Goal: Task Accomplishment & Management: Manage account settings

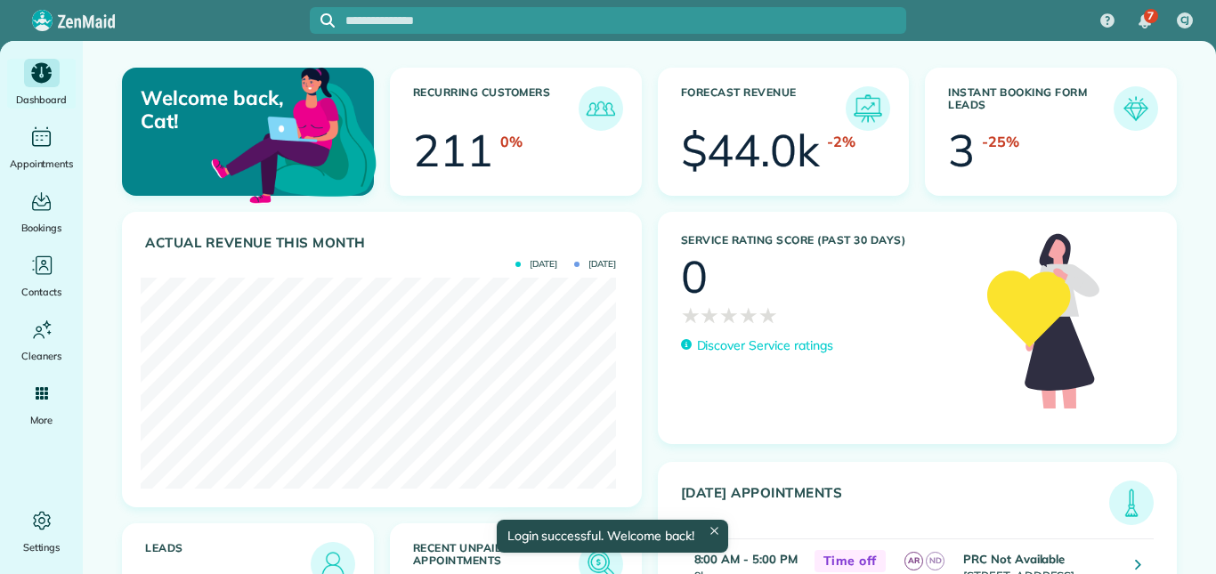
scroll to position [211, 475]
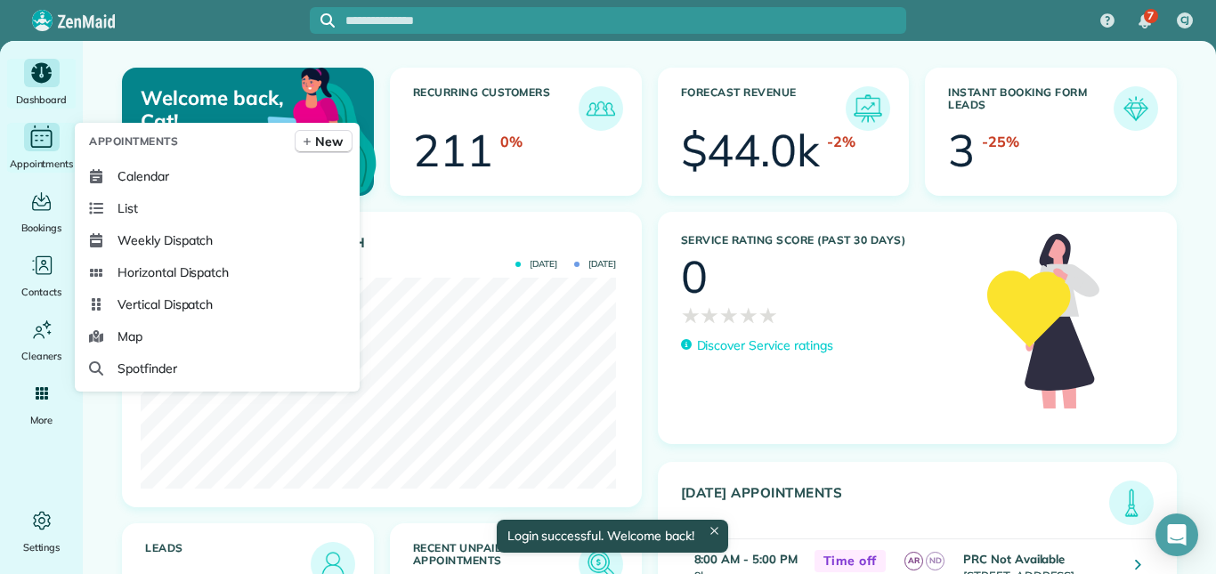
click at [45, 140] on icon "Main" at bounding box center [42, 137] width 28 height 27
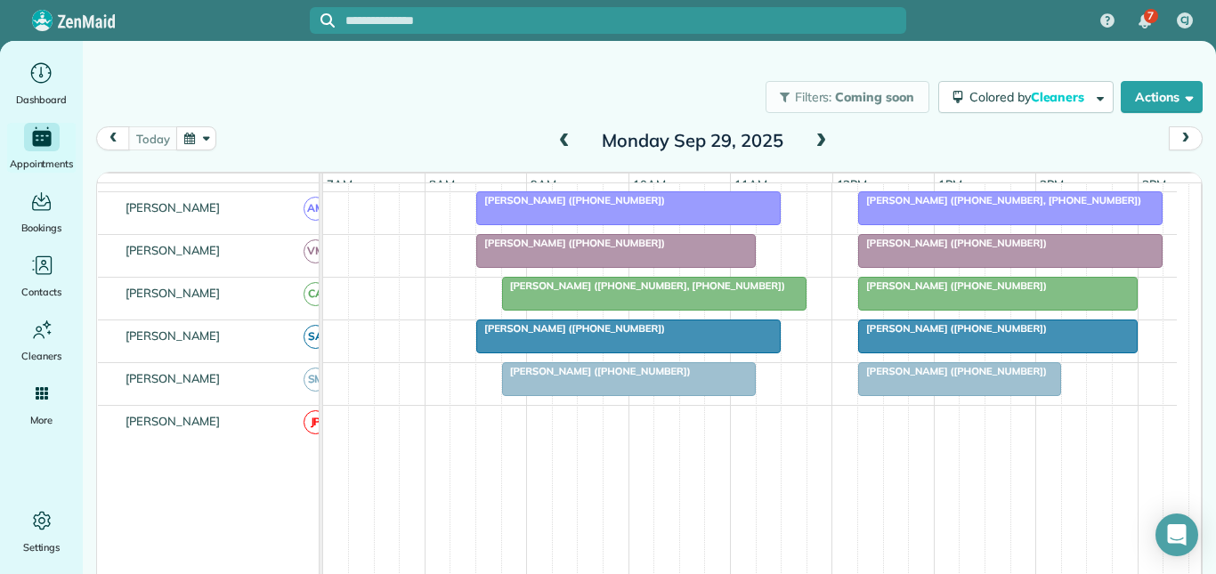
scroll to position [534, 0]
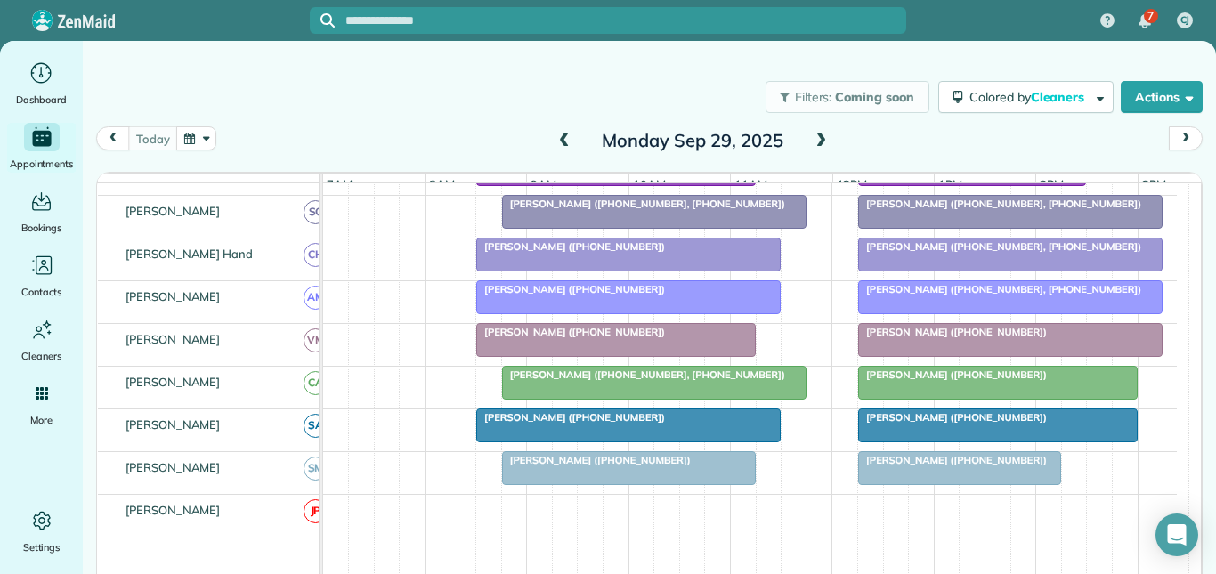
click at [599, 437] on div at bounding box center [628, 425] width 303 height 32
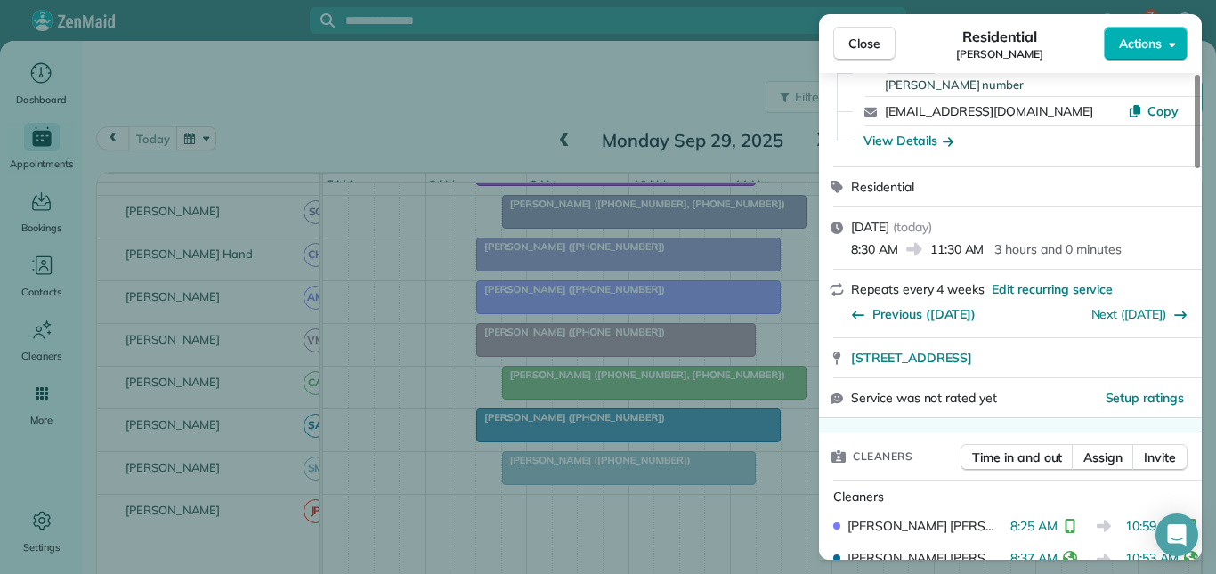
scroll to position [356, 0]
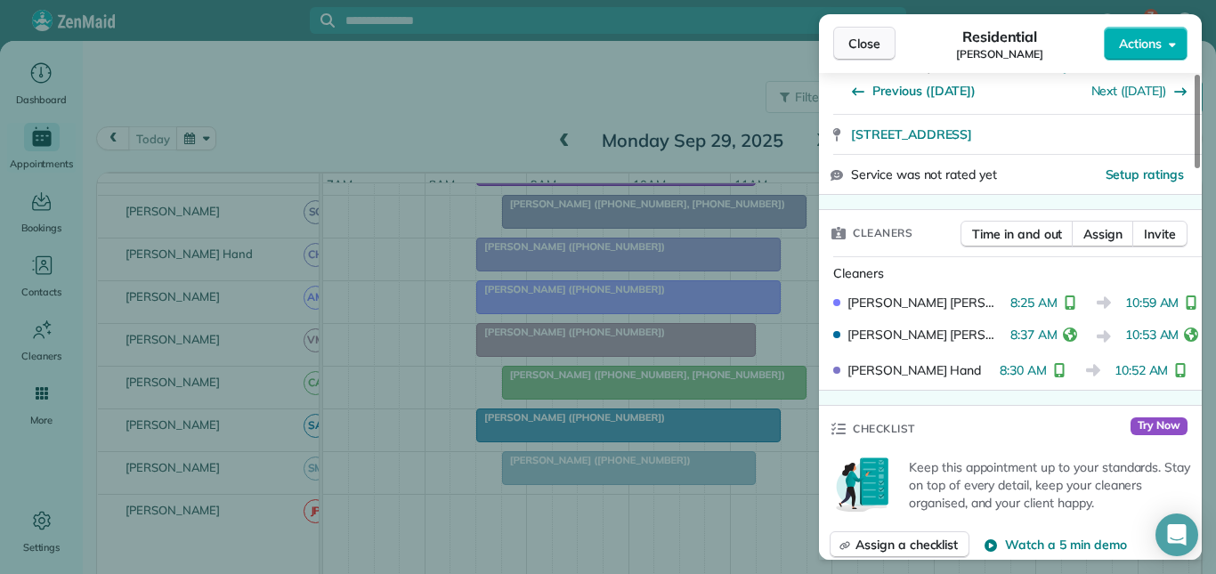
click at [852, 46] on span "Close" at bounding box center [864, 44] width 32 height 18
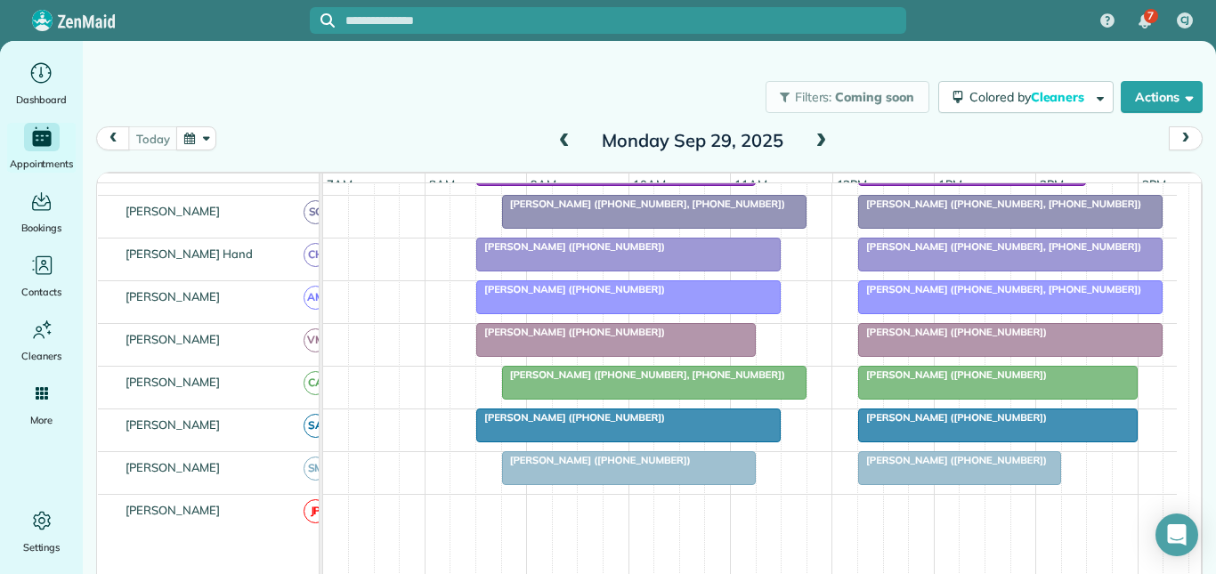
click at [943, 394] on div at bounding box center [998, 383] width 278 height 32
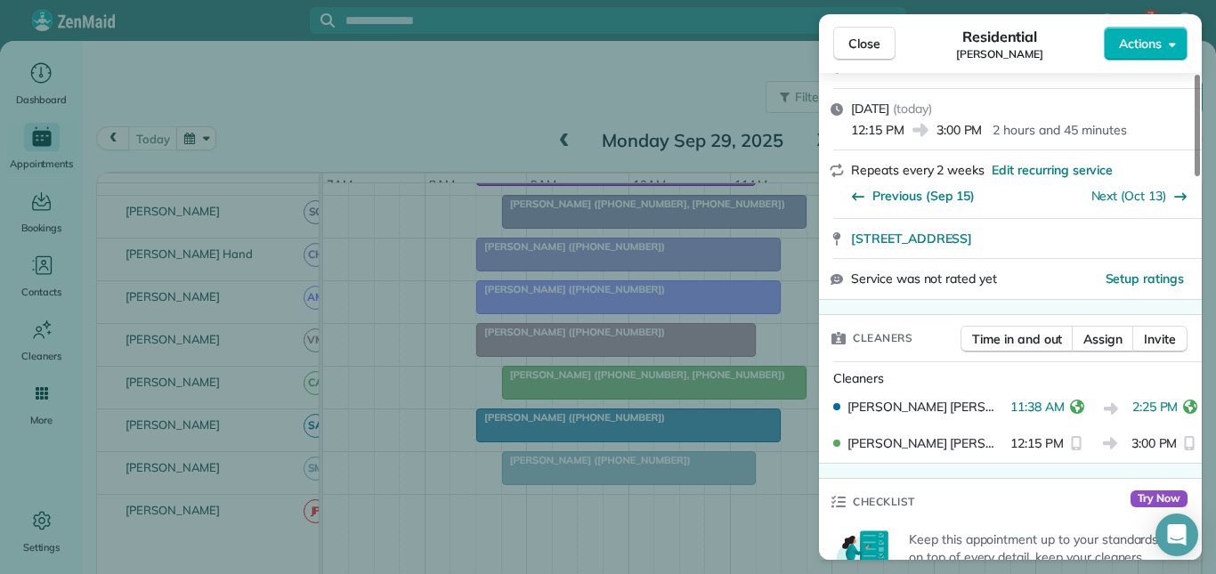
scroll to position [356, 0]
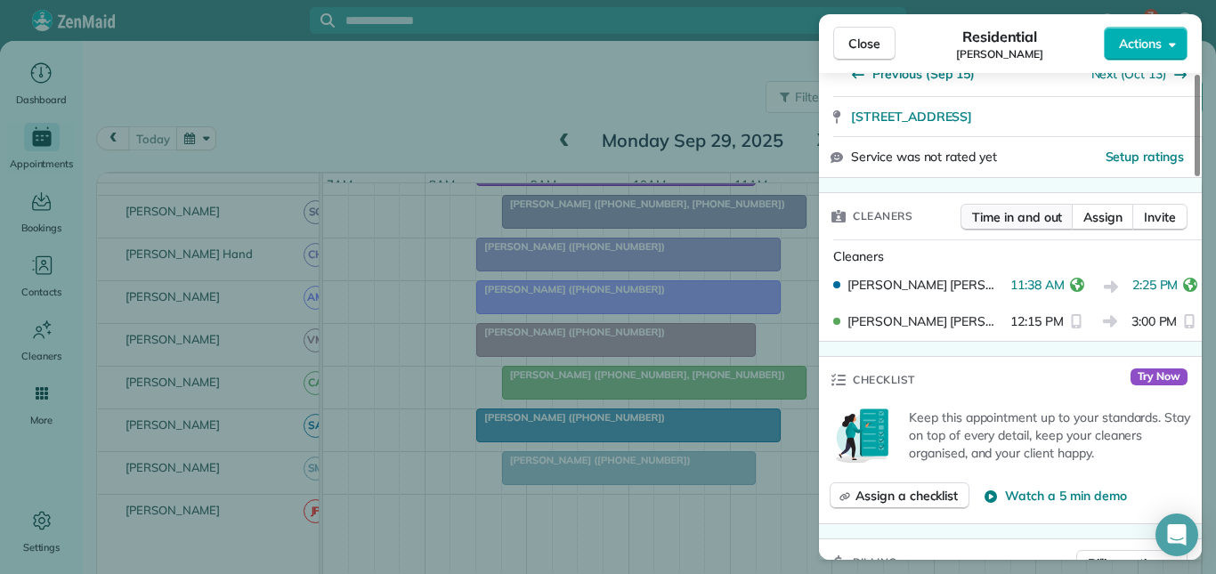
click at [1032, 204] on button "Time in and out" at bounding box center [1016, 217] width 113 height 27
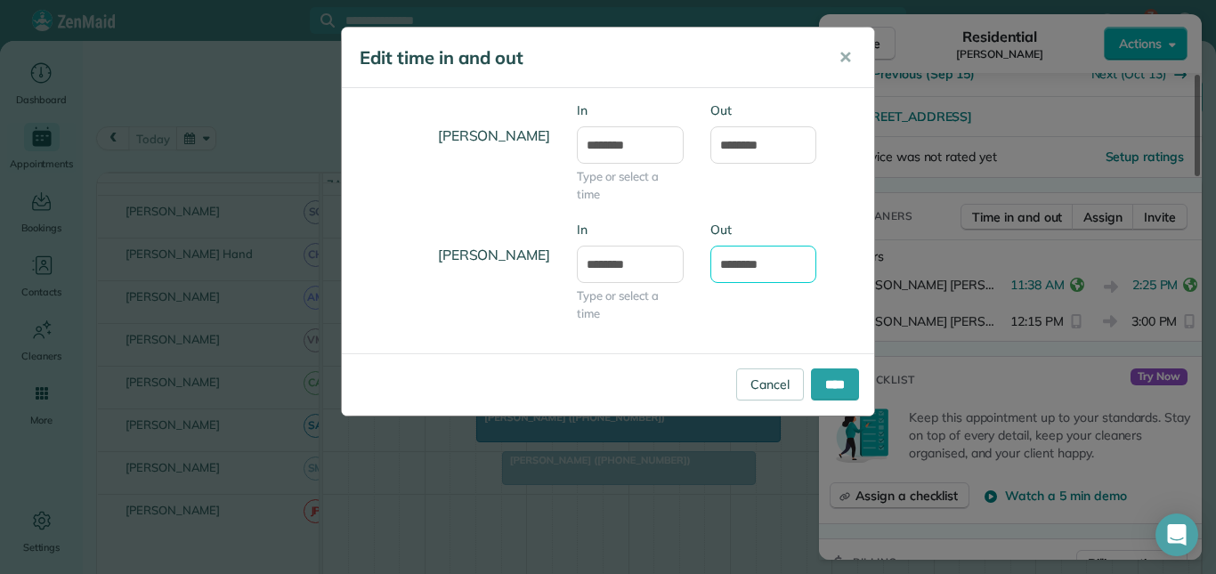
click at [751, 269] on input "*******" at bounding box center [763, 264] width 107 height 37
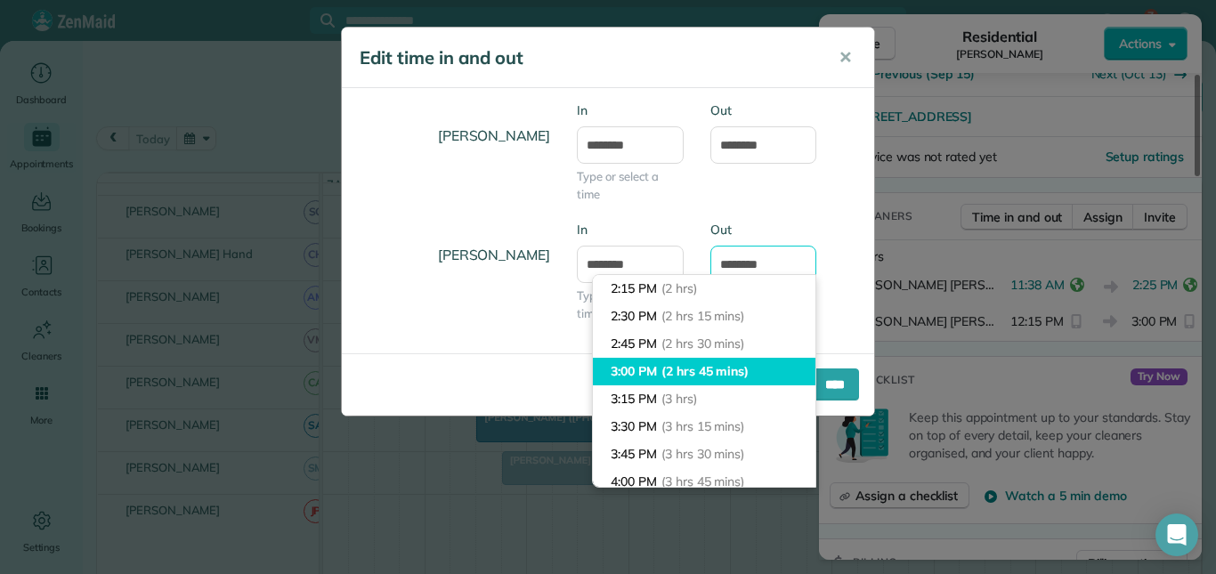
scroll to position [132, 0]
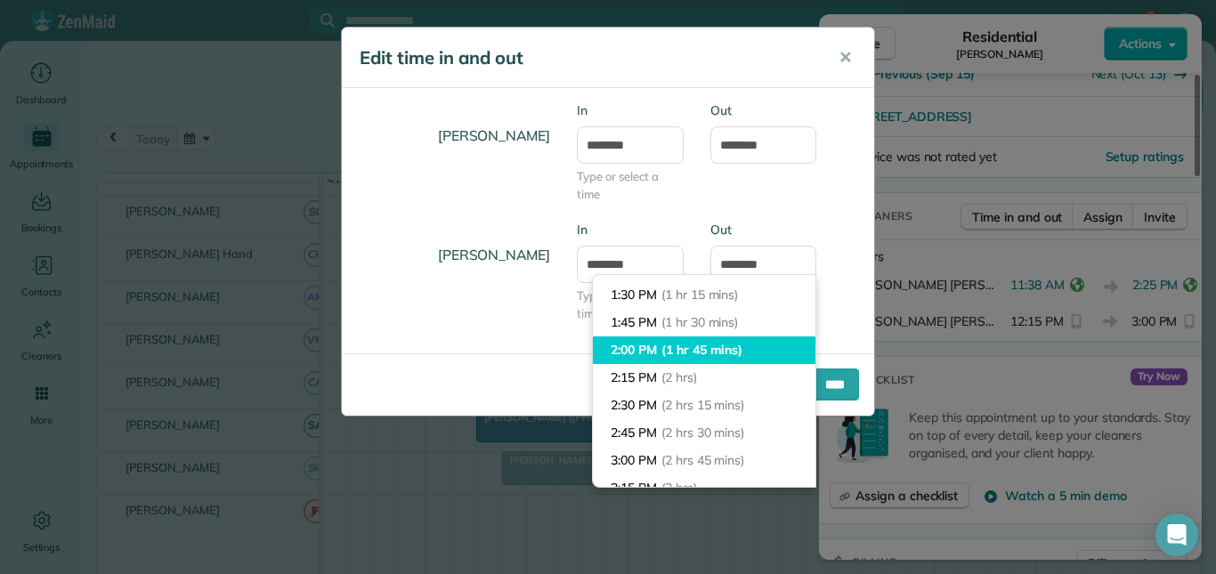
type input "*******"
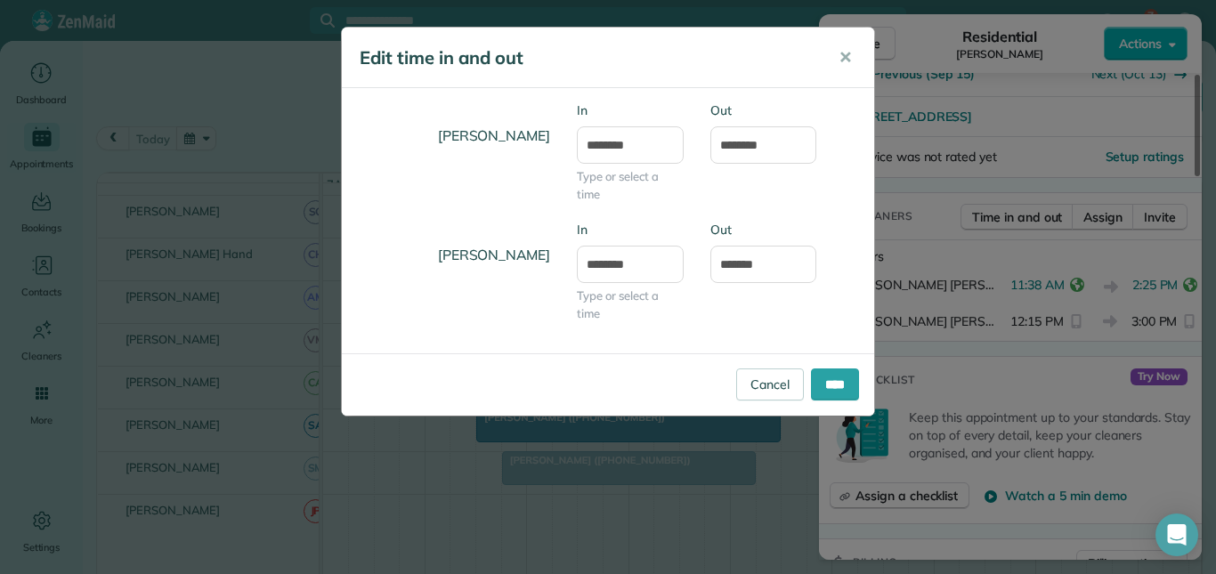
click at [684, 354] on body "7 CJ Dashboard Appointments Bookings Contacts Cleaners Invoices Payroll Reports…" at bounding box center [608, 287] width 1216 height 574
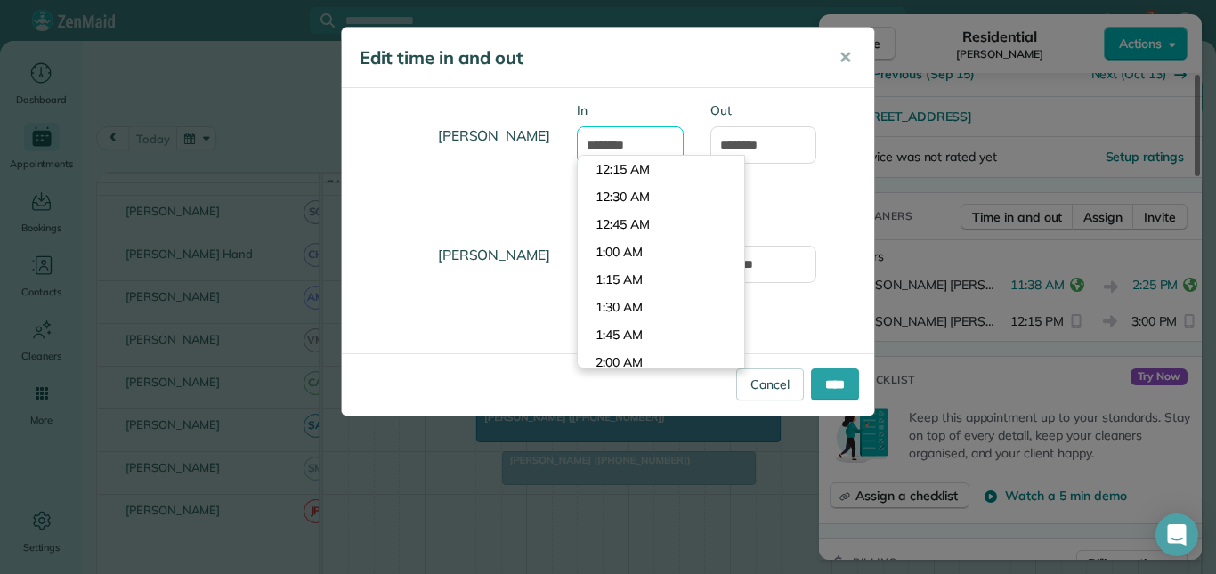
click at [620, 137] on input "********" at bounding box center [630, 144] width 107 height 37
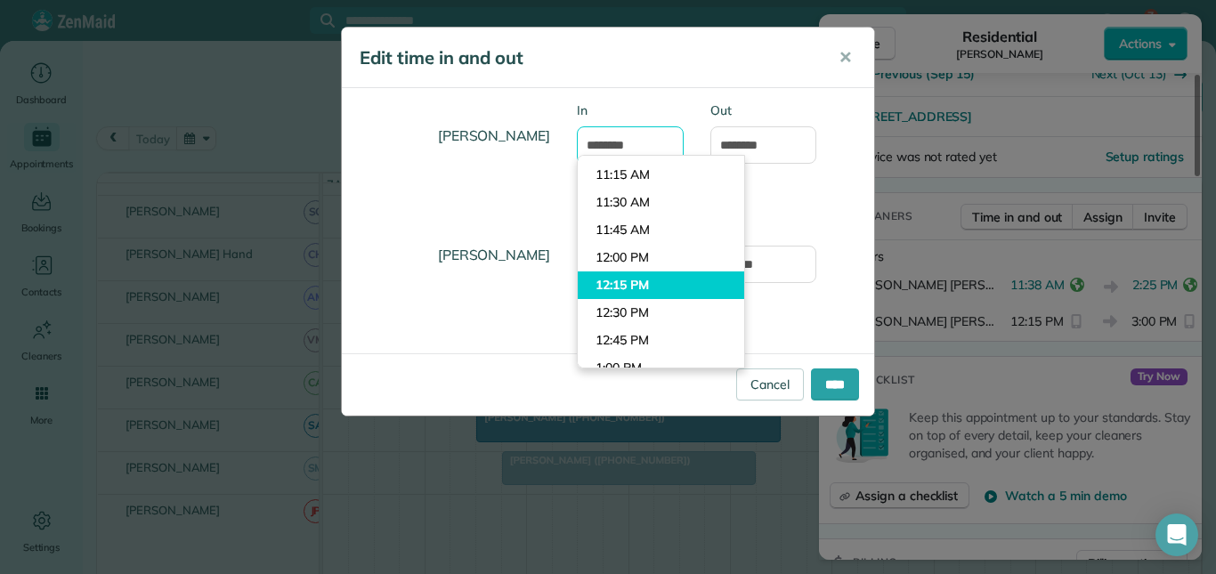
scroll to position [1208, 0]
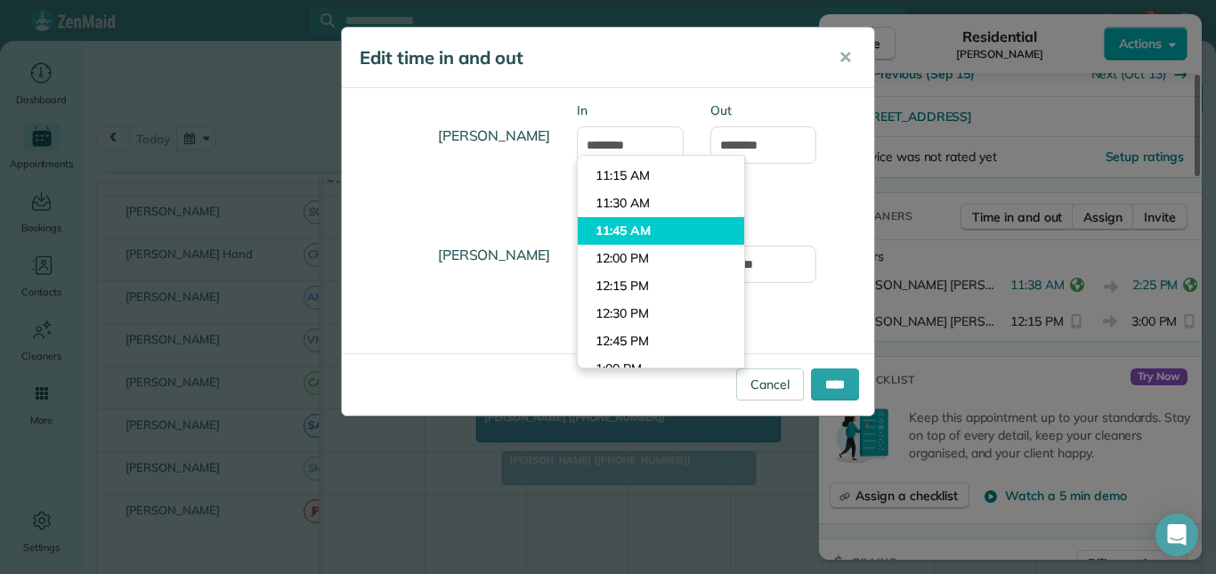
type input "********"
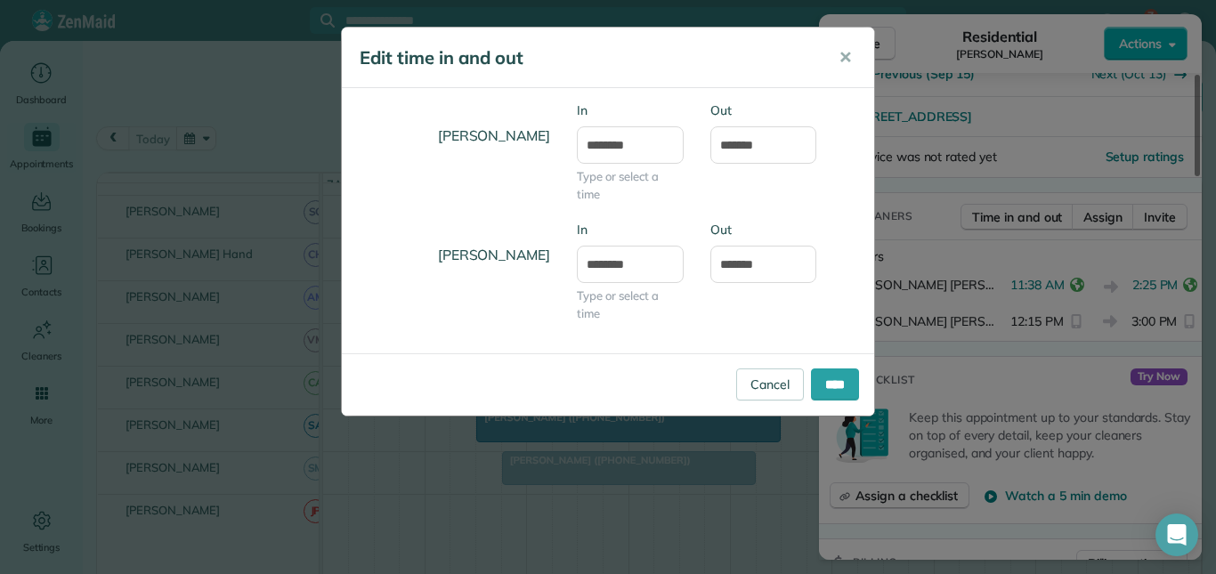
click at [627, 222] on body "7 CJ Dashboard Appointments Bookings Contacts Cleaners Invoices Payroll Reports…" at bounding box center [608, 287] width 1216 height 574
click at [741, 142] on input "*******" at bounding box center [763, 144] width 107 height 37
click at [741, 148] on input "*******" at bounding box center [763, 144] width 107 height 37
click at [724, 142] on input "*******" at bounding box center [763, 144] width 107 height 37
type input "*******"
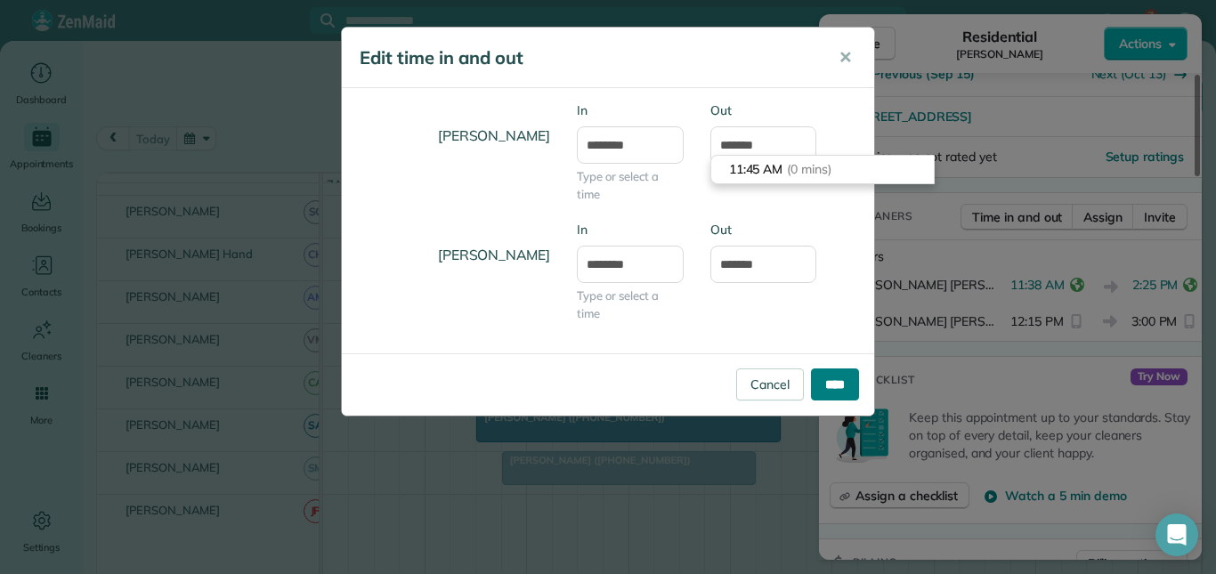
click at [837, 383] on input "****" at bounding box center [835, 384] width 48 height 32
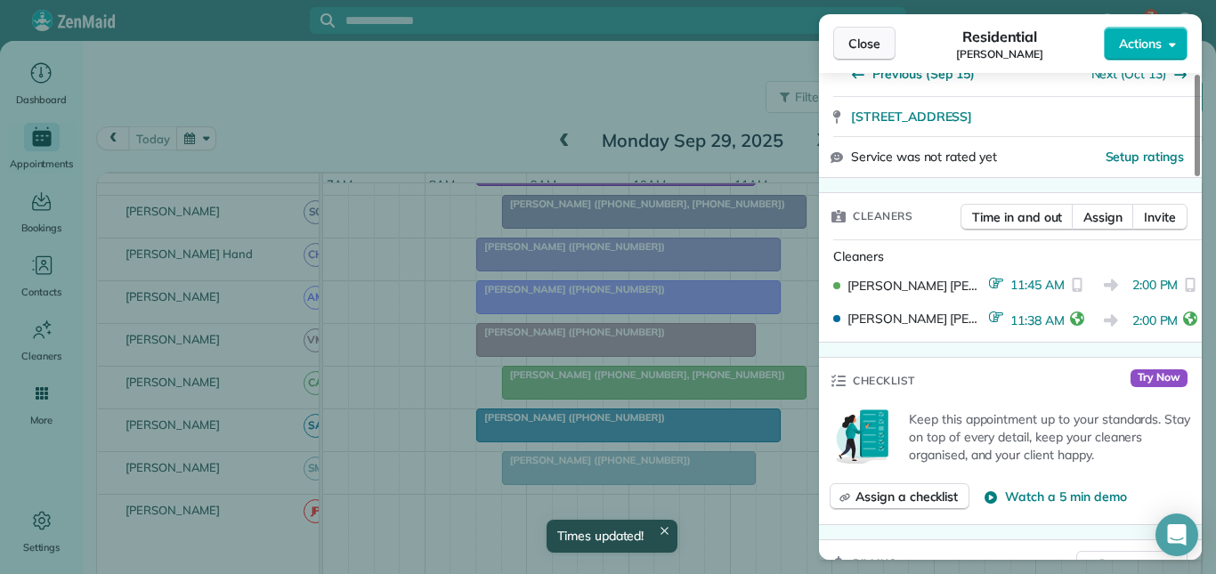
click at [868, 40] on span "Close" at bounding box center [864, 44] width 32 height 18
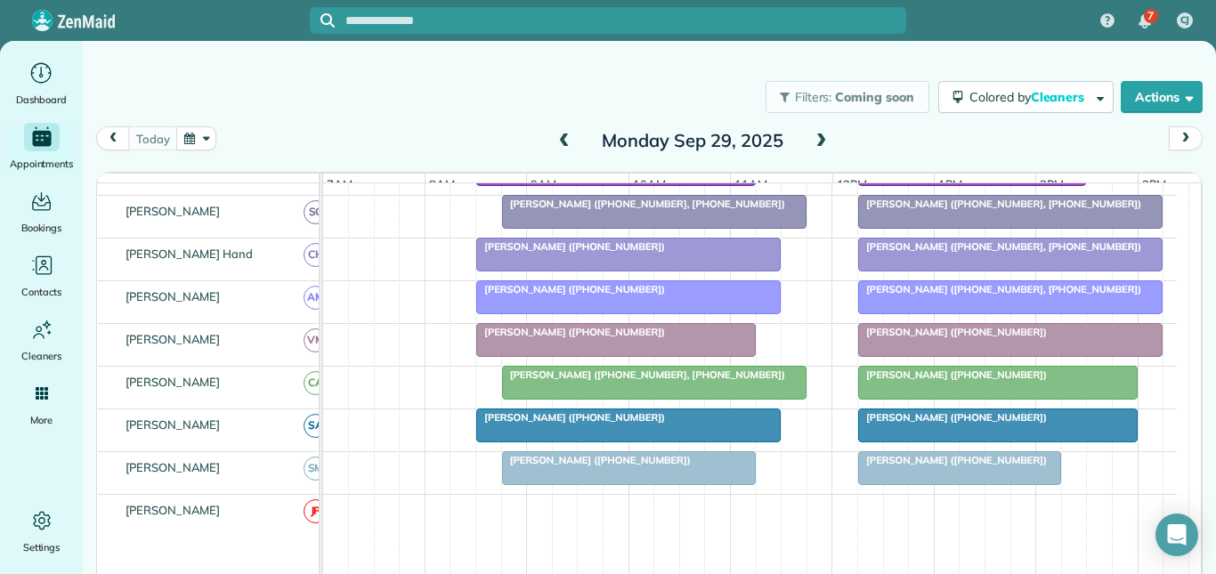
click at [927, 253] on span "[PERSON_NAME] ([PHONE_NUMBER], [PHONE_NUMBER])" at bounding box center [999, 246] width 285 height 12
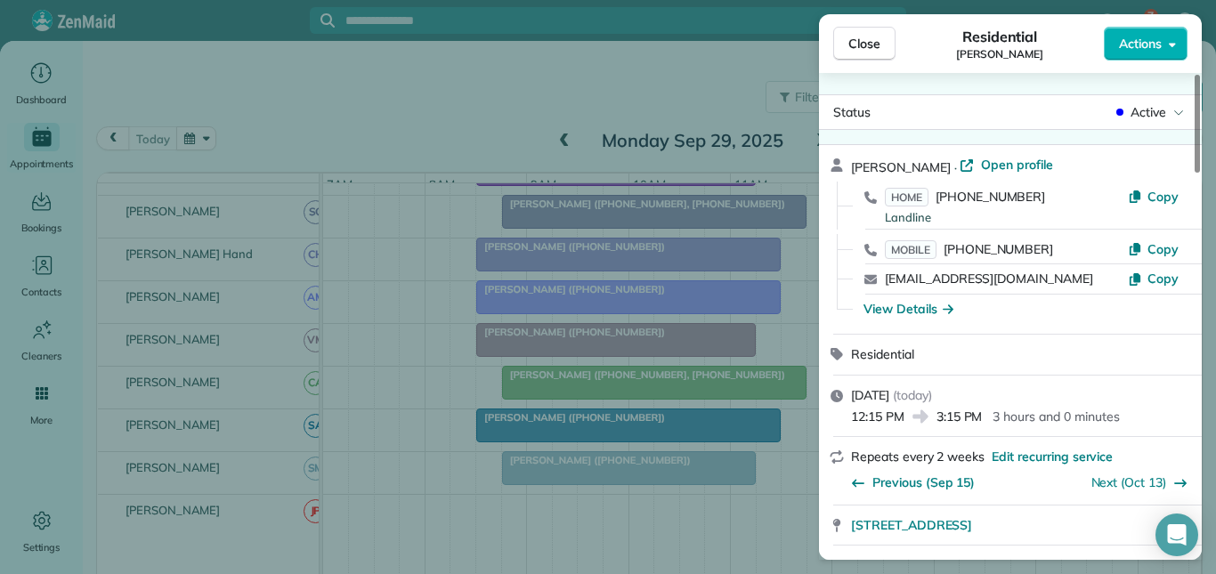
scroll to position [534, 0]
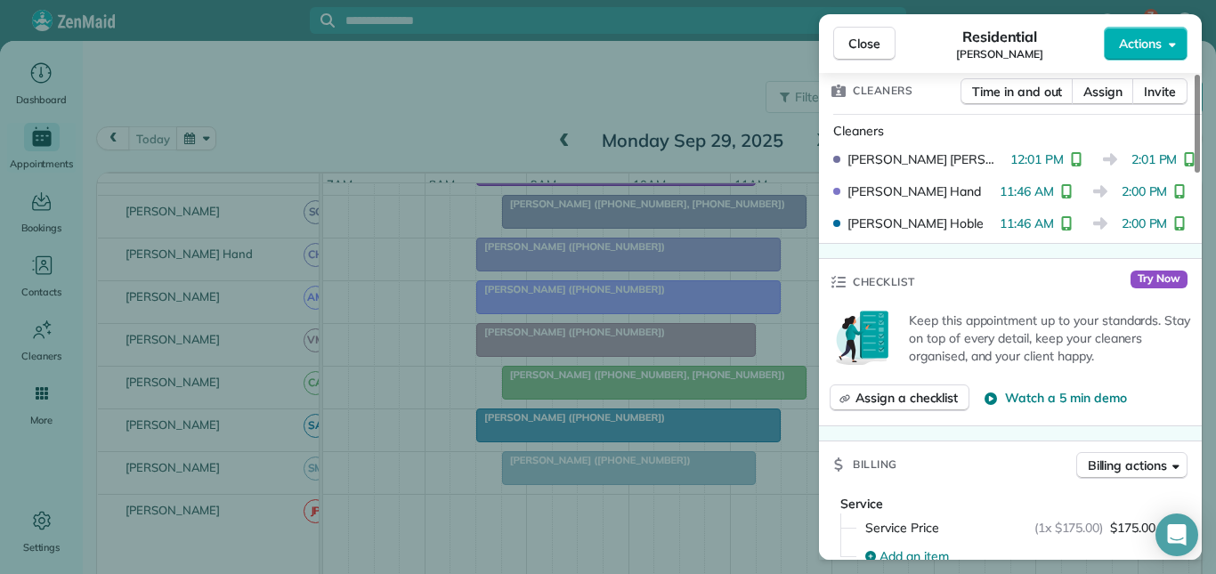
click at [864, 47] on span "Close" at bounding box center [864, 44] width 32 height 18
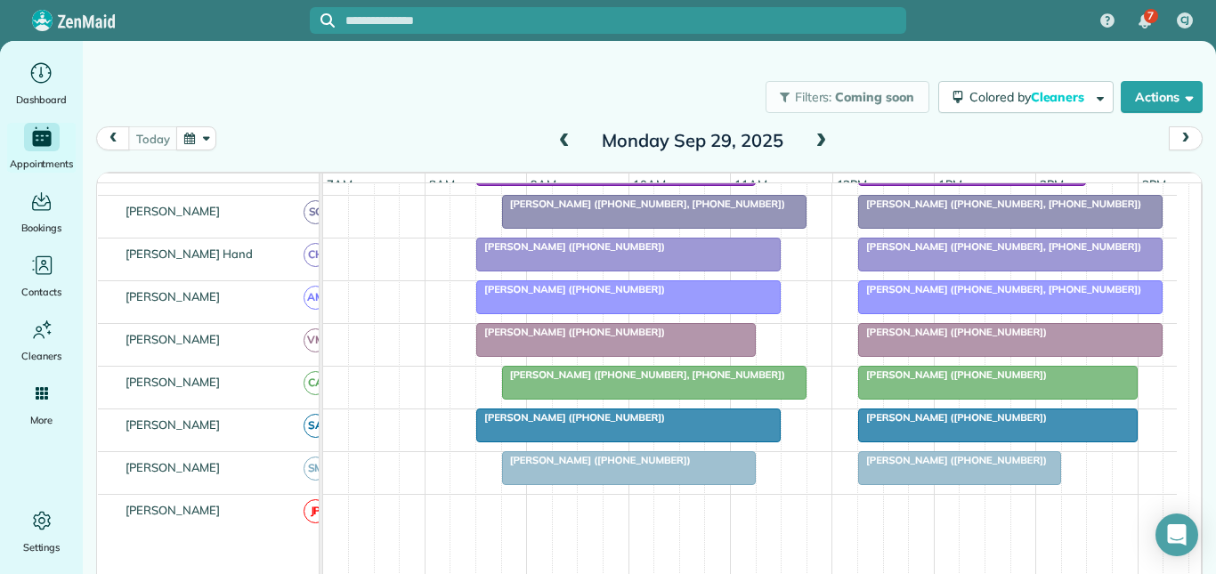
click at [934, 354] on div at bounding box center [1010, 340] width 303 height 32
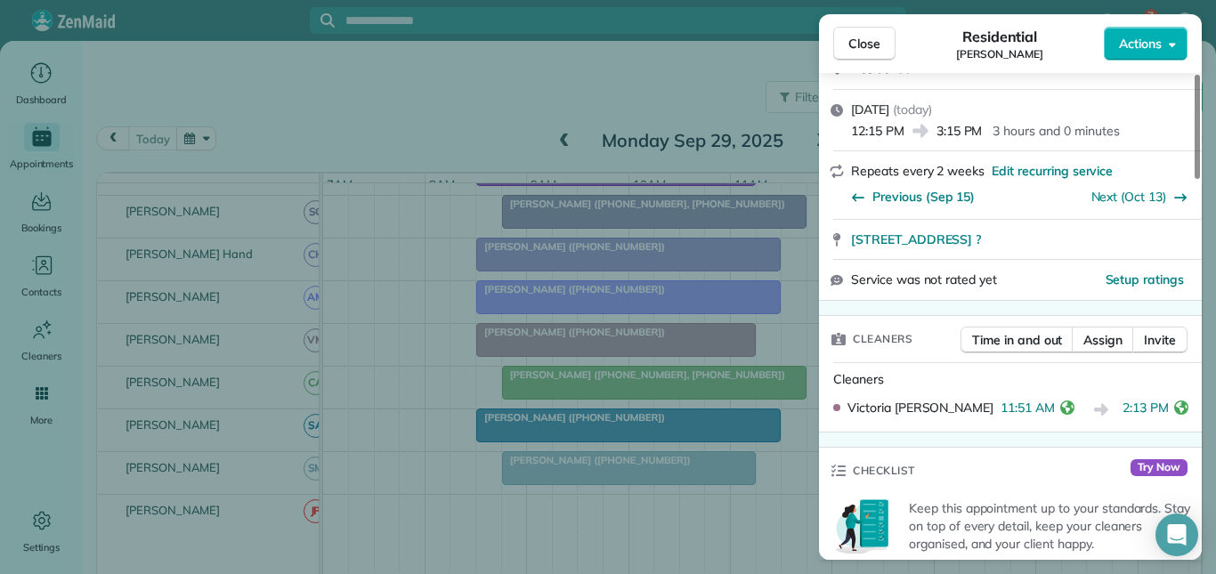
scroll to position [356, 0]
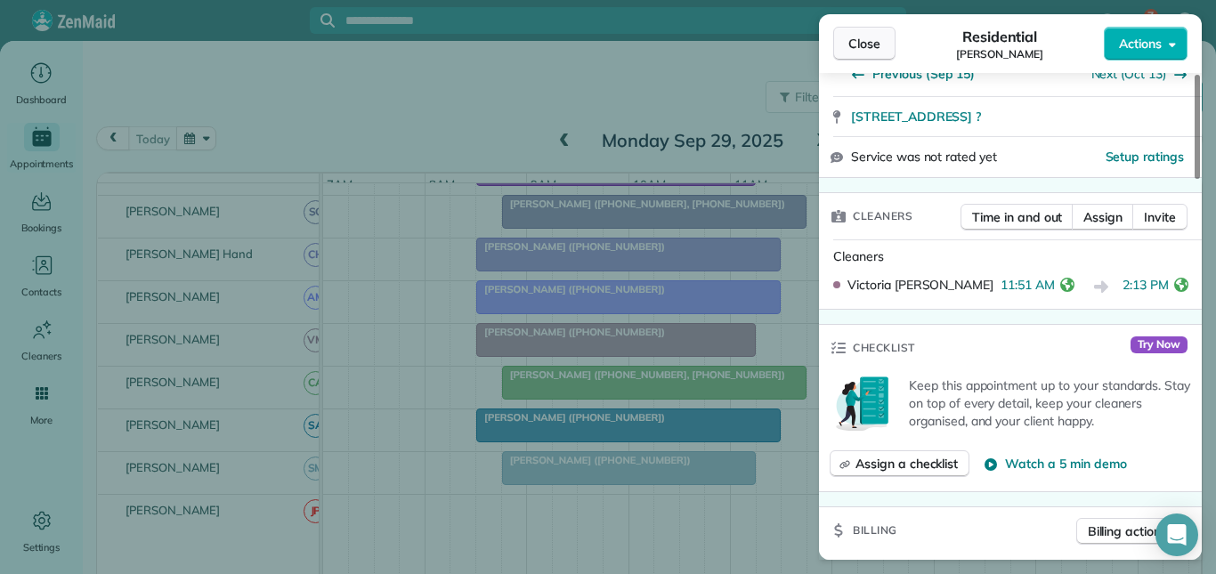
click at [870, 39] on span "Close" at bounding box center [864, 44] width 32 height 18
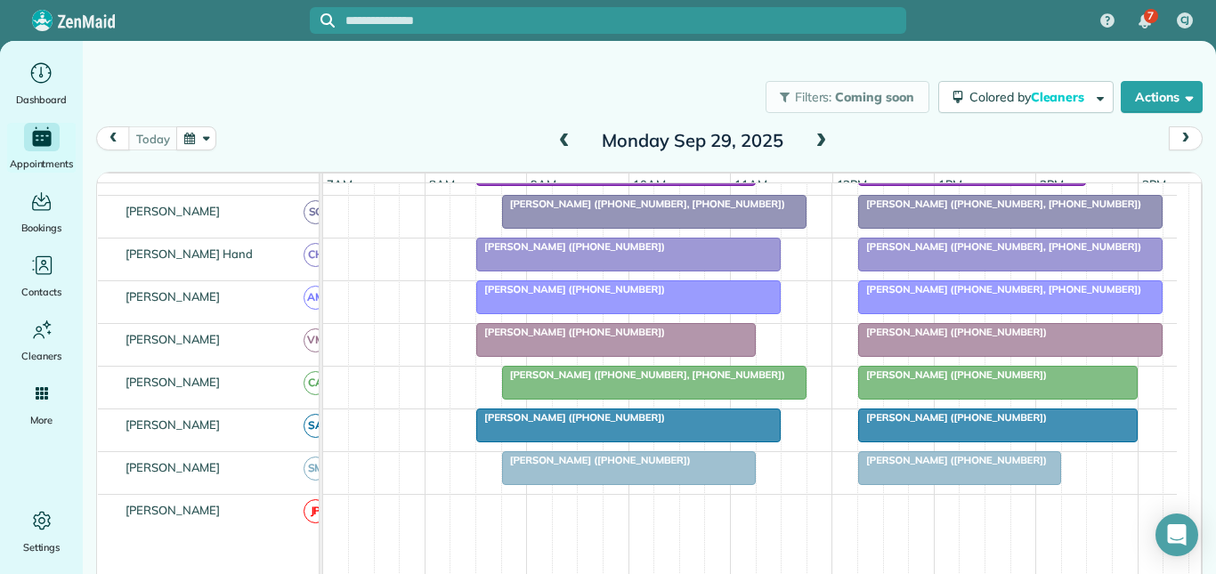
click at [963, 466] on span "[PERSON_NAME] ([PHONE_NUMBER])" at bounding box center [952, 460] width 190 height 12
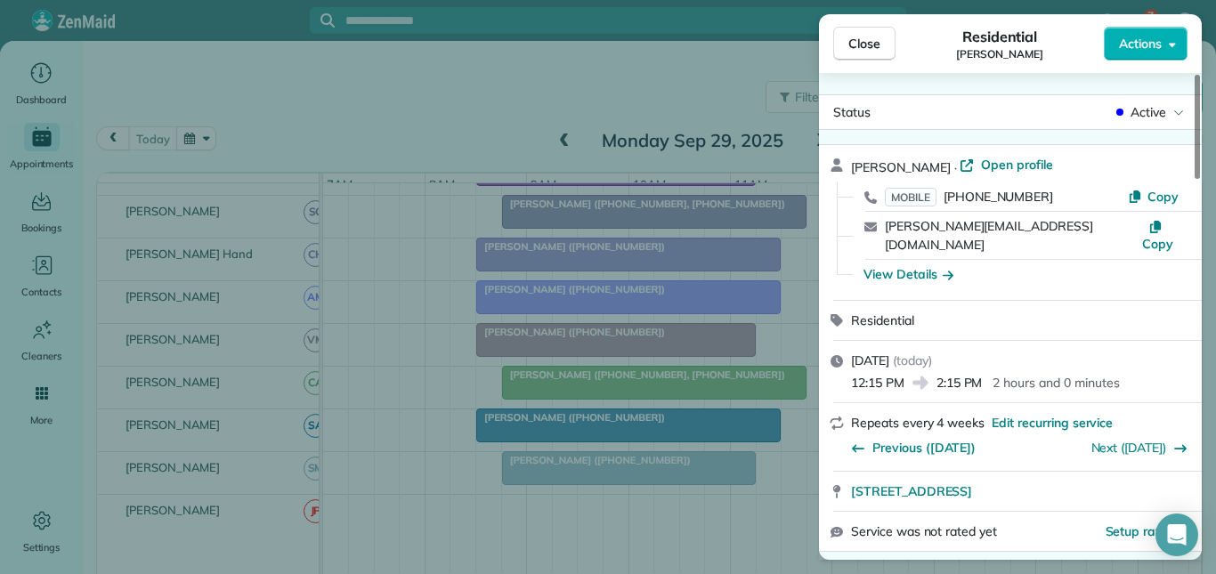
scroll to position [178, 0]
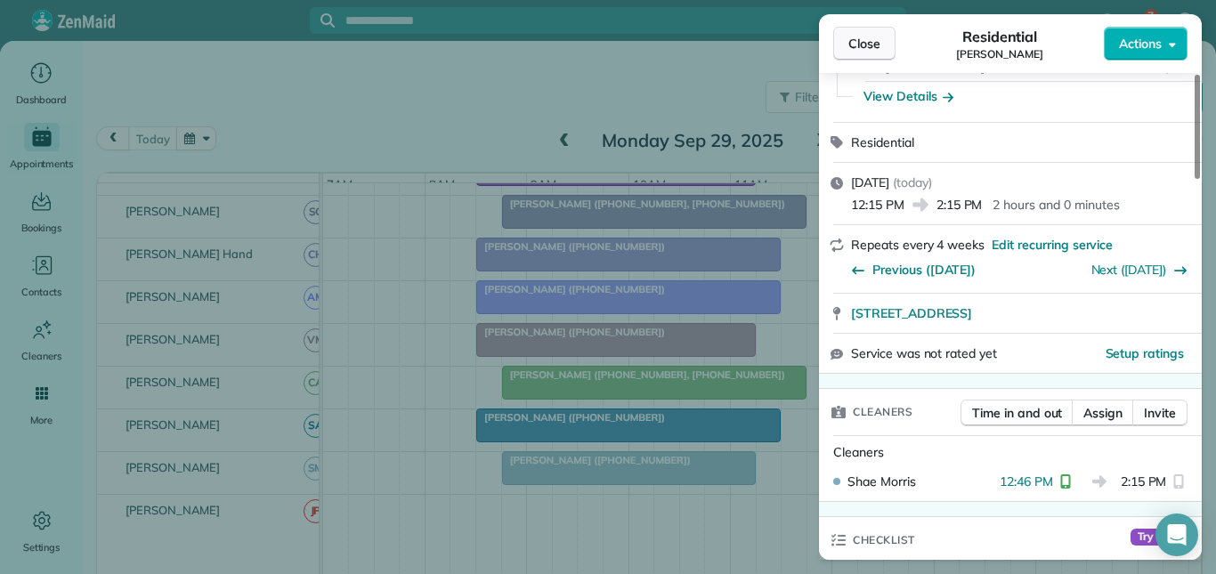
click at [870, 45] on span "Close" at bounding box center [864, 44] width 32 height 18
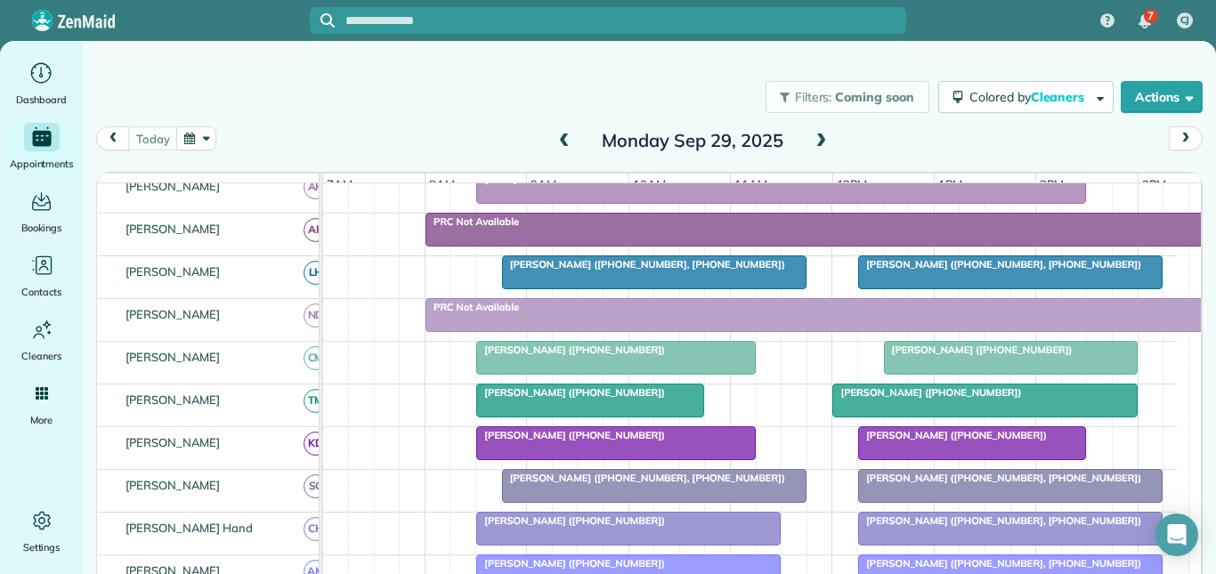
scroll to position [356, 0]
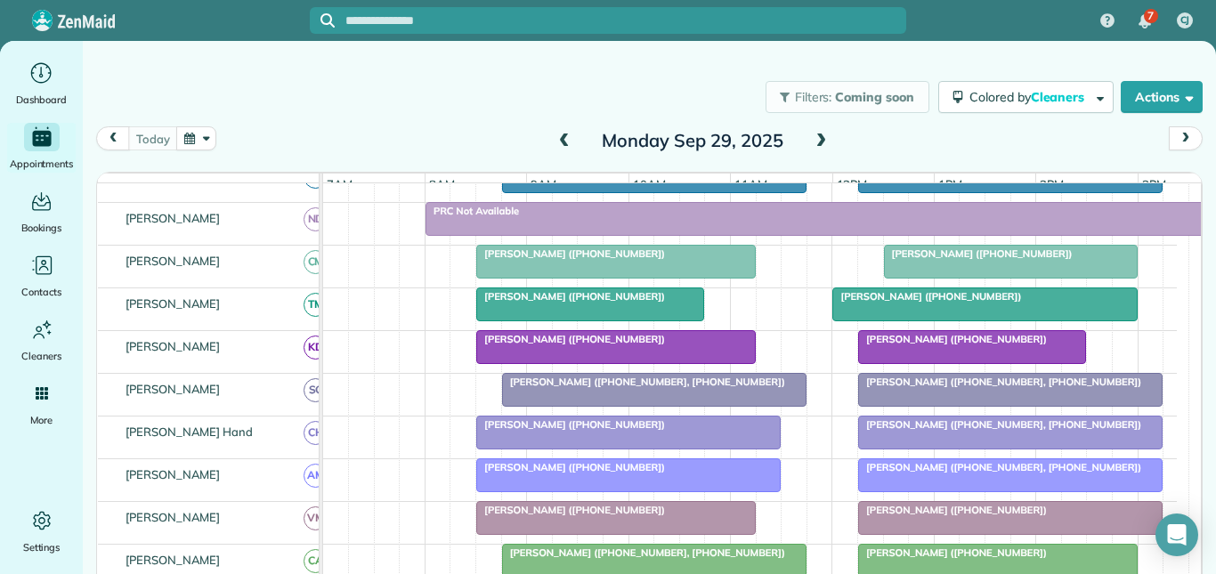
click at [989, 276] on div at bounding box center [1011, 262] width 252 height 32
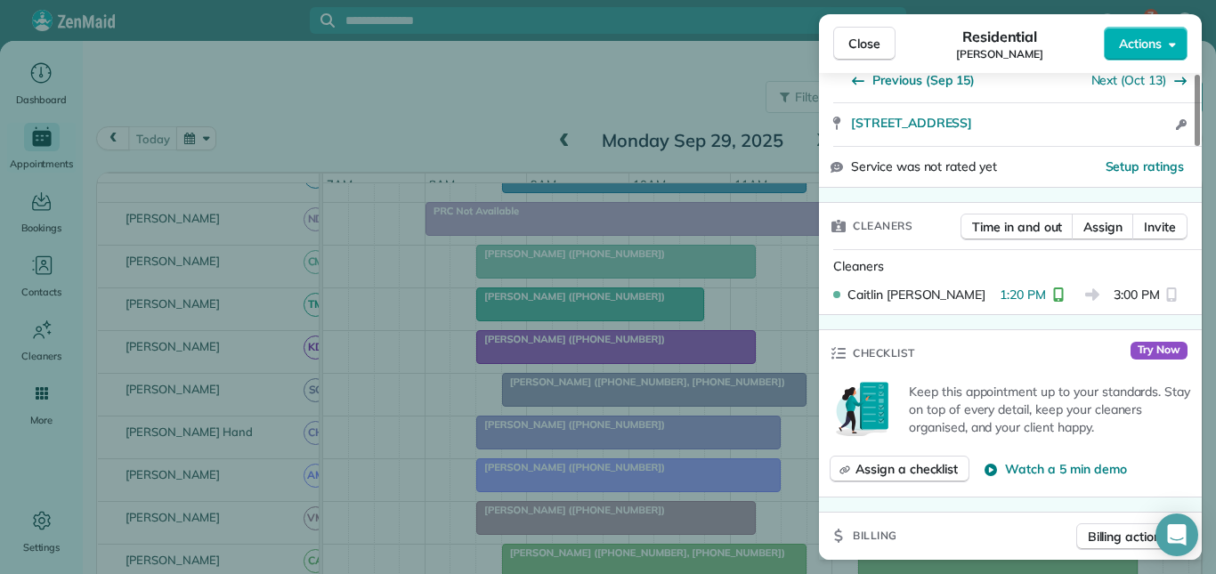
scroll to position [356, 0]
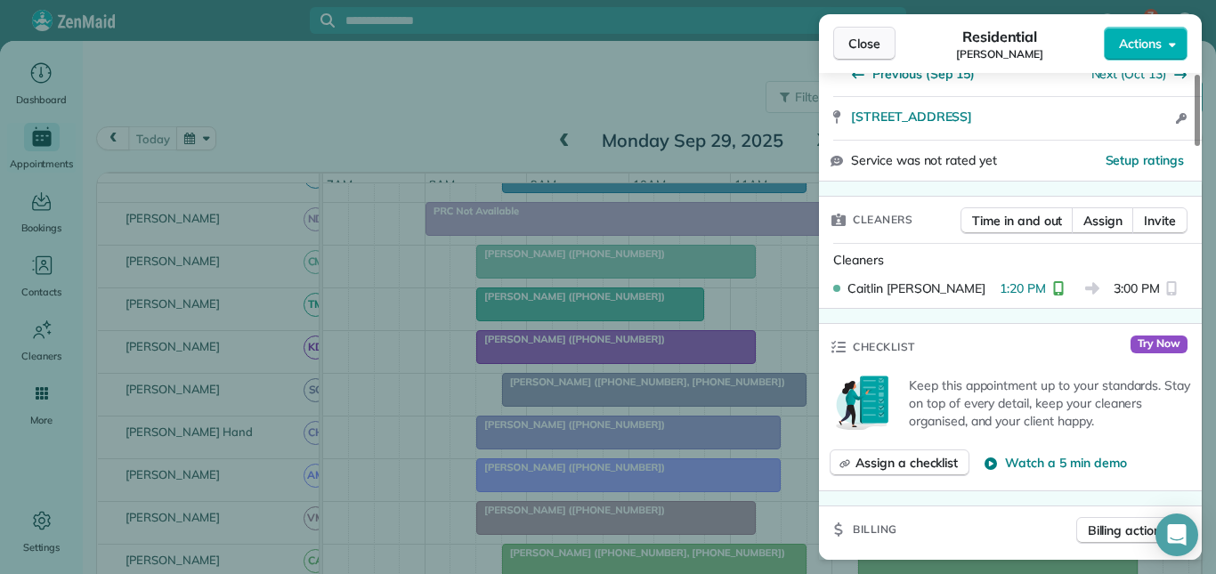
click at [865, 44] on span "Close" at bounding box center [864, 44] width 32 height 18
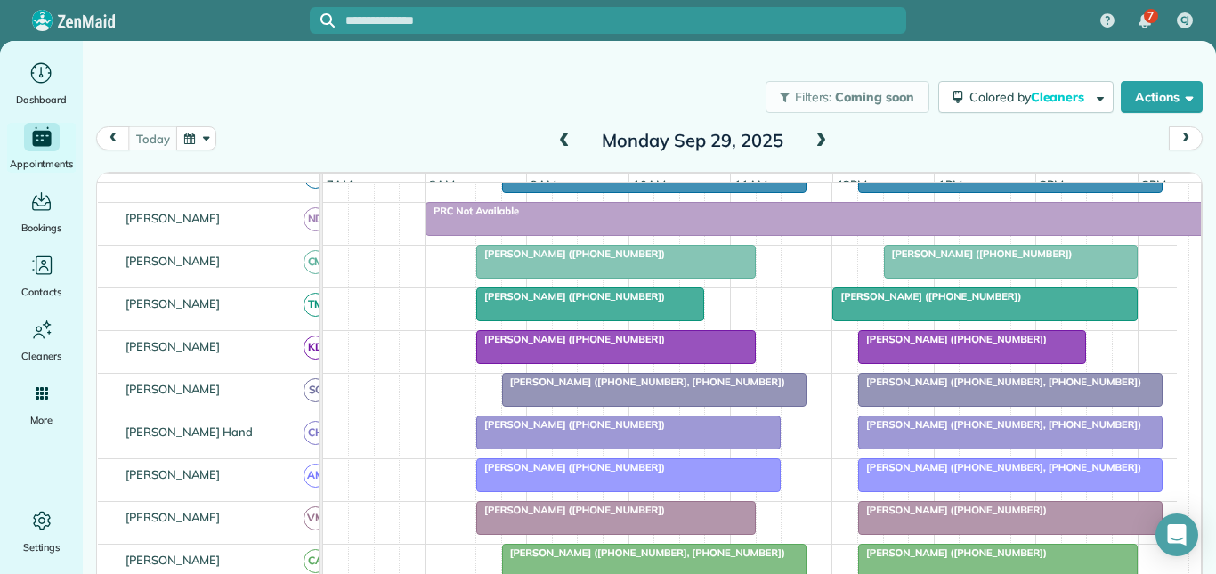
click at [900, 319] on div at bounding box center [984, 304] width 303 height 32
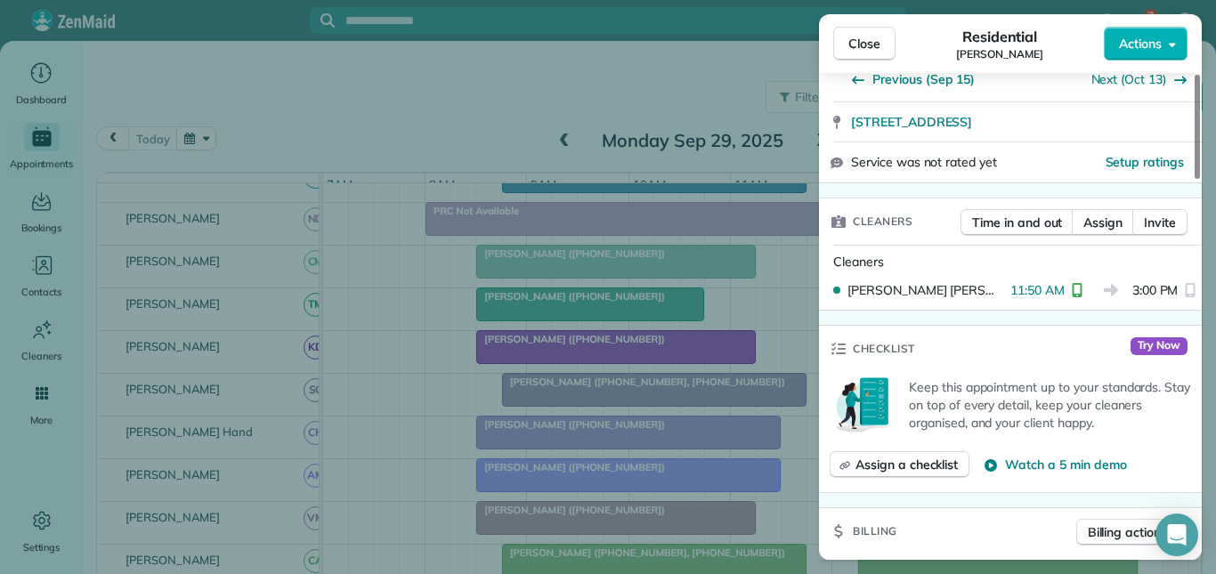
scroll to position [356, 0]
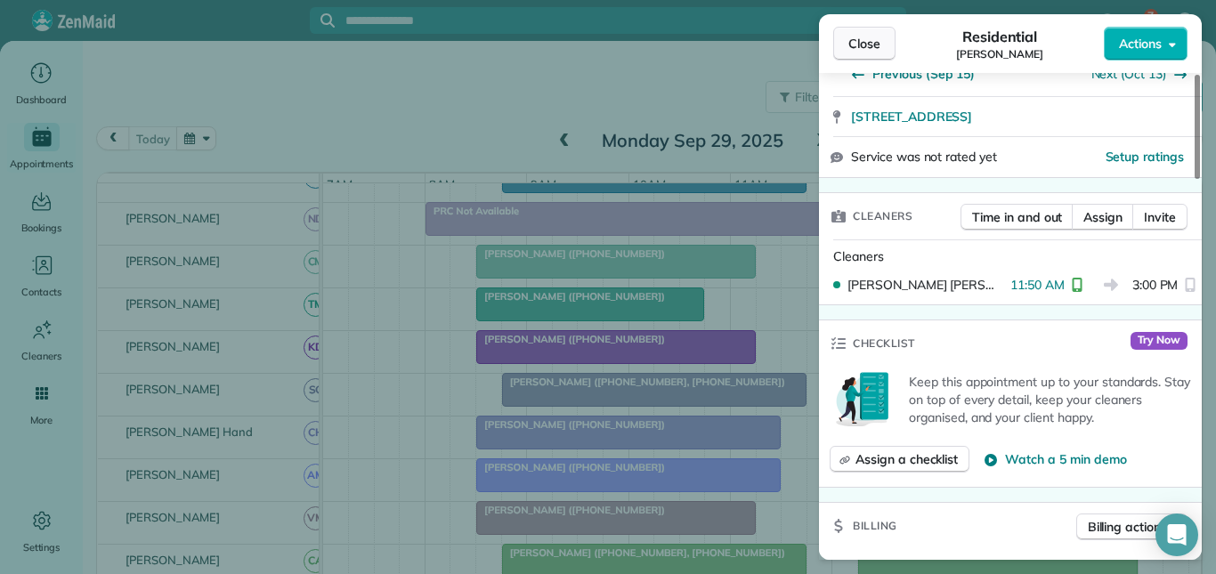
click at [852, 36] on span "Close" at bounding box center [864, 44] width 32 height 18
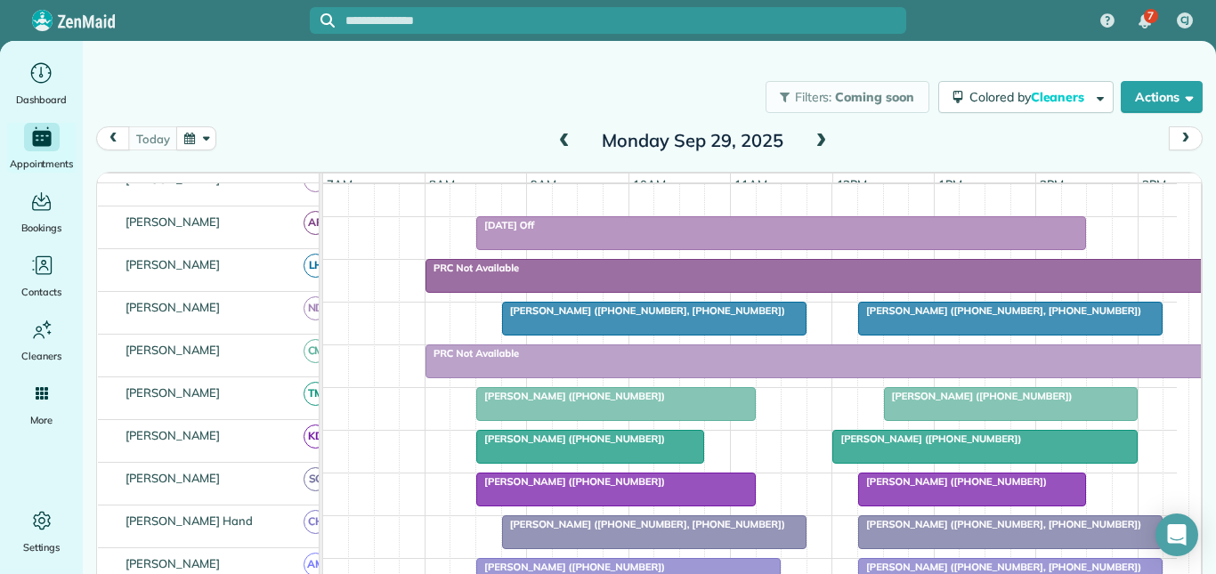
scroll to position [178, 0]
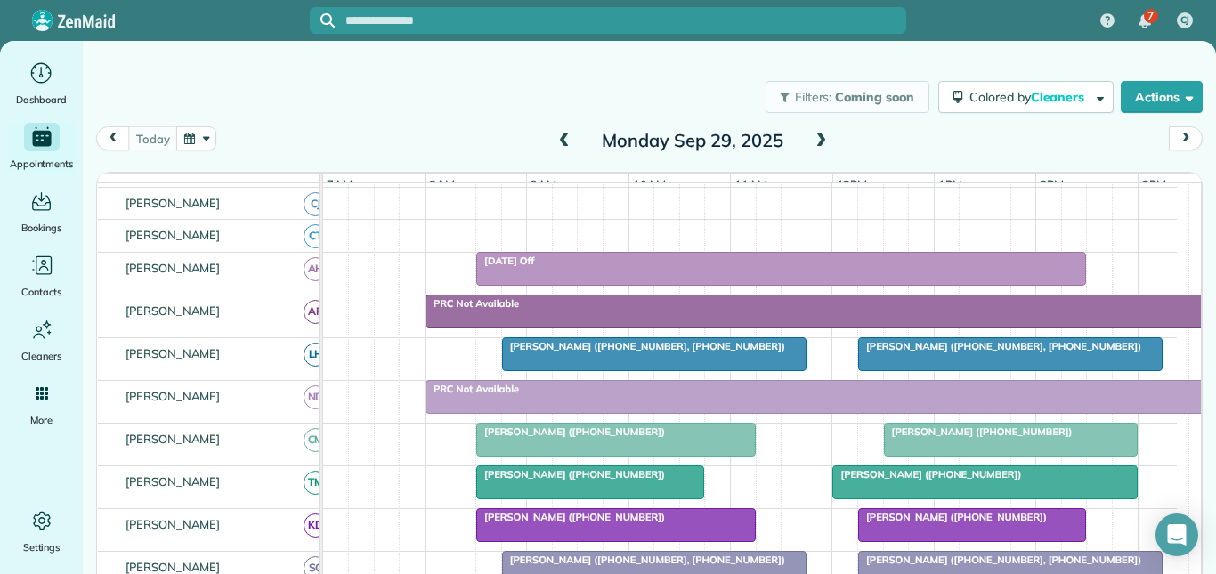
click at [816, 133] on span at bounding box center [821, 141] width 20 height 27
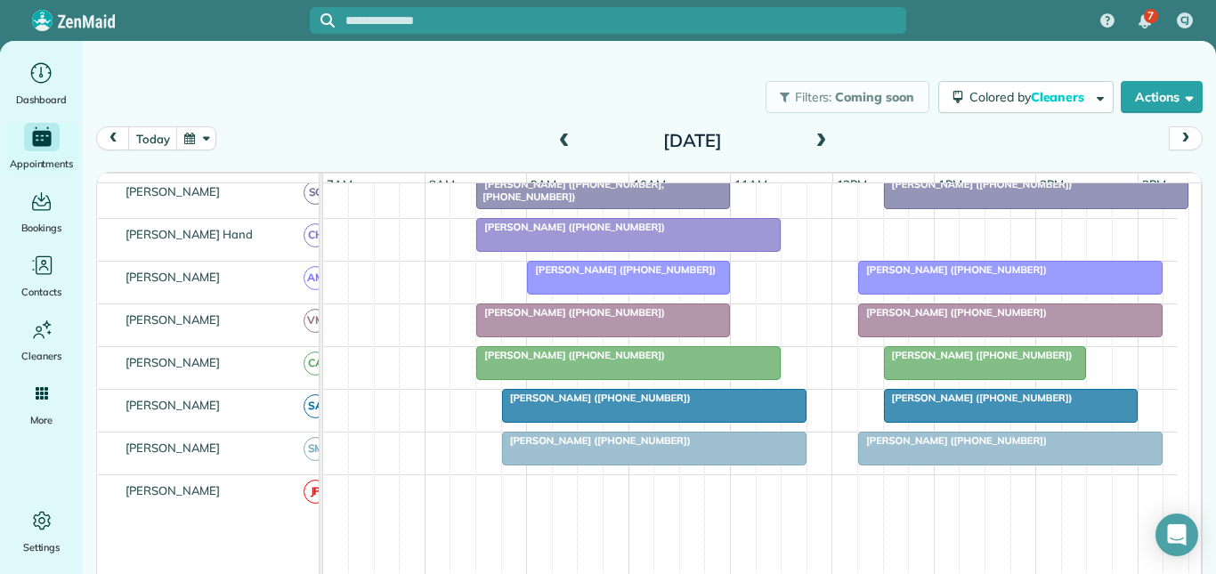
scroll to position [668, 0]
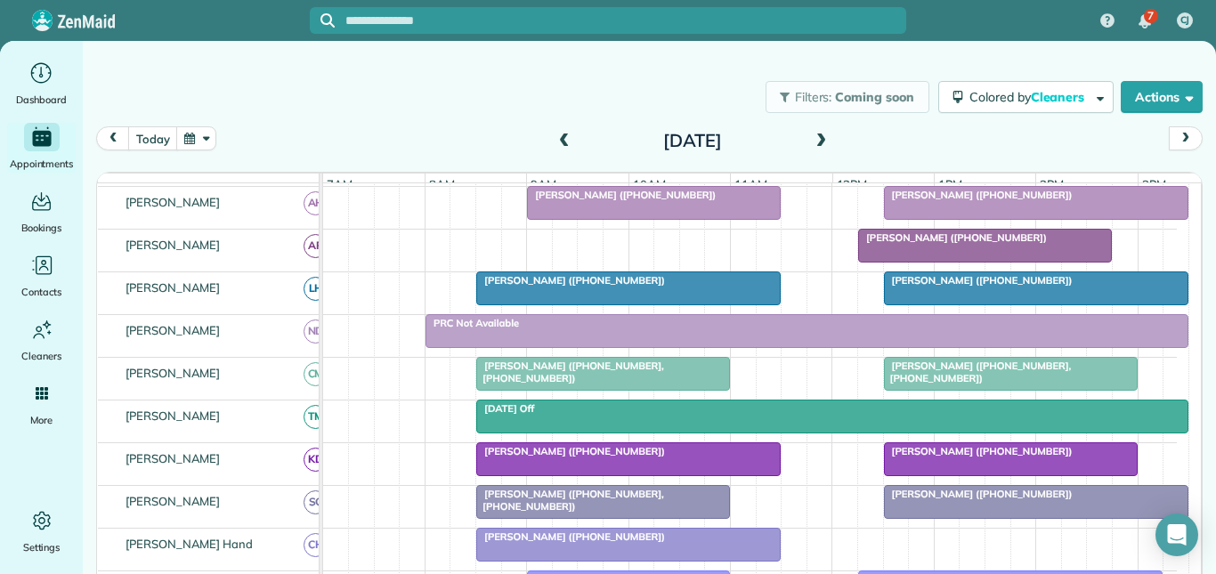
click at [941, 260] on div at bounding box center [985, 246] width 252 height 32
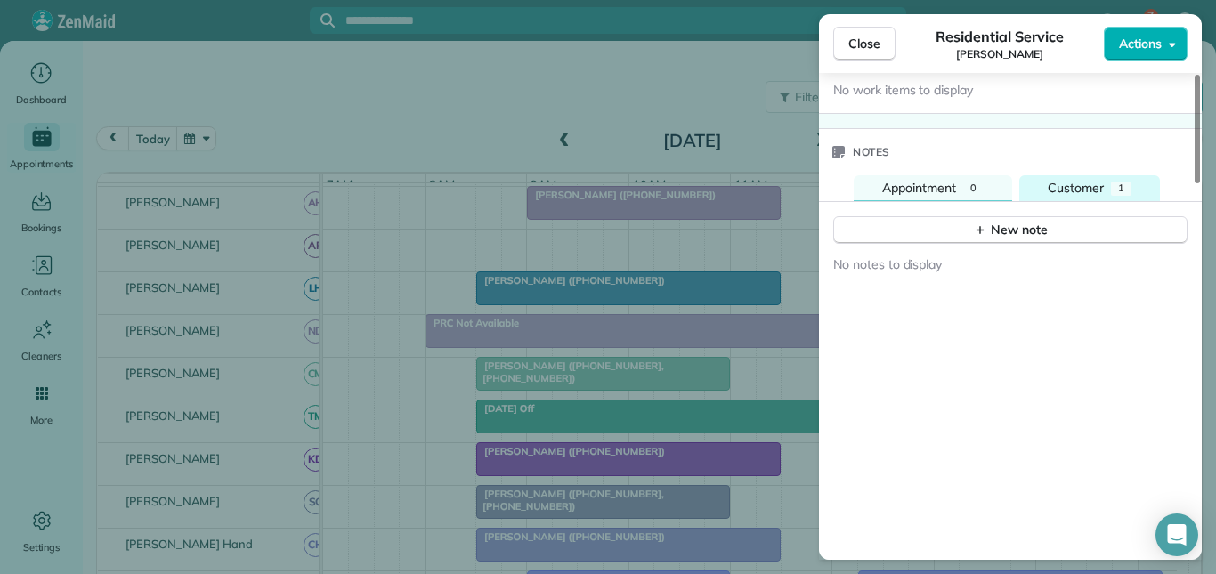
click at [1073, 187] on span "Customer" at bounding box center [1076, 188] width 56 height 16
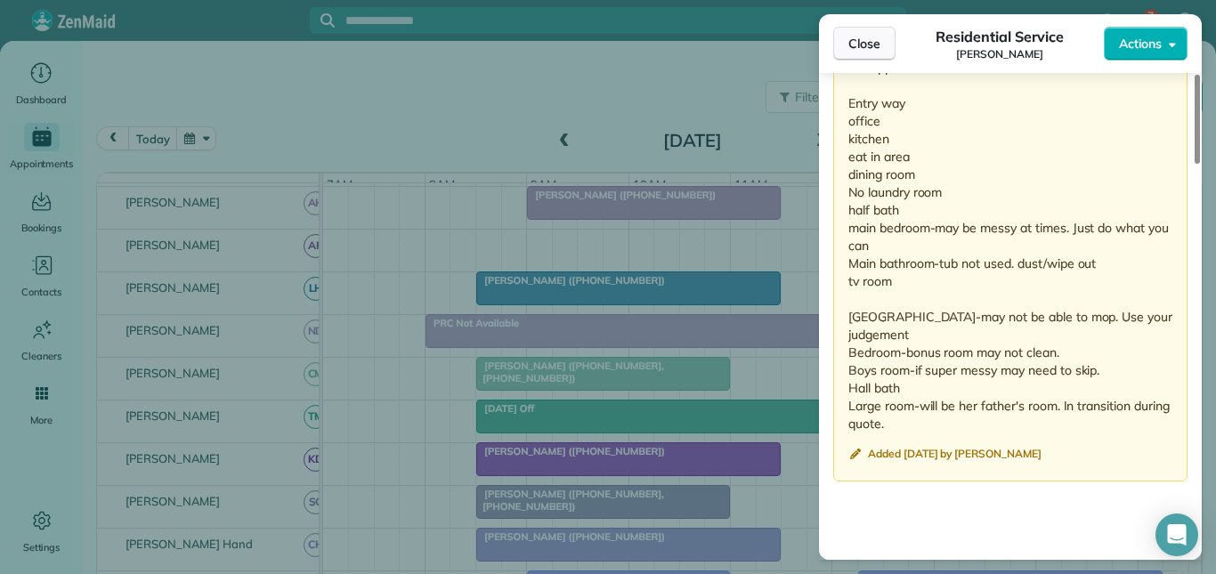
click at [869, 53] on button "Close" at bounding box center [864, 44] width 62 height 34
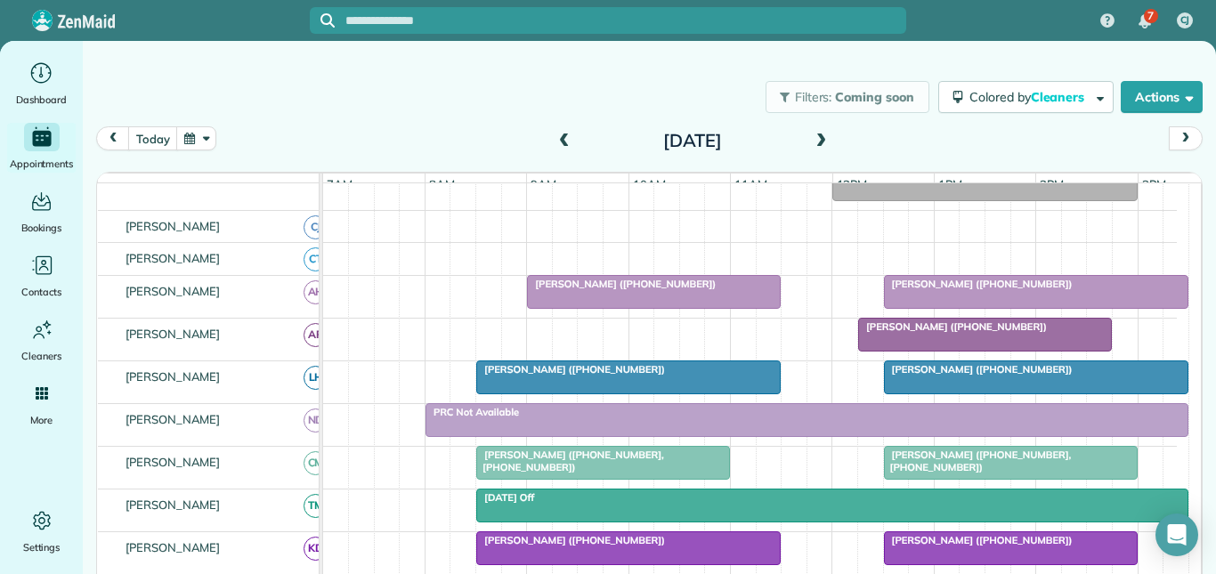
click at [403, 106] on div "Filters: Coming soon Colored by Cleaners Color by Cleaner Color by Team Color b…" at bounding box center [649, 97] width 1133 height 59
click at [814, 140] on span at bounding box center [821, 142] width 20 height 16
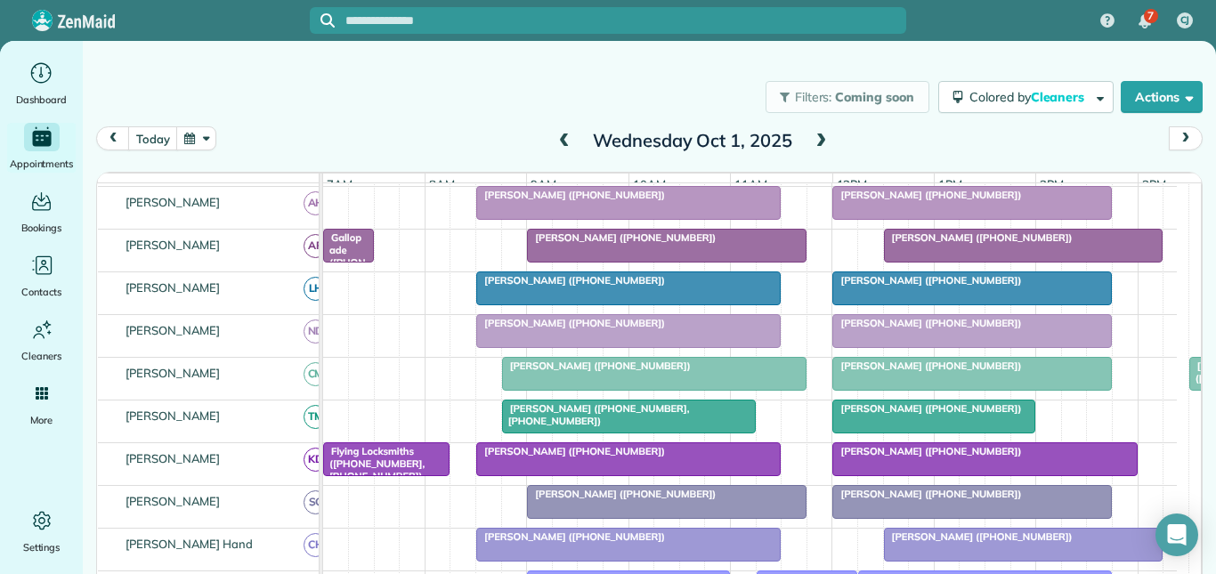
click at [816, 141] on span at bounding box center [821, 142] width 20 height 16
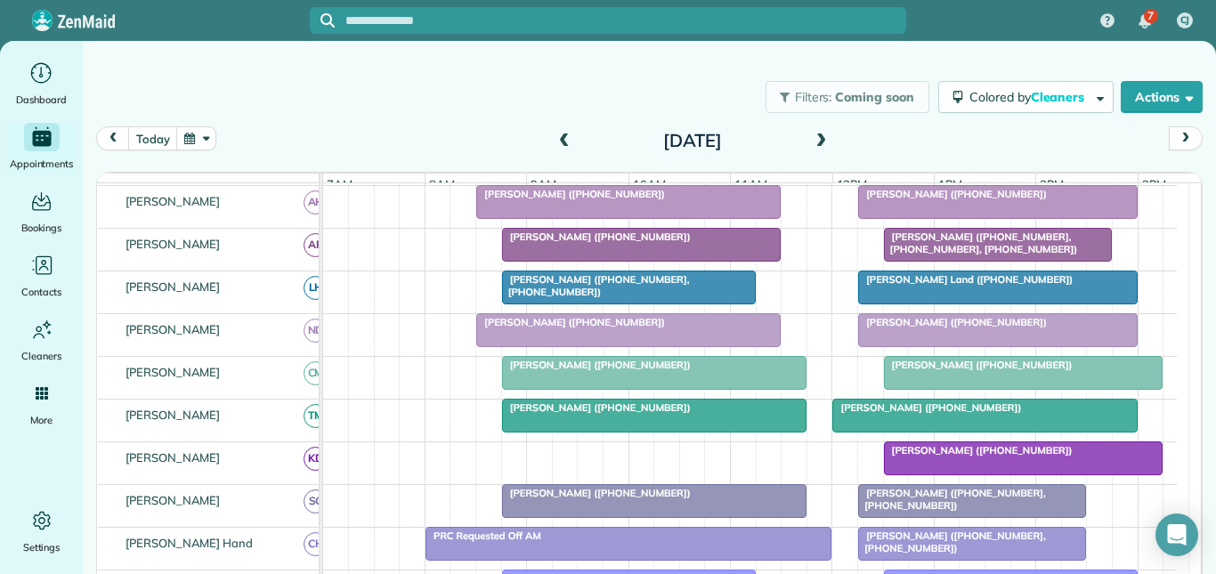
click at [933, 286] on span "Trish Land (+14048345080)" at bounding box center [965, 279] width 216 height 12
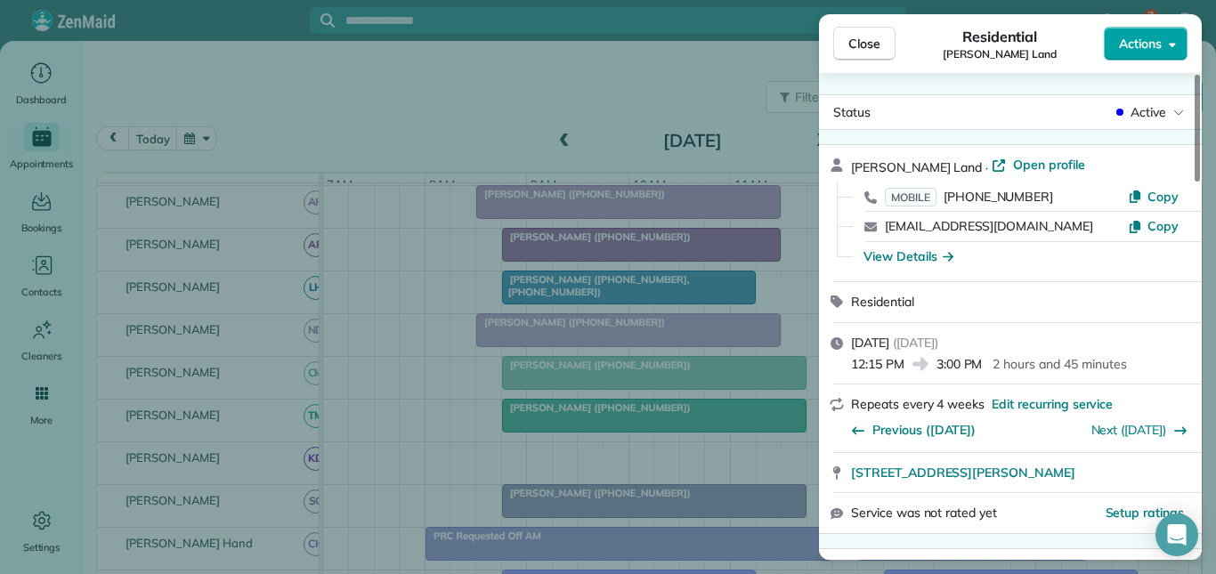
click at [1154, 41] on span "Actions" at bounding box center [1140, 44] width 43 height 18
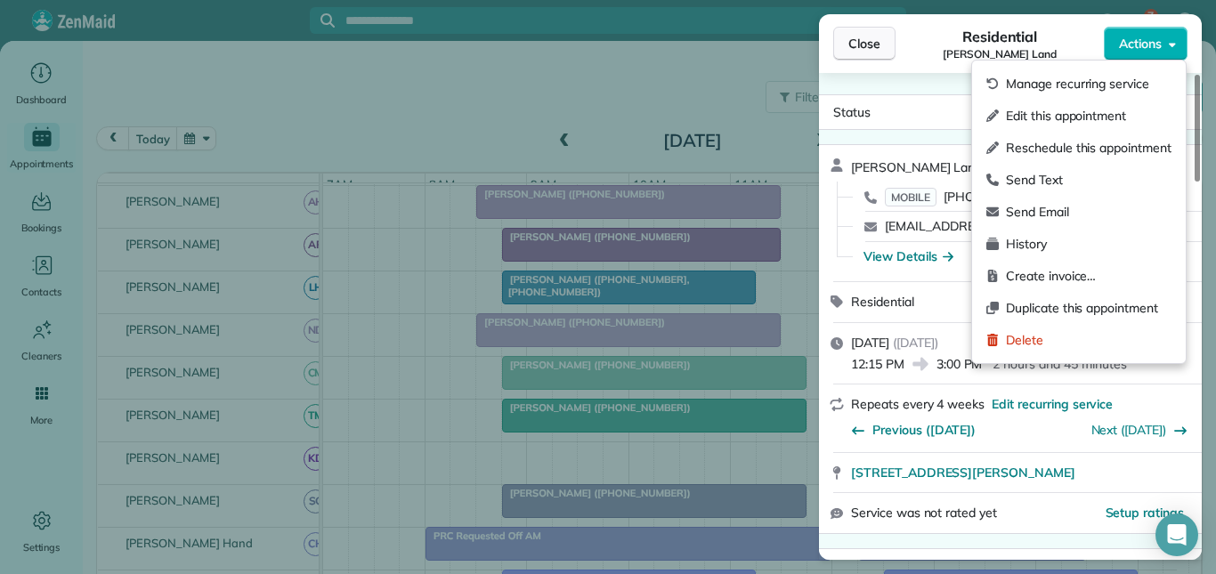
click at [874, 46] on span "Close" at bounding box center [864, 44] width 32 height 18
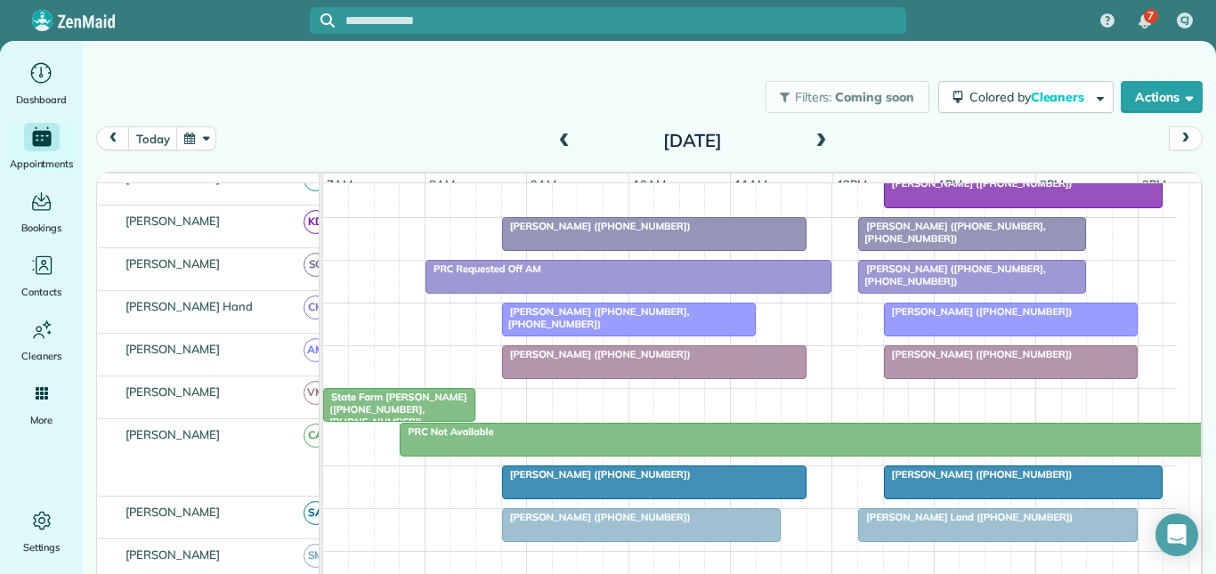
scroll to position [547, 0]
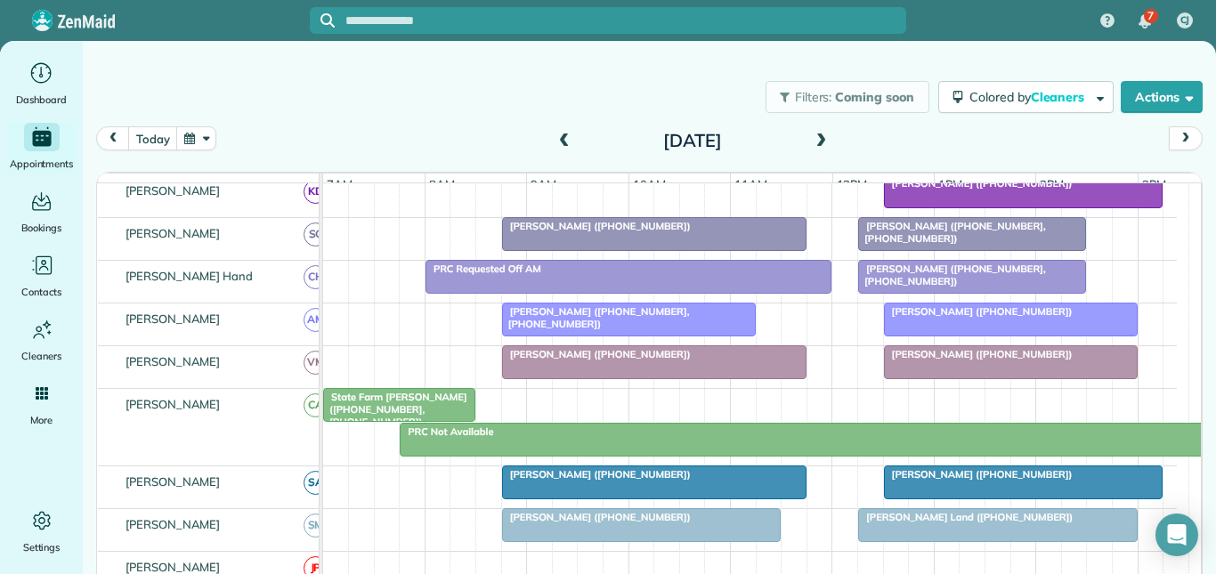
click at [555, 141] on span at bounding box center [565, 142] width 20 height 16
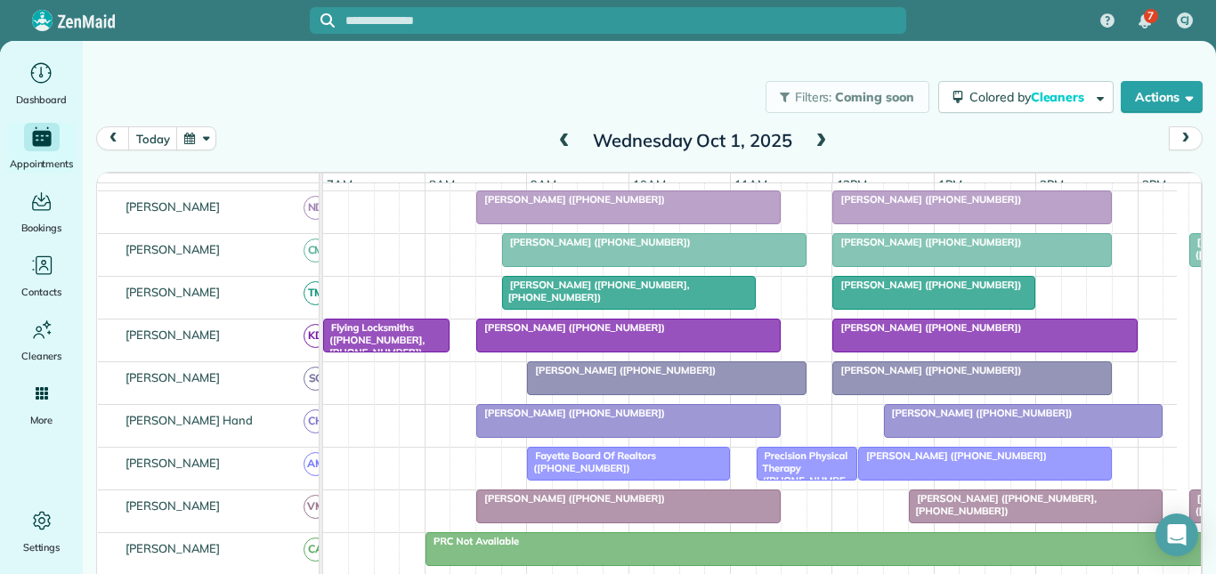
scroll to position [324, 0]
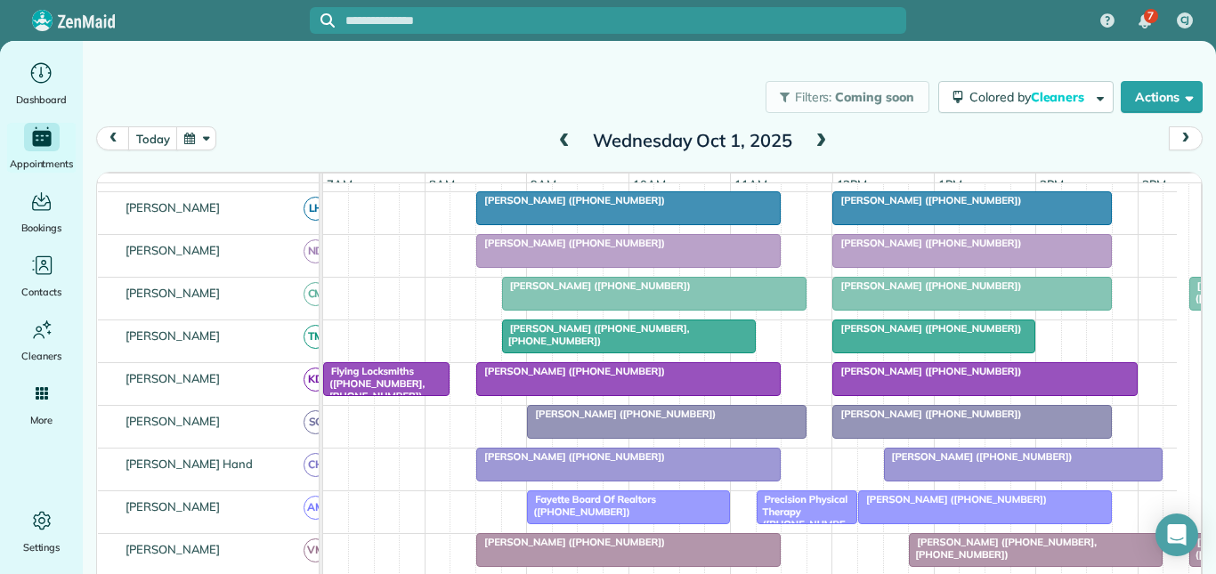
click at [817, 139] on span at bounding box center [821, 142] width 20 height 16
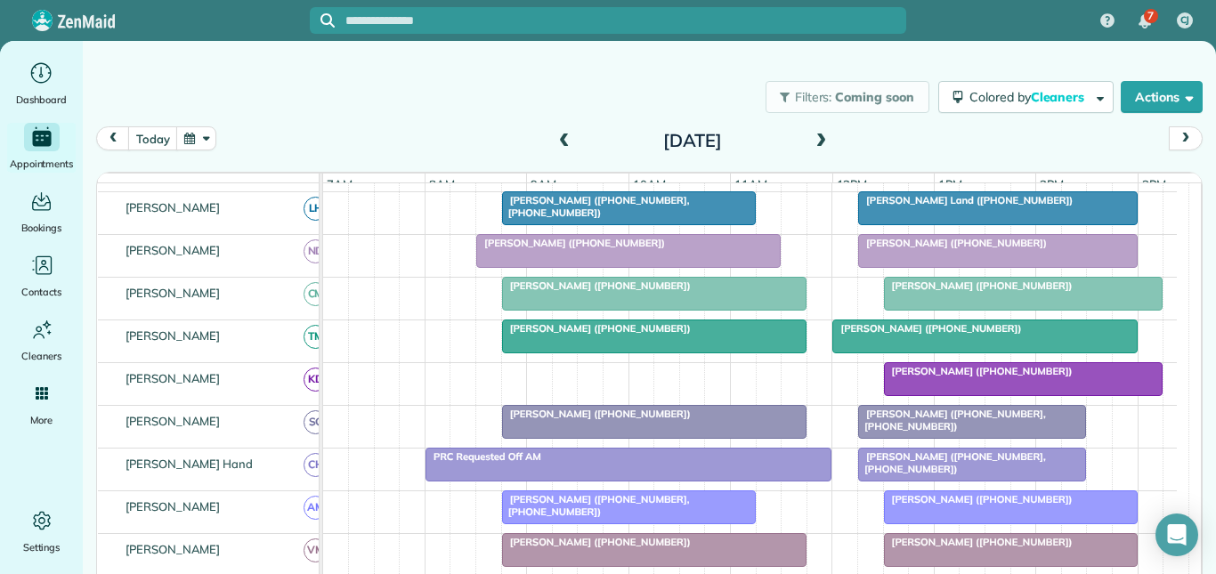
scroll to position [181, 0]
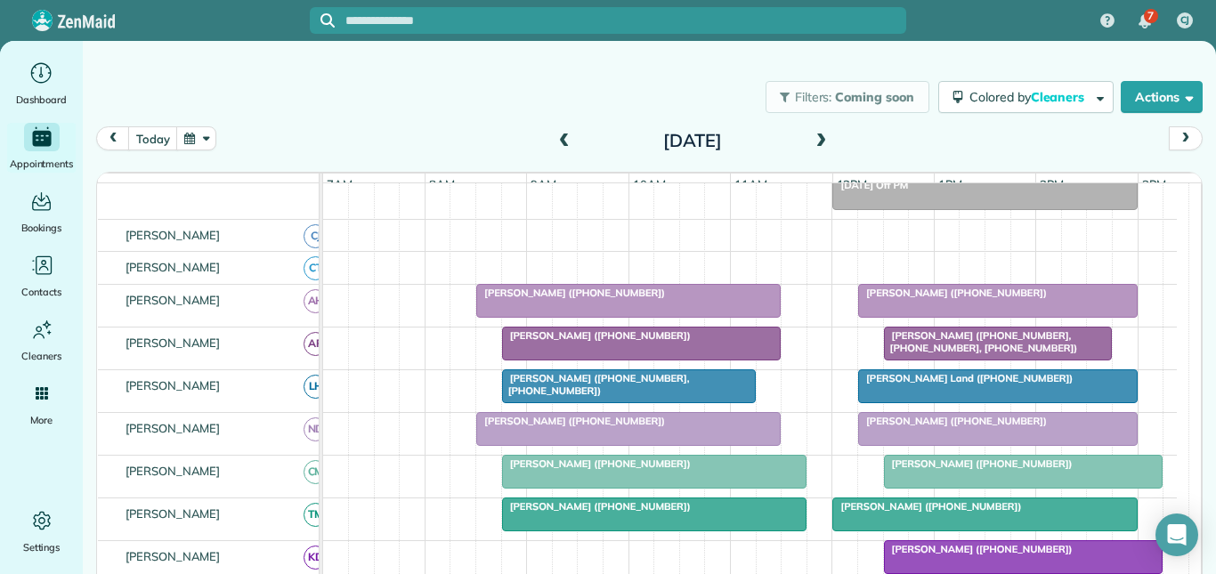
click at [202, 135] on button "button" at bounding box center [196, 138] width 41 height 24
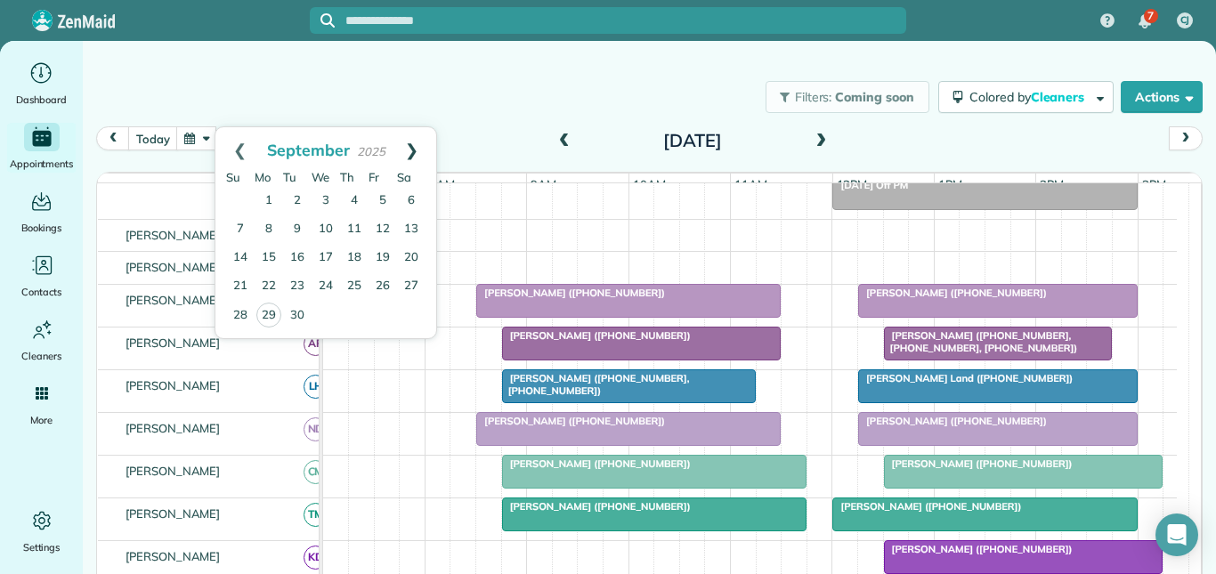
click at [415, 147] on link "Next" at bounding box center [411, 149] width 49 height 45
click at [269, 226] on link "6" at bounding box center [269, 229] width 28 height 28
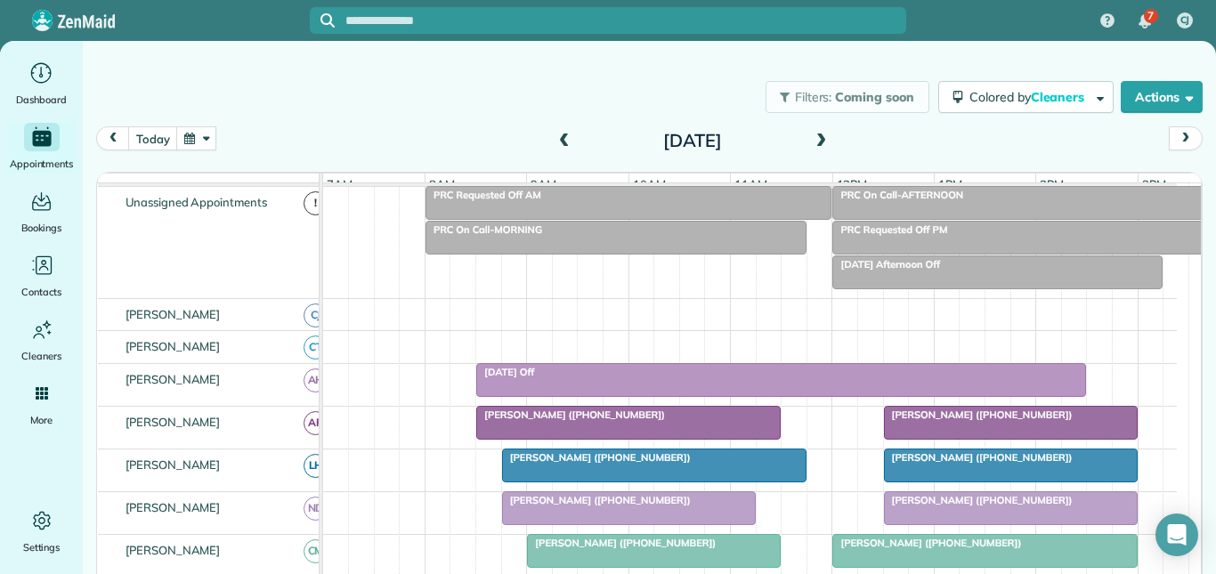
scroll to position [146, 0]
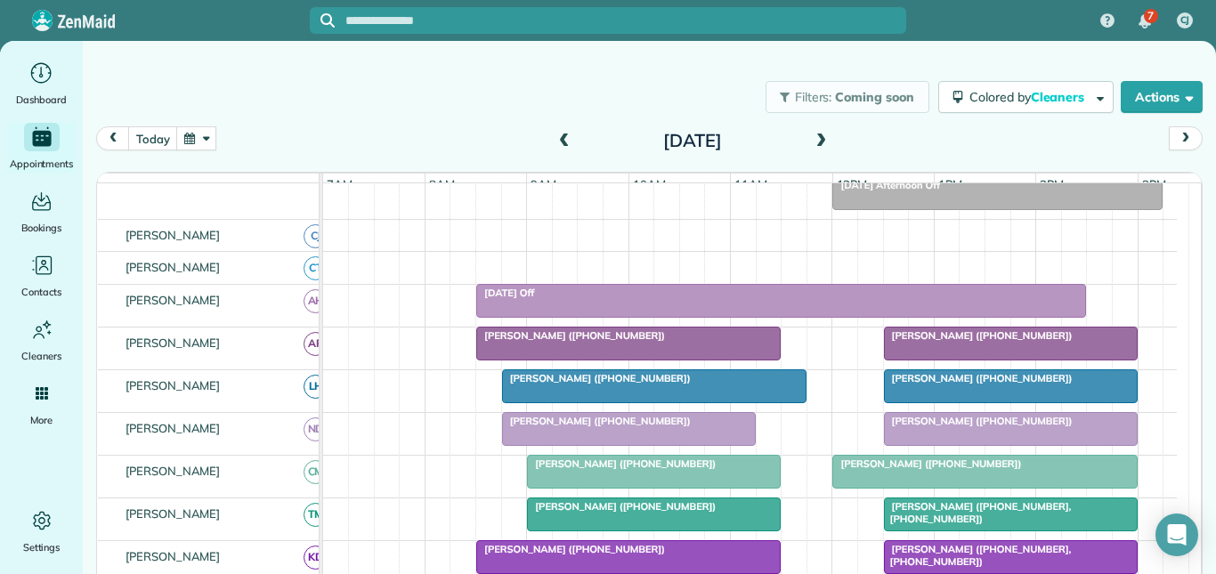
click at [198, 135] on button "button" at bounding box center [196, 138] width 41 height 24
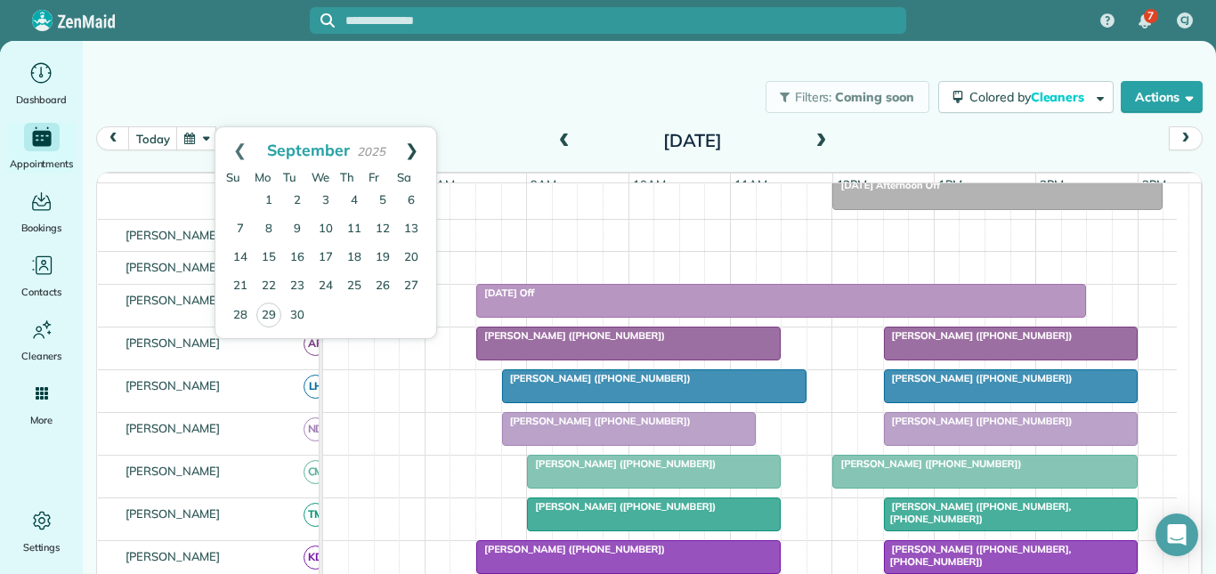
click at [410, 150] on link "Next" at bounding box center [411, 149] width 49 height 45
click at [515, 101] on div "Filters: Coming soon Colored by Cleaners Color by Cleaner Color by Team Color b…" at bounding box center [649, 97] width 1133 height 59
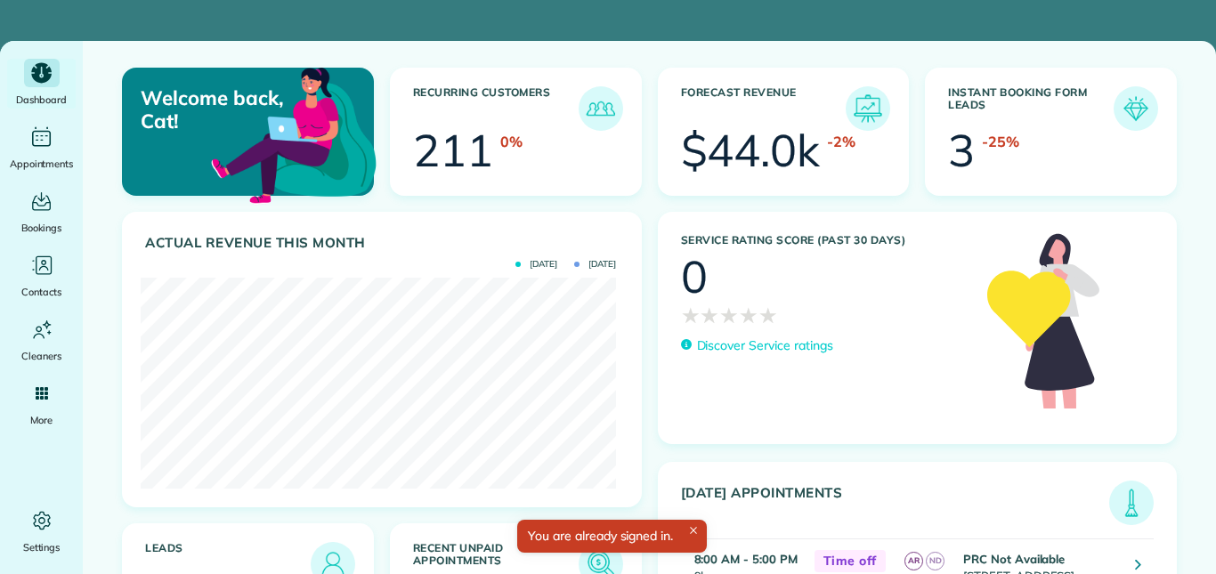
scroll to position [211, 475]
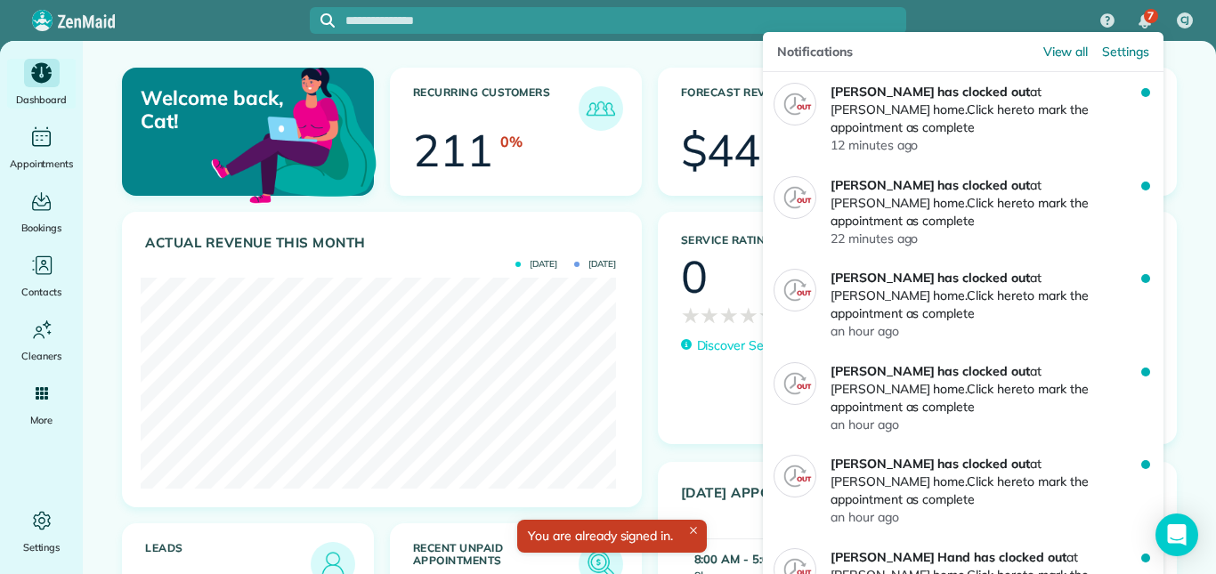
click at [1144, 8] on div "7" at bounding box center [1144, 21] width 37 height 39
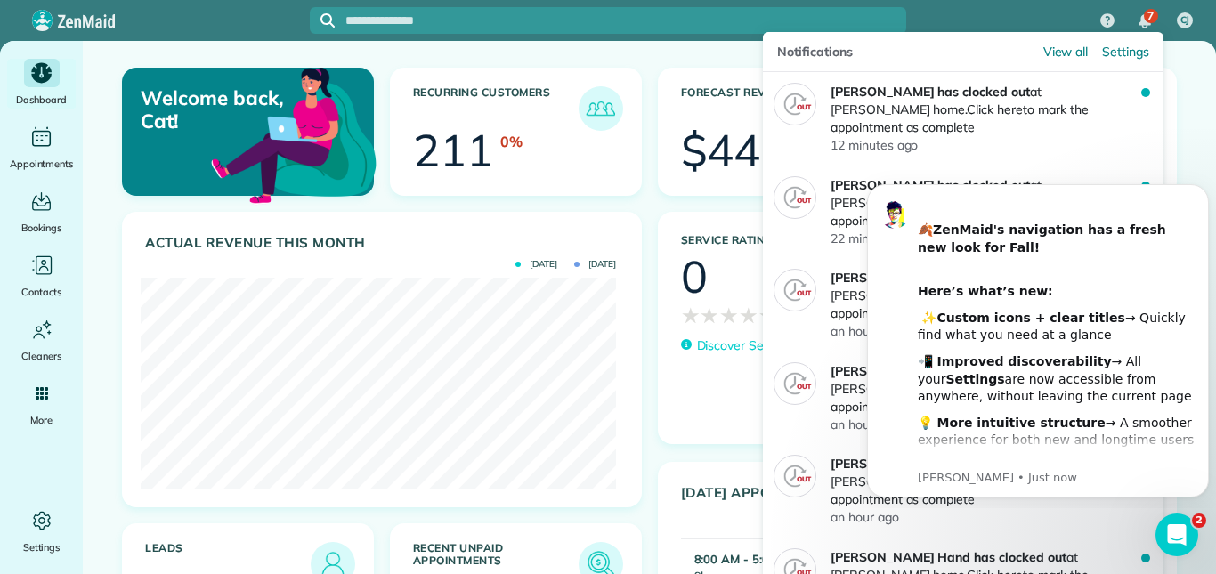
scroll to position [0, 0]
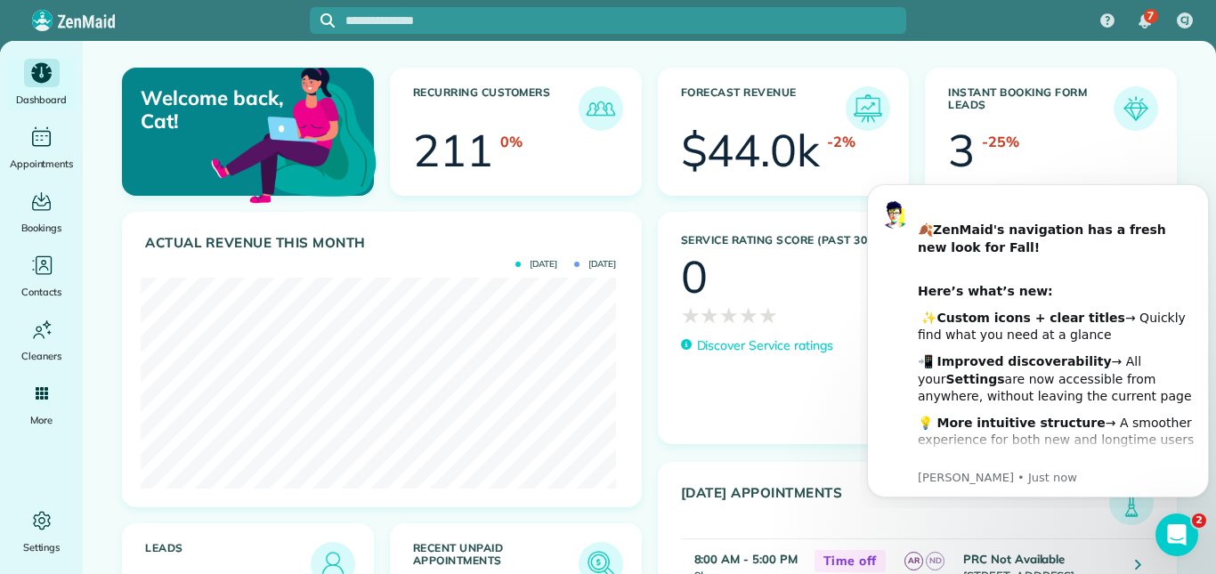
click at [1010, 15] on div "7 CJ" at bounding box center [608, 20] width 1216 height 41
click at [1172, 522] on icon "Open Intercom Messenger" at bounding box center [1174, 532] width 29 height 29
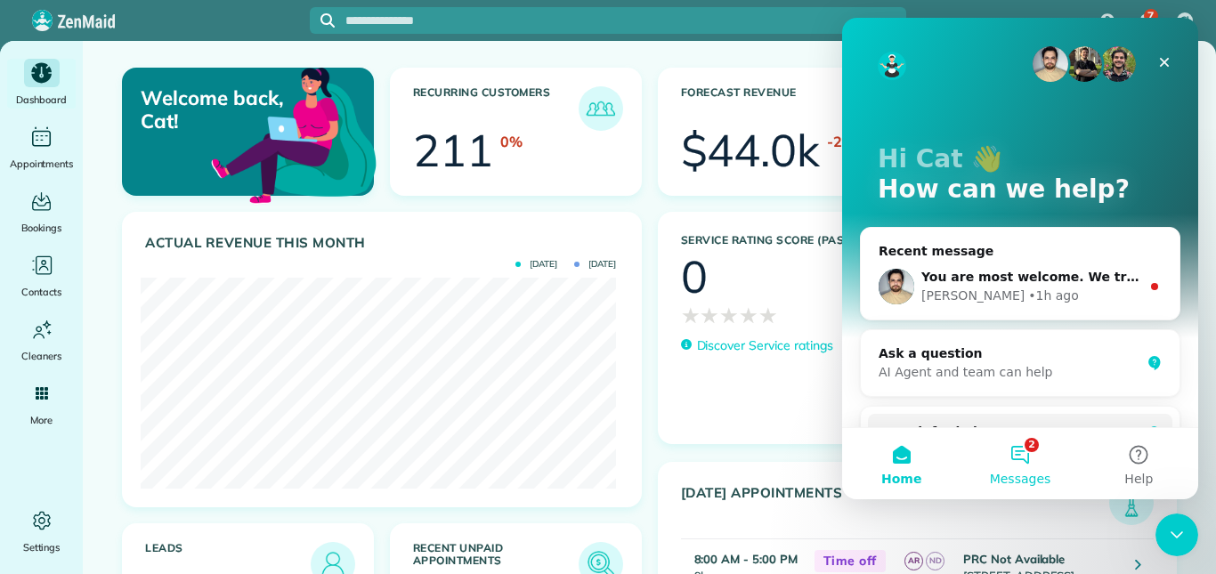
click at [1028, 449] on button "2 Messages" at bounding box center [1019, 463] width 118 height 71
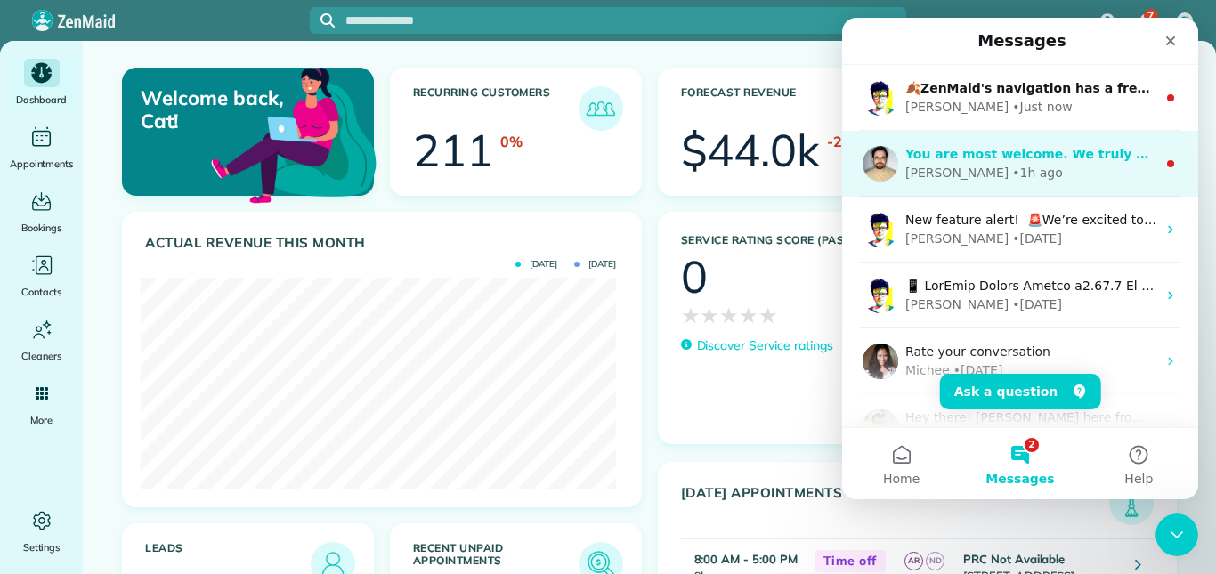
click at [1005, 164] on div "Edgar • 1h ago" at bounding box center [1030, 173] width 251 height 19
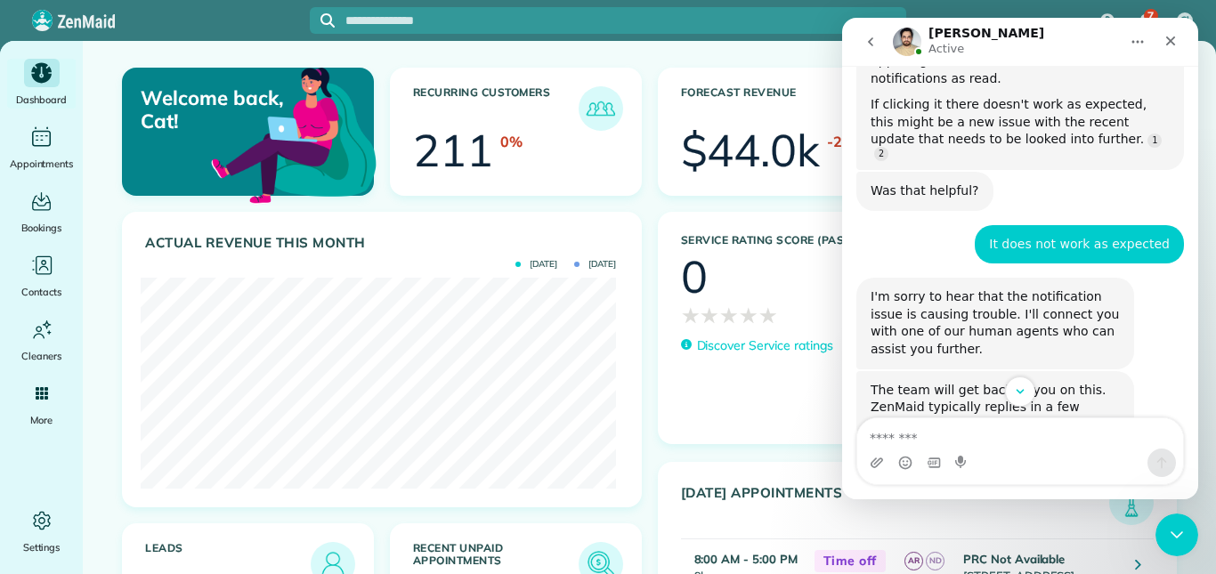
scroll to position [1111, 0]
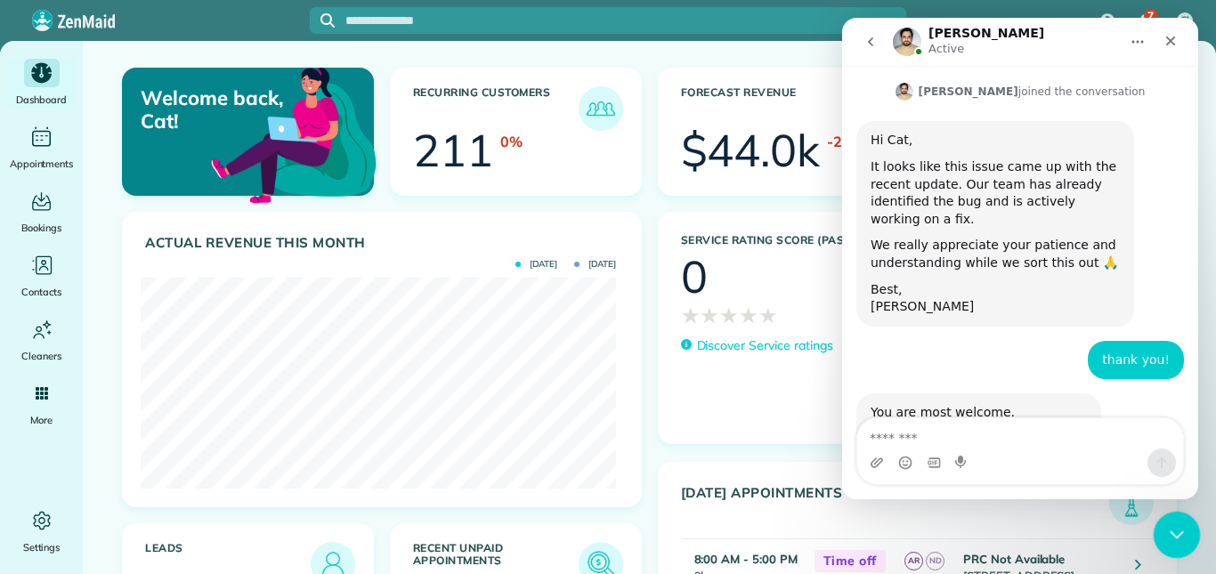
click at [1172, 534] on icon "Close Intercom Messenger" at bounding box center [1174, 532] width 12 height 7
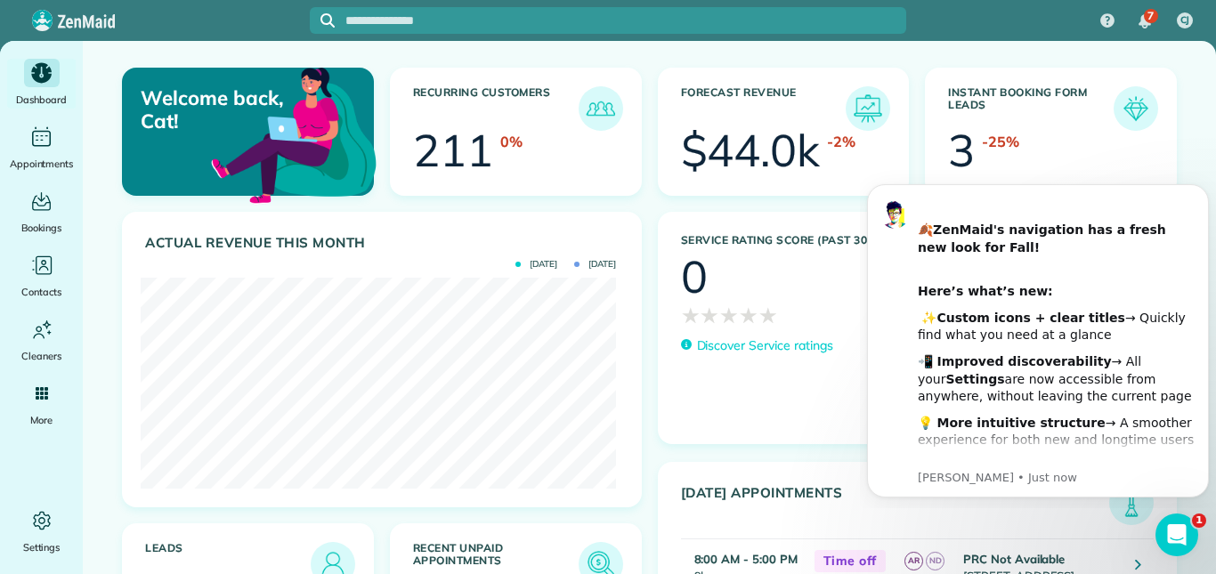
scroll to position [0, 0]
click at [1171, 522] on icon "Open Intercom Messenger" at bounding box center [1174, 532] width 29 height 29
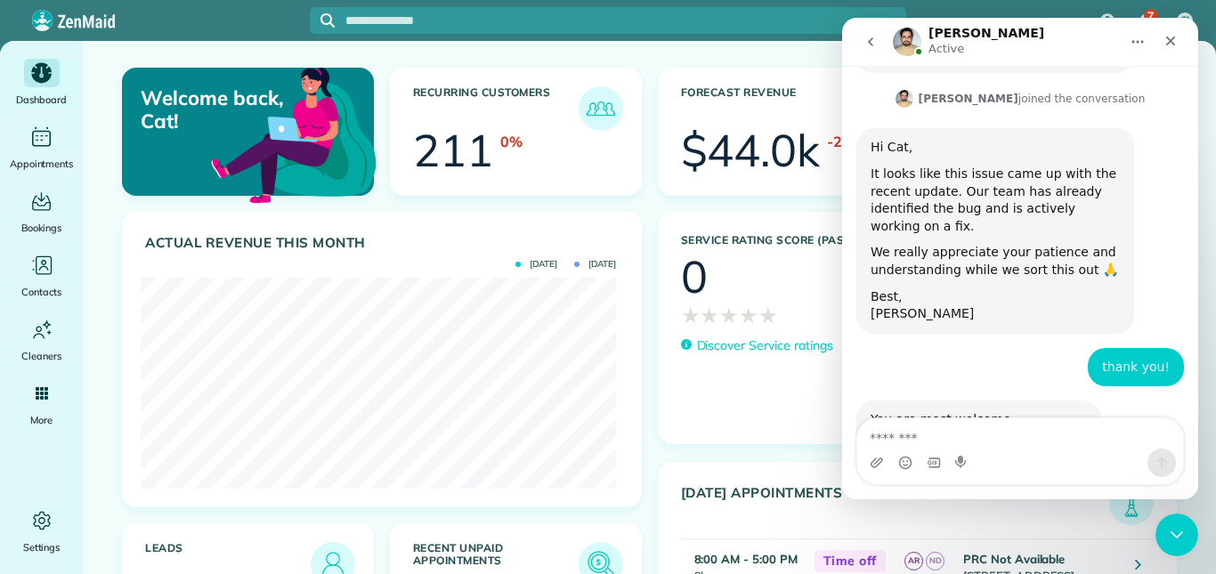
scroll to position [1111, 0]
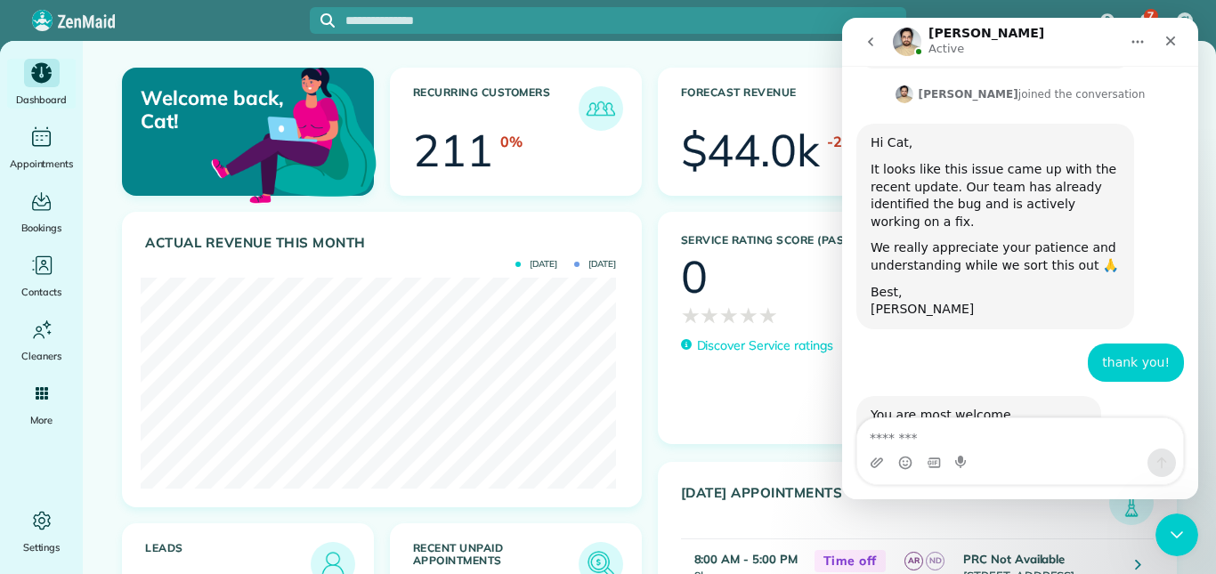
click at [866, 41] on icon "go back" at bounding box center [870, 42] width 14 height 14
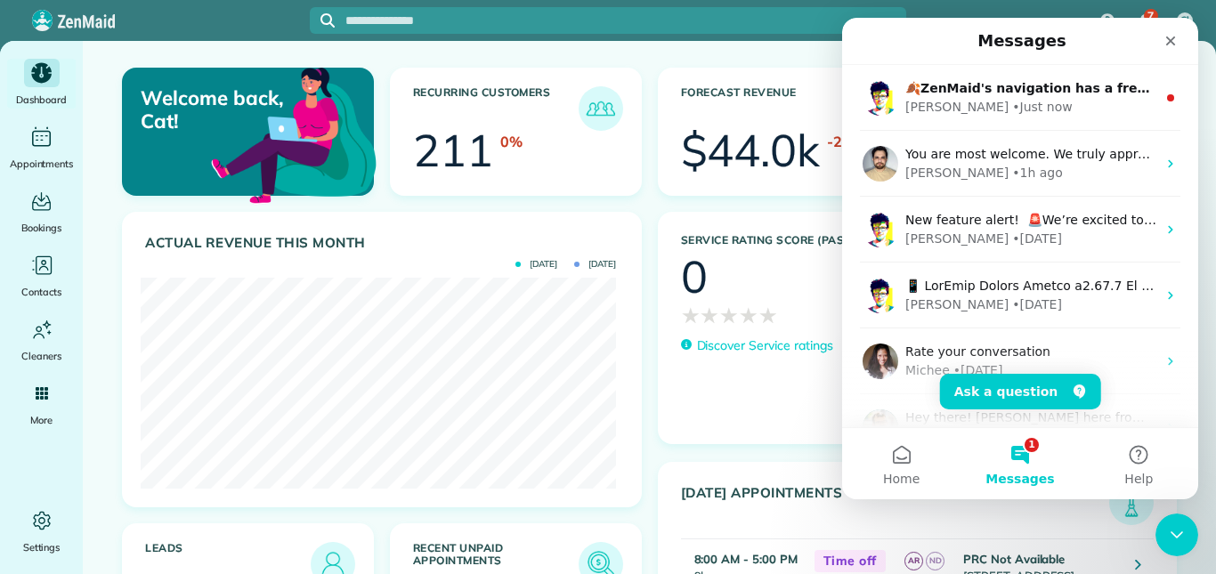
scroll to position [0, 0]
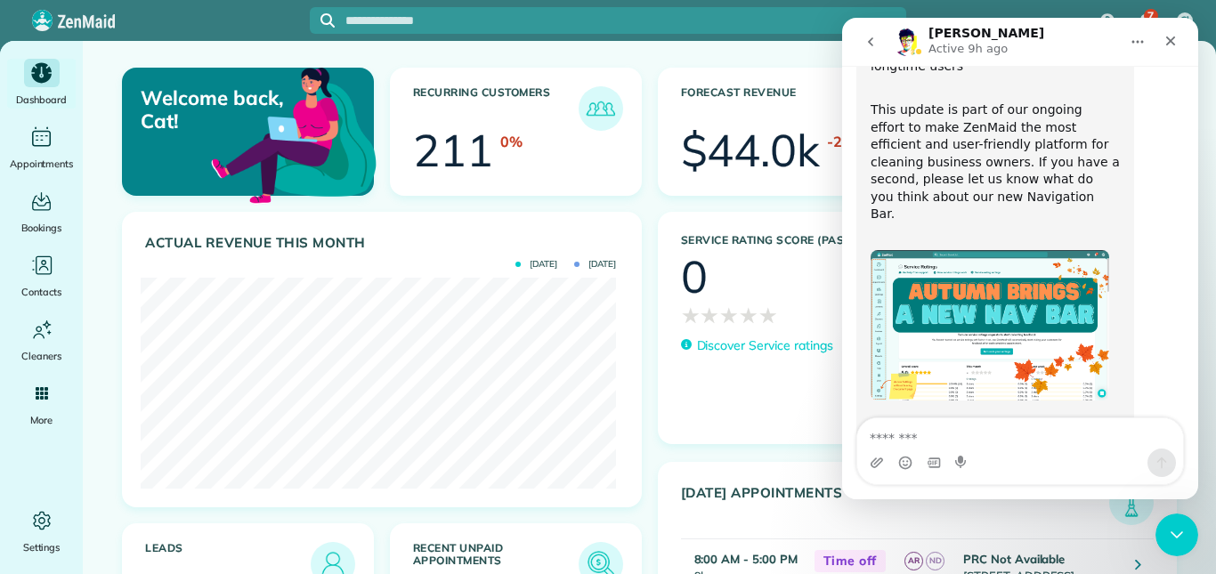
scroll to position [385, 0]
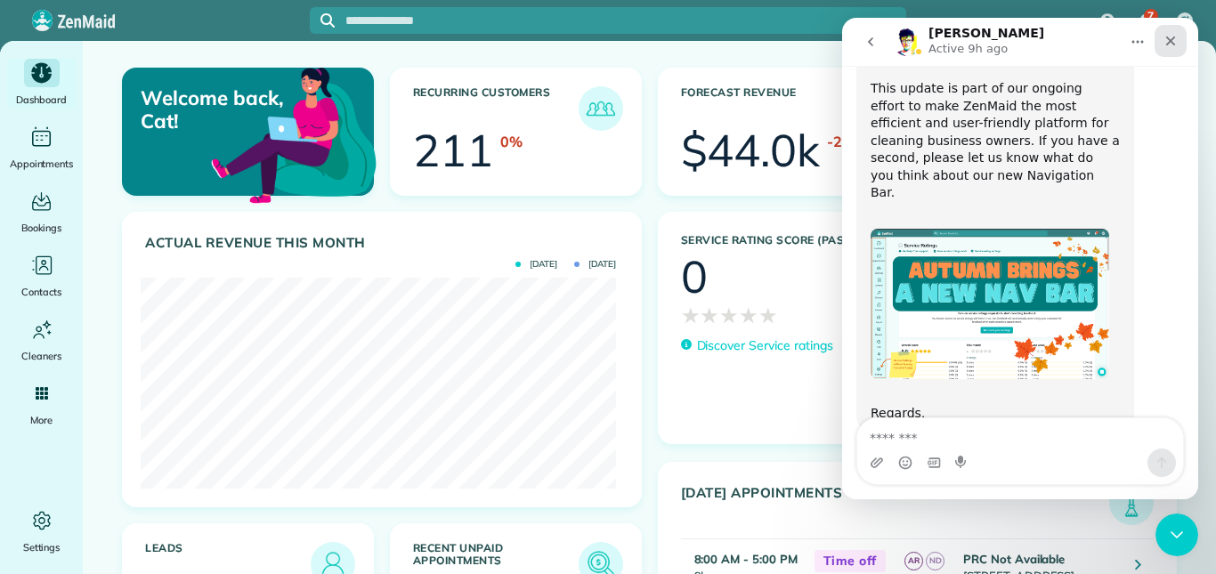
click at [1169, 45] on icon "Close" at bounding box center [1170, 41] width 14 height 14
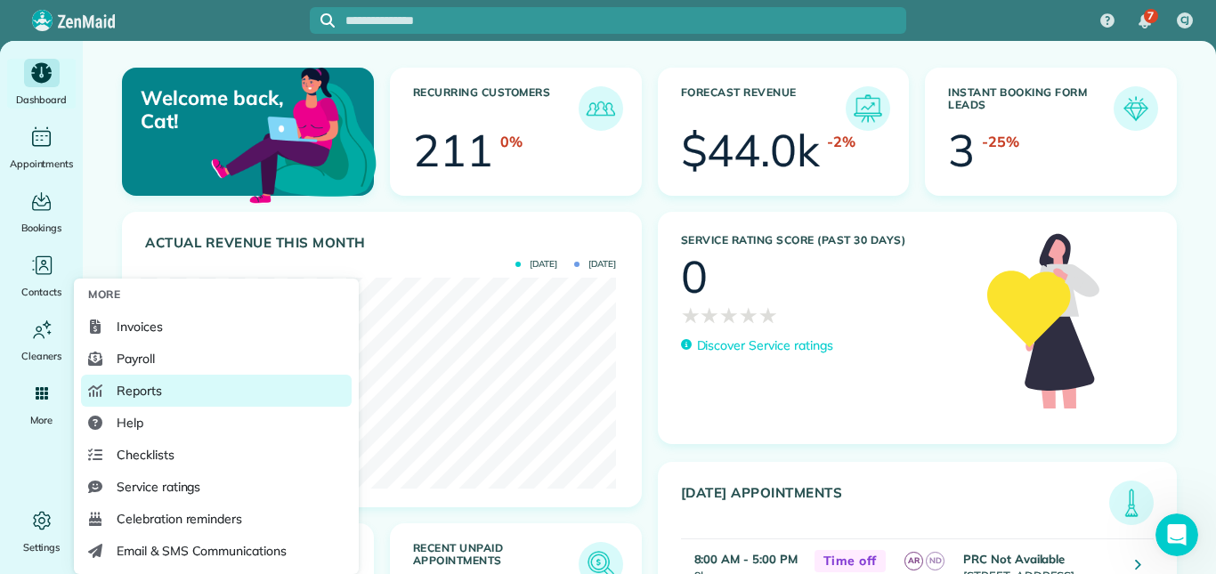
click at [145, 389] on span "Reports" at bounding box center [139, 391] width 45 height 18
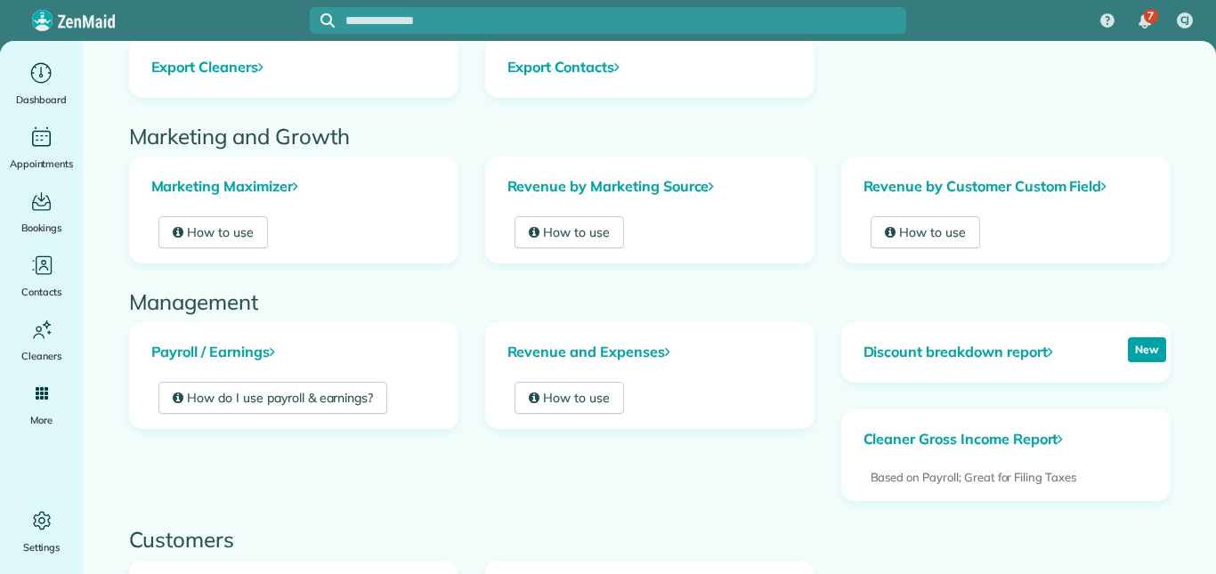
scroll to position [623, 0]
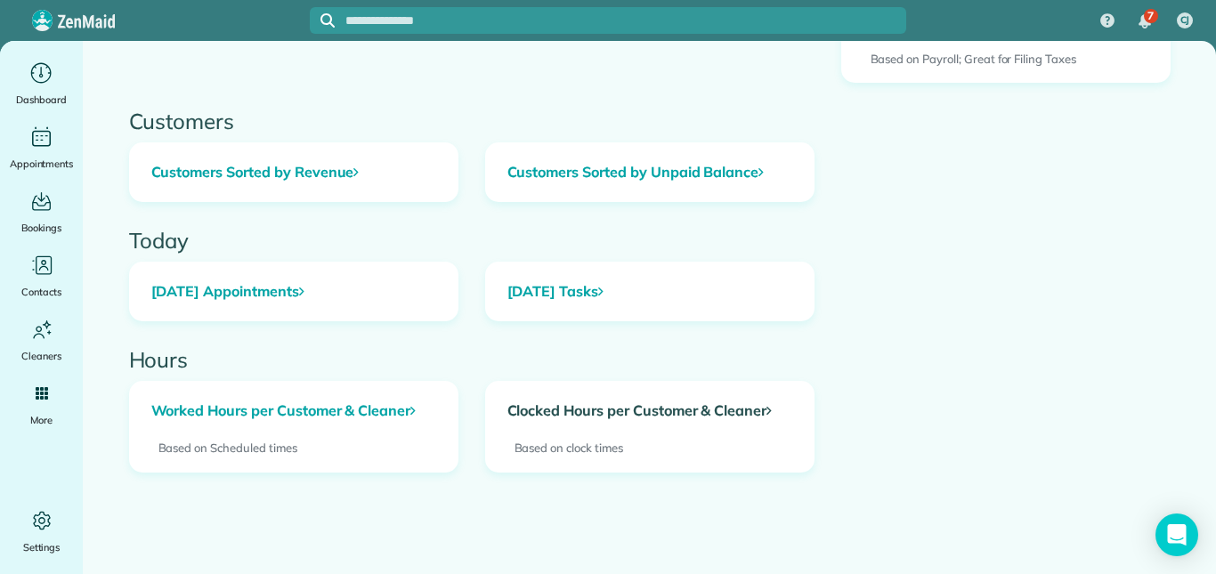
click at [586, 408] on link "Clocked Hours per Customer & Cleaner" at bounding box center [650, 411] width 328 height 59
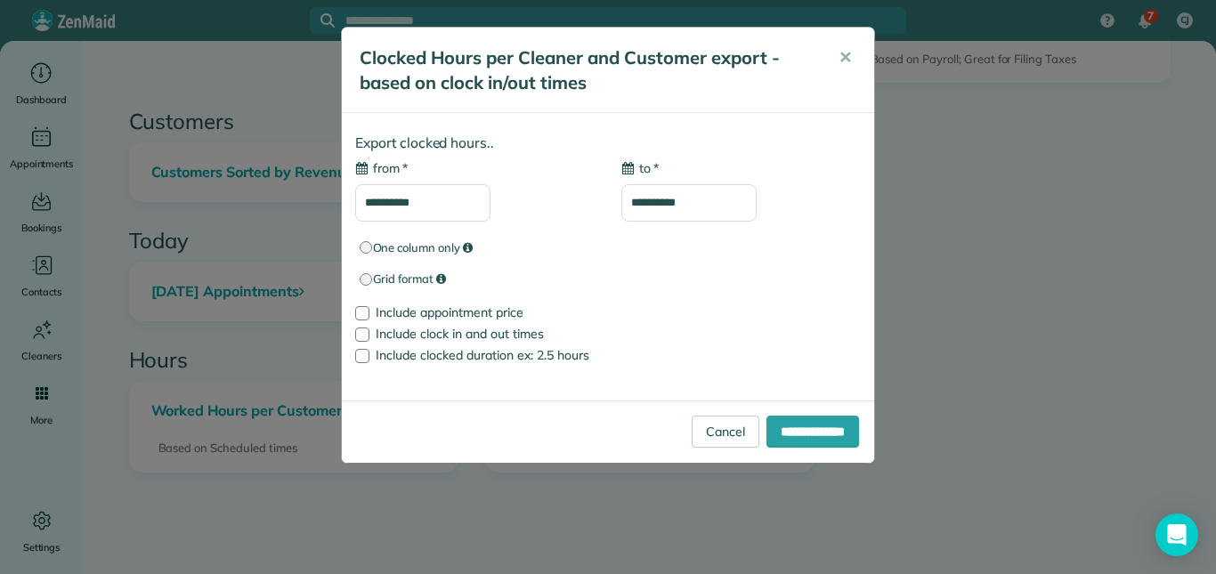
type input "**********"
click at [852, 53] on button "✕" at bounding box center [845, 57] width 40 height 43
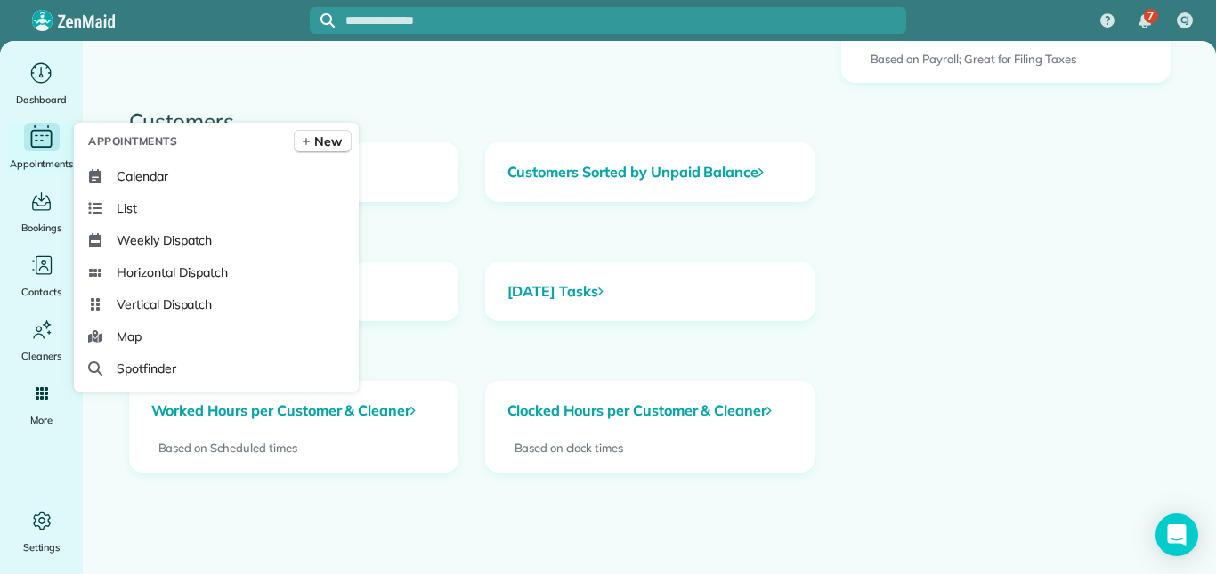
click at [37, 144] on icon "Main" at bounding box center [42, 137] width 28 height 27
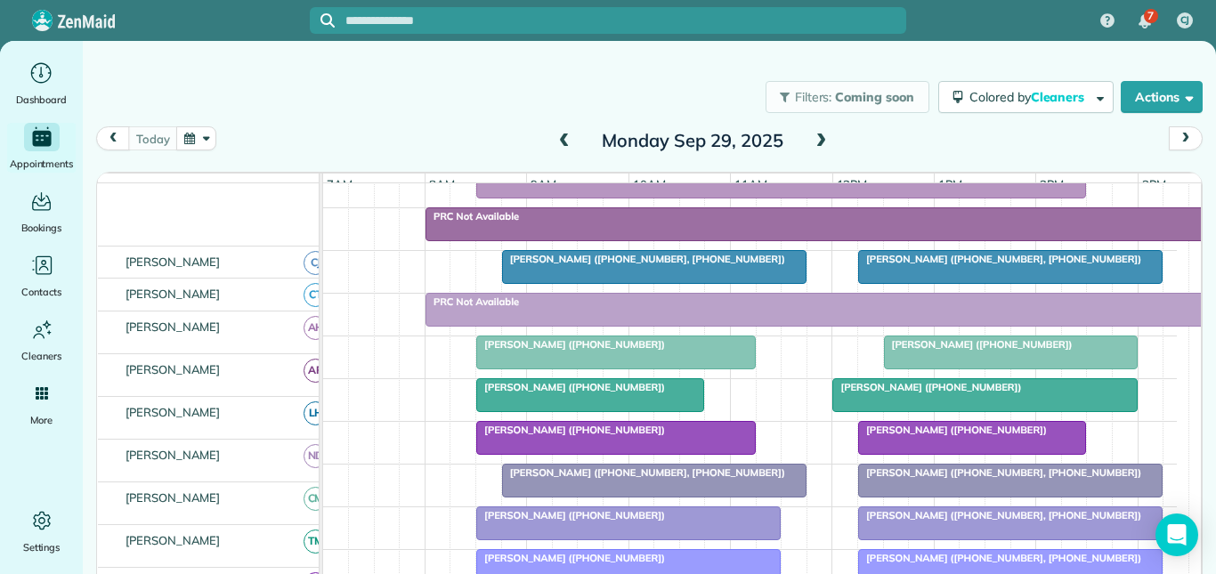
scroll to position [267, 0]
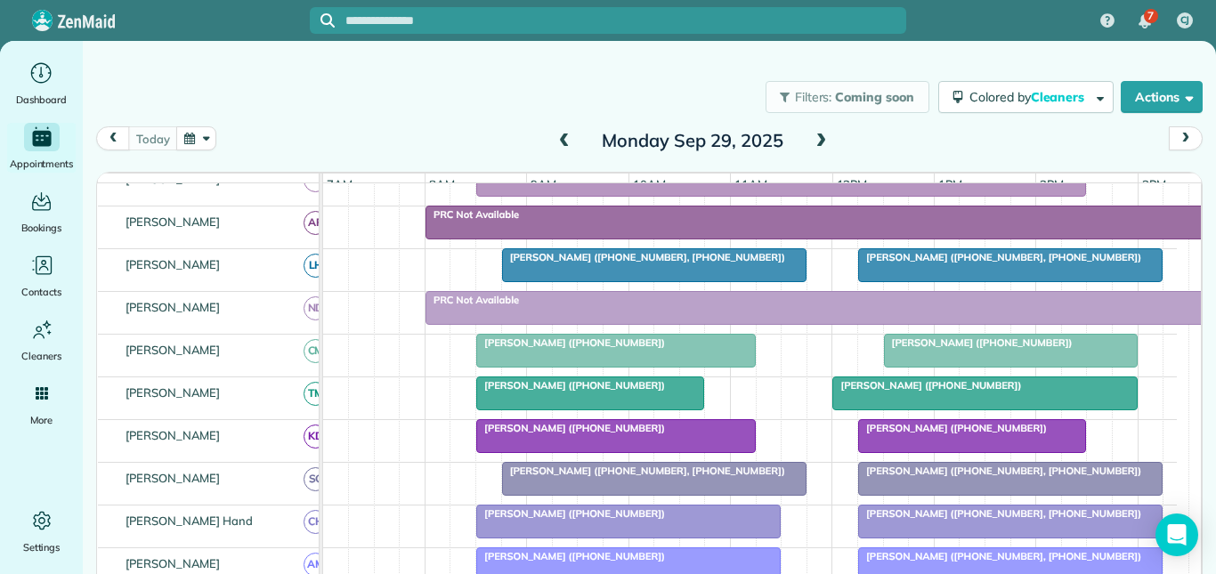
click at [950, 362] on div at bounding box center [1011, 351] width 252 height 32
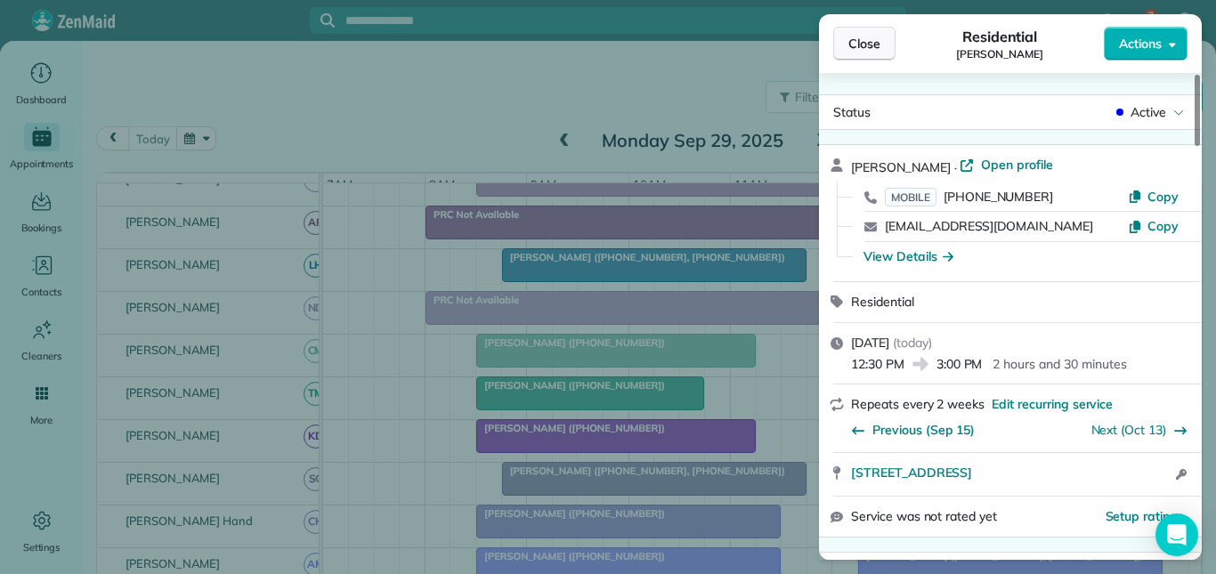
click at [854, 40] on span "Close" at bounding box center [864, 44] width 32 height 18
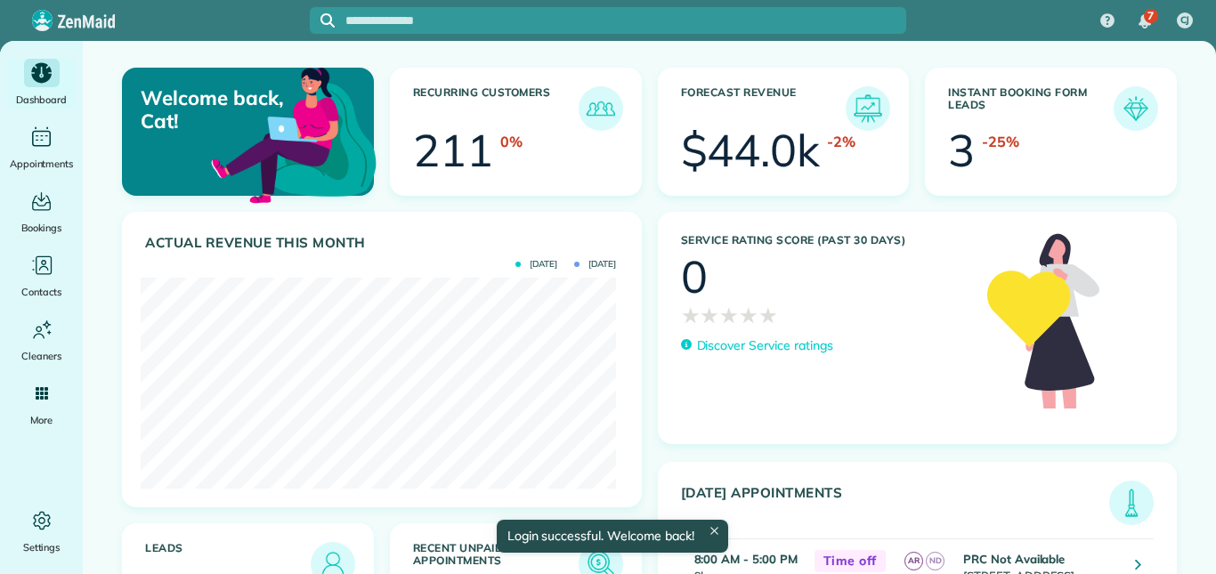
scroll to position [211, 475]
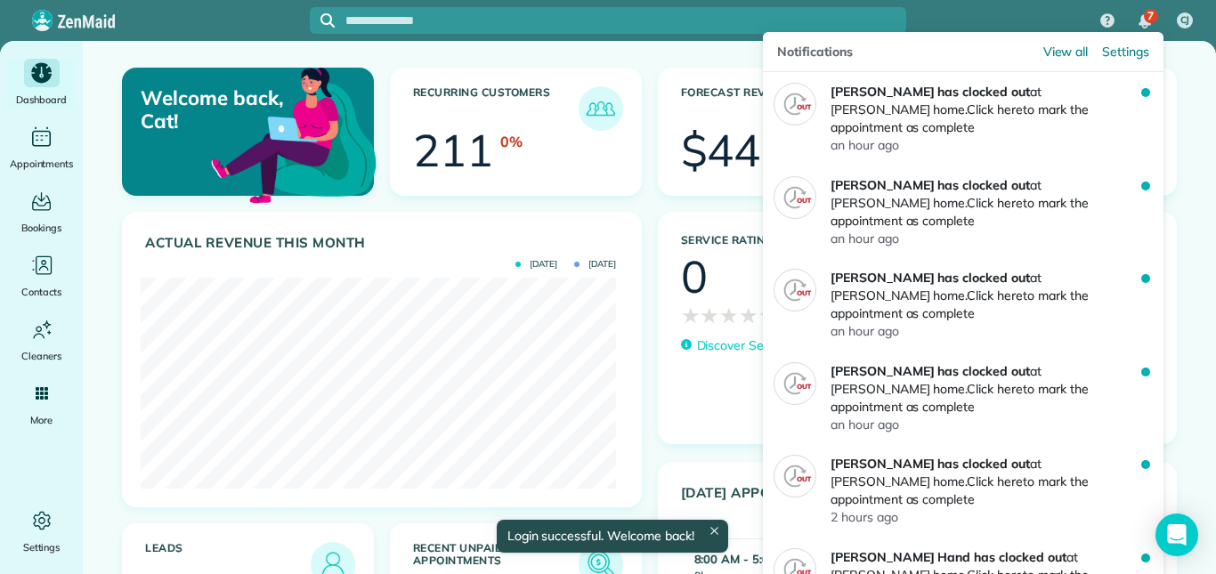
click at [1149, 11] on span "7" at bounding box center [1150, 16] width 6 height 14
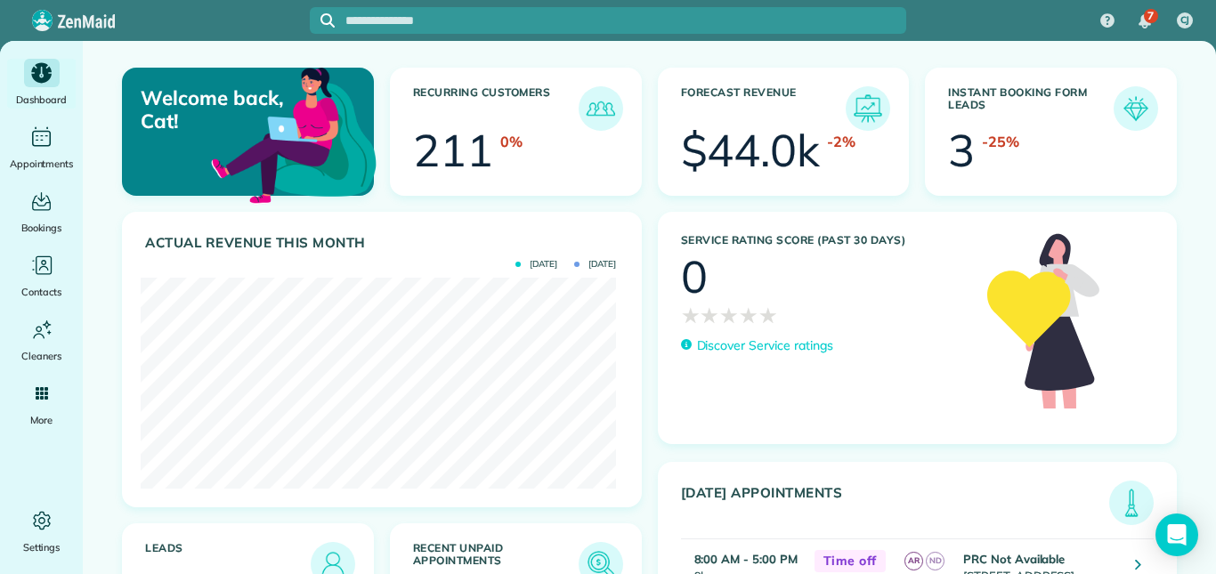
click at [1033, 21] on div "7 CJ" at bounding box center [608, 20] width 1216 height 41
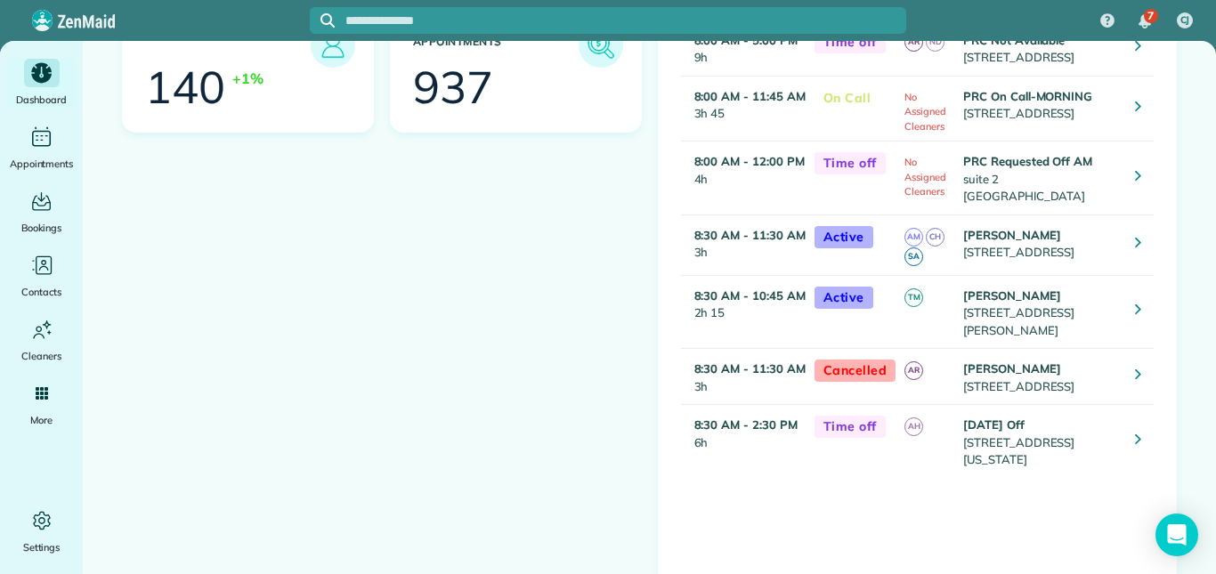
scroll to position [534, 0]
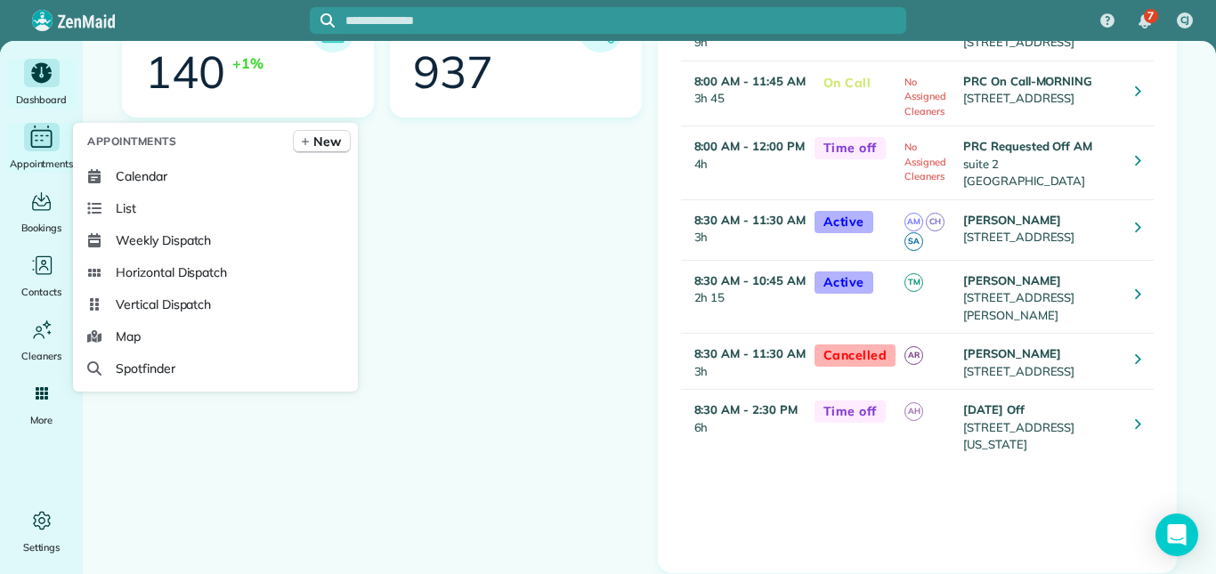
click at [44, 150] on div "Main" at bounding box center [42, 137] width 36 height 28
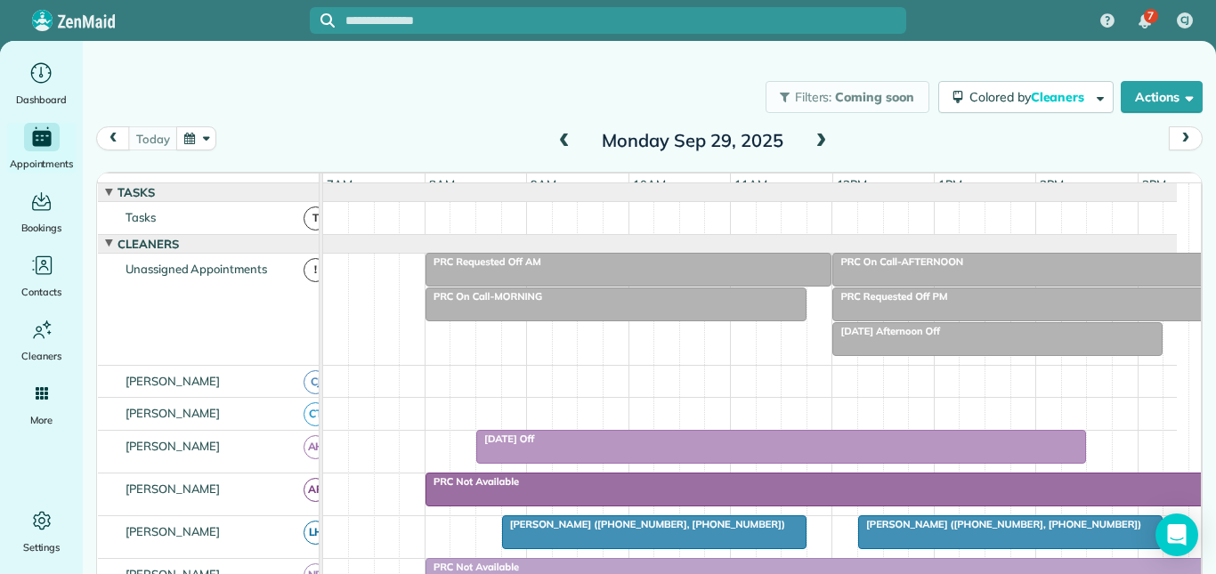
click at [814, 135] on span at bounding box center [821, 142] width 20 height 16
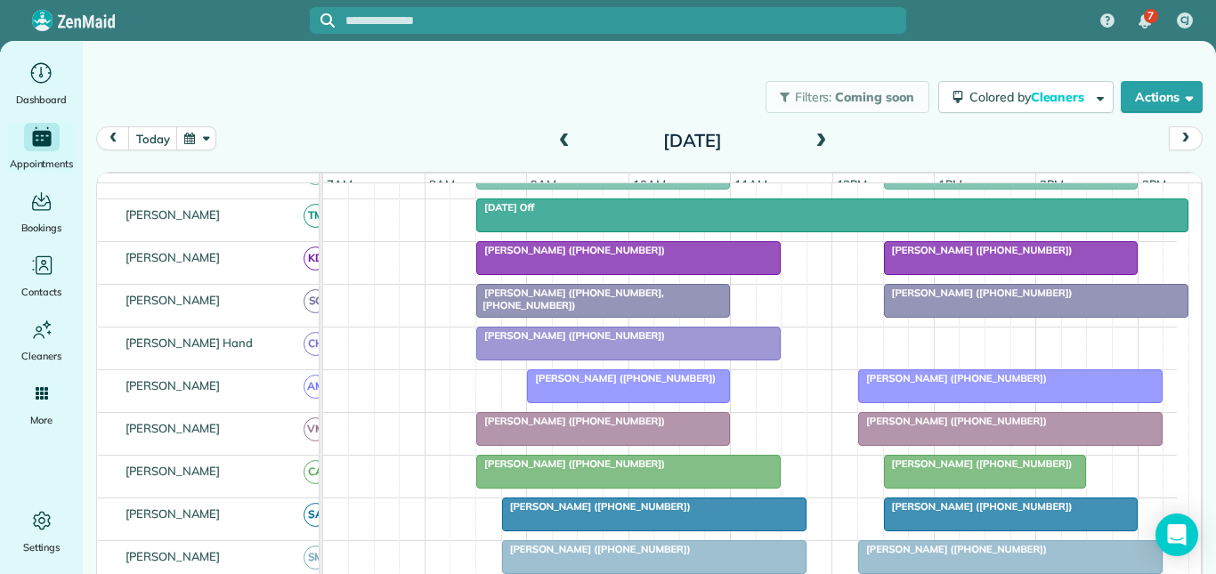
click at [952, 442] on div at bounding box center [1010, 429] width 303 height 32
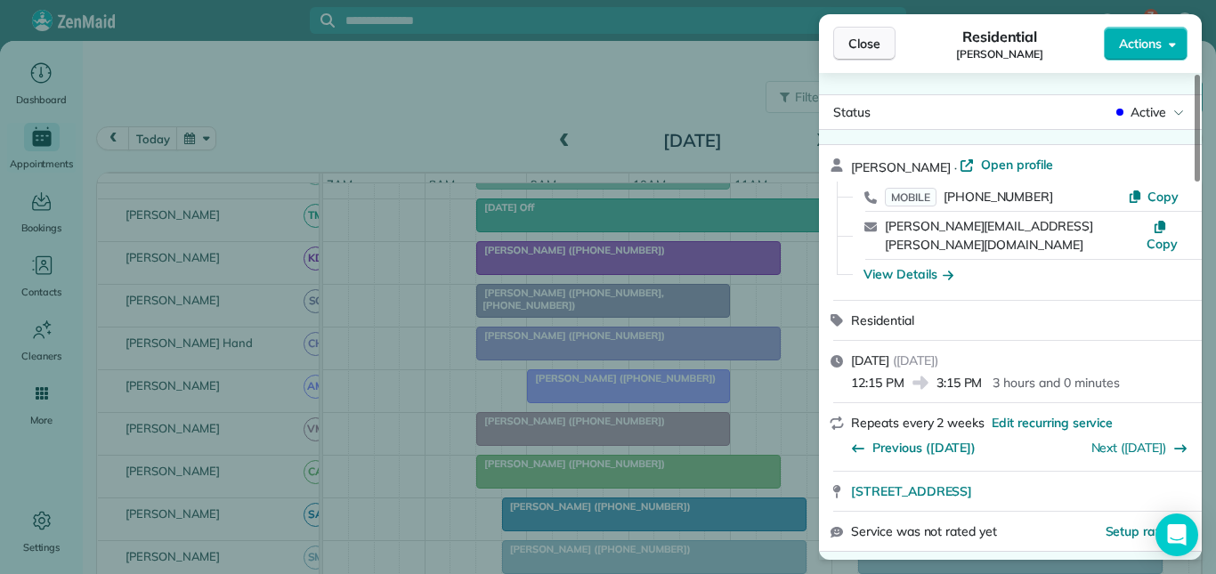
click at [870, 31] on button "Close" at bounding box center [864, 44] width 62 height 34
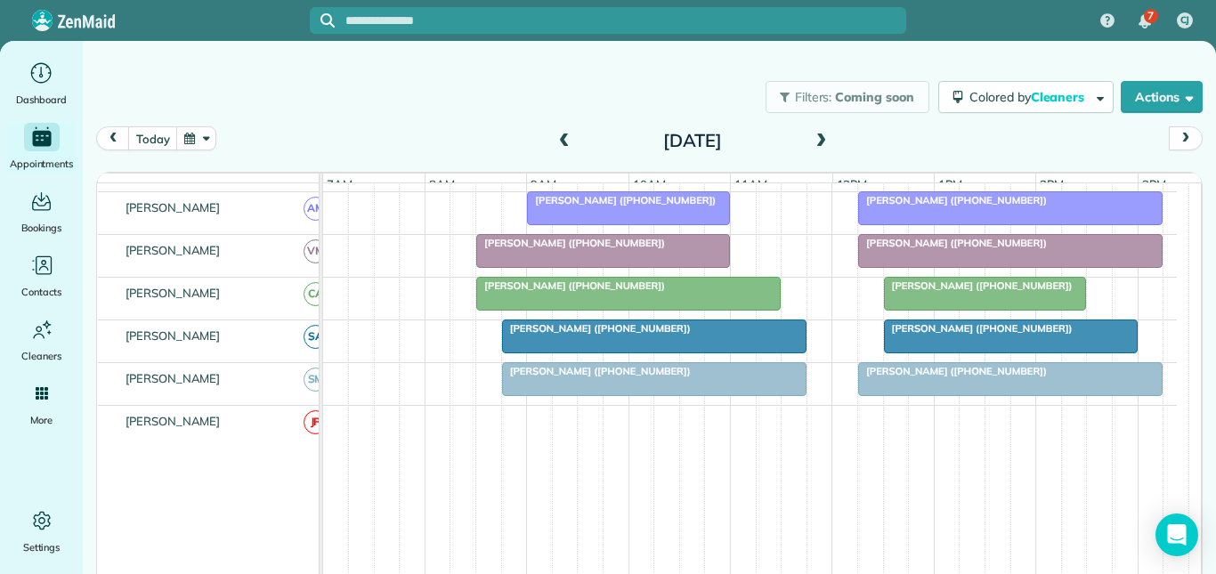
click at [959, 224] on div at bounding box center [1010, 208] width 303 height 32
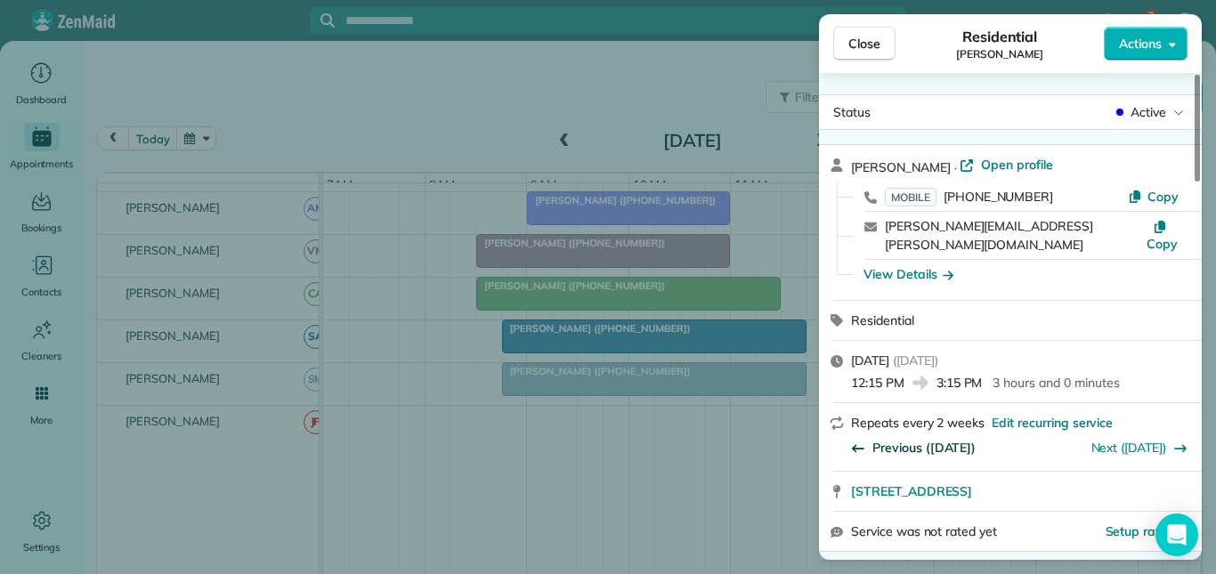
click at [933, 439] on span "Previous (Sep 16)" at bounding box center [923, 448] width 103 height 18
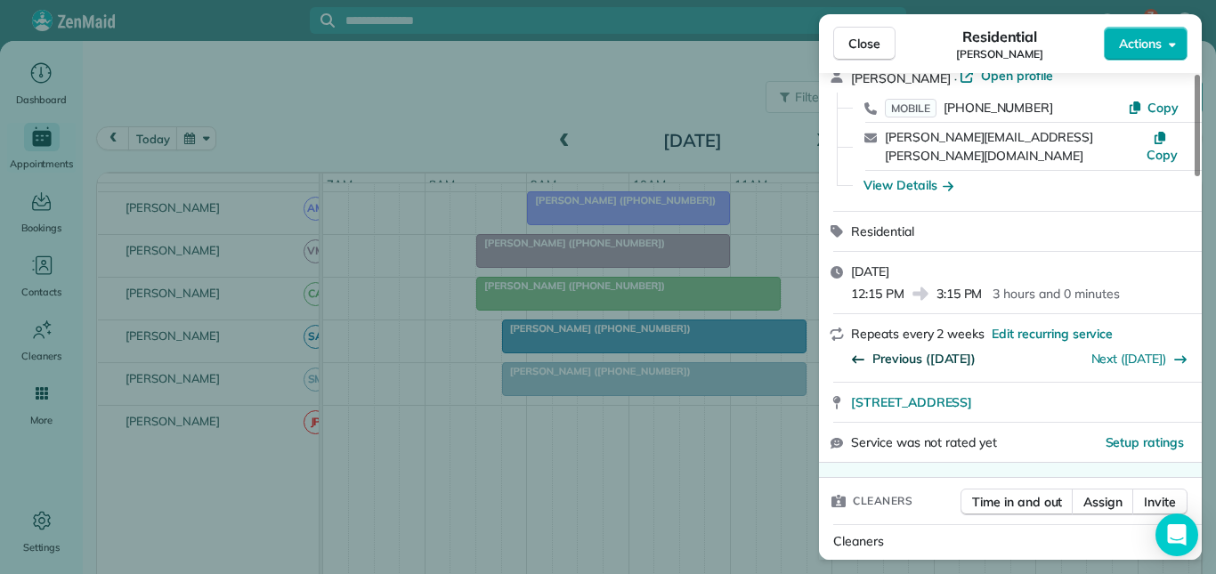
click at [922, 350] on span "Previous (Sep 02)" at bounding box center [923, 359] width 103 height 18
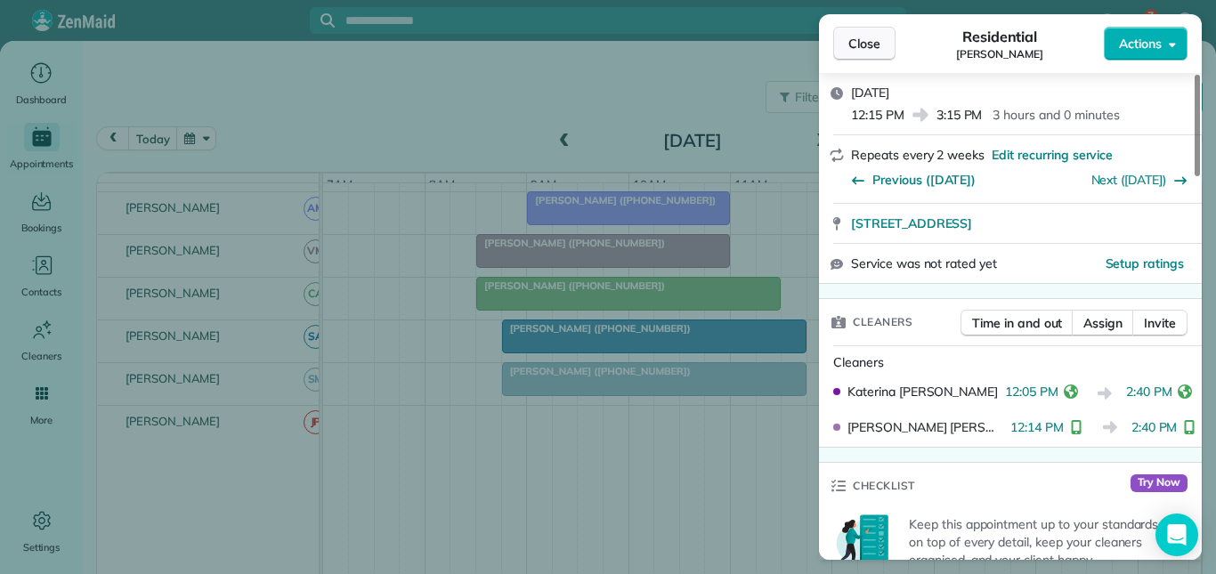
click at [871, 45] on span "Close" at bounding box center [864, 44] width 32 height 18
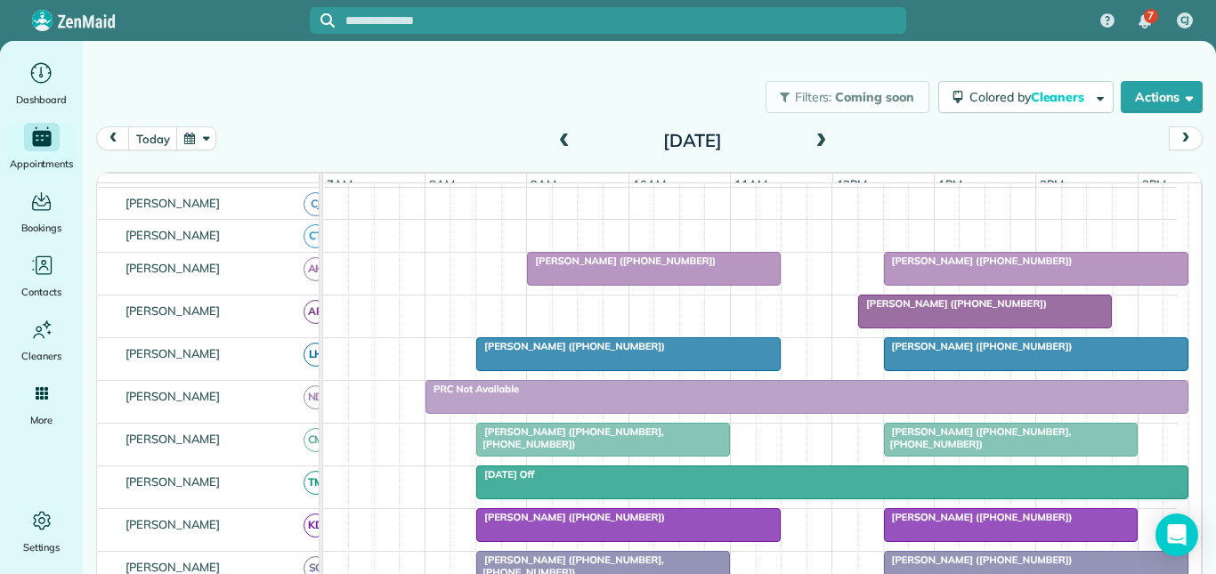
click at [950, 324] on div at bounding box center [985, 312] width 252 height 32
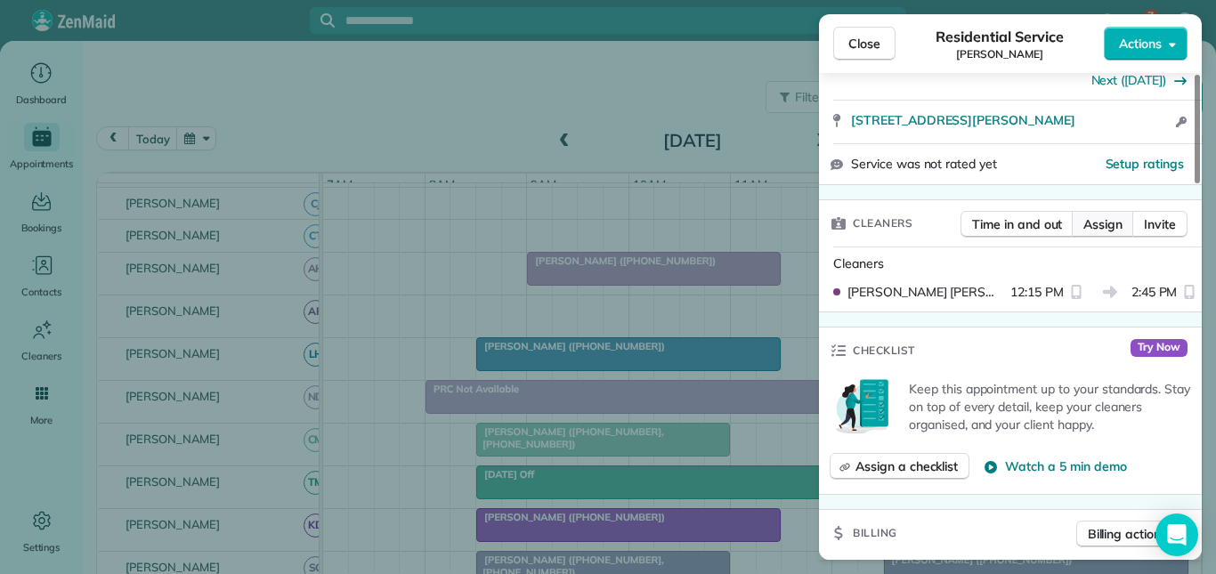
click at [1106, 216] on span "Assign" at bounding box center [1102, 224] width 39 height 18
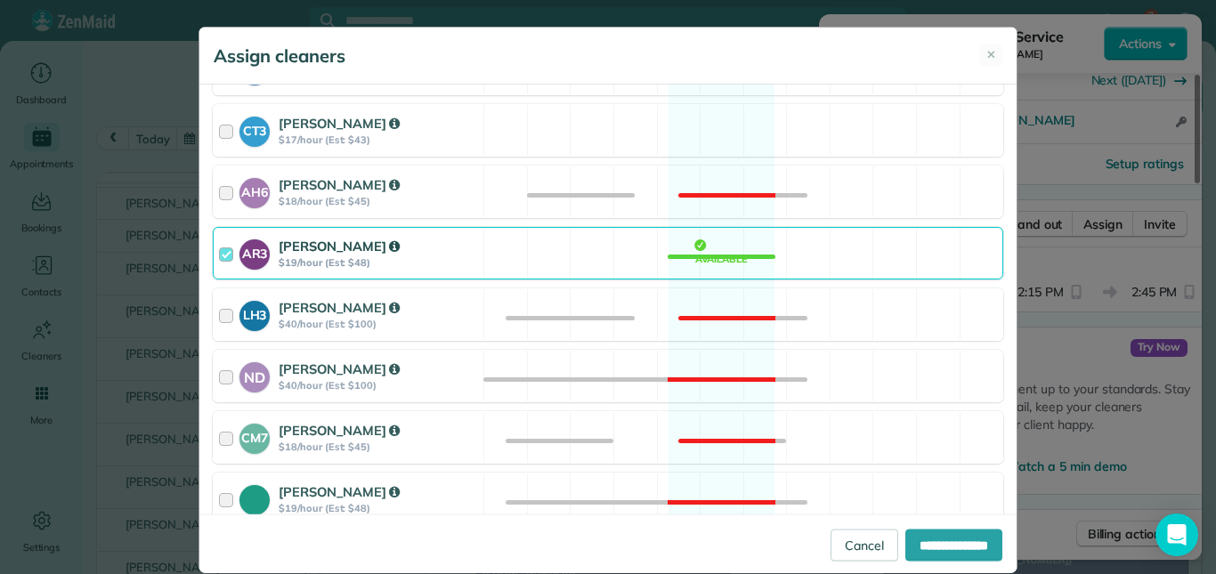
click at [733, 254] on div "AR3 Amy Reid $19/hour (Est: $48) Available" at bounding box center [608, 253] width 790 height 53
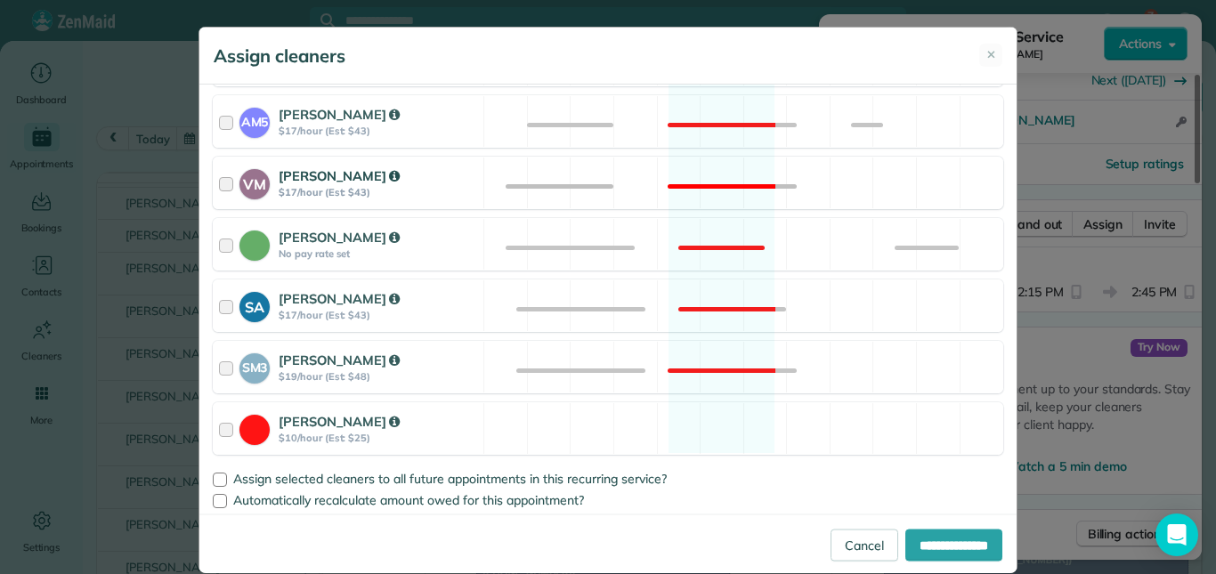
click at [722, 170] on div "VM Victoria Minix $17/hour (Est: $43) Not available" at bounding box center [608, 183] width 790 height 53
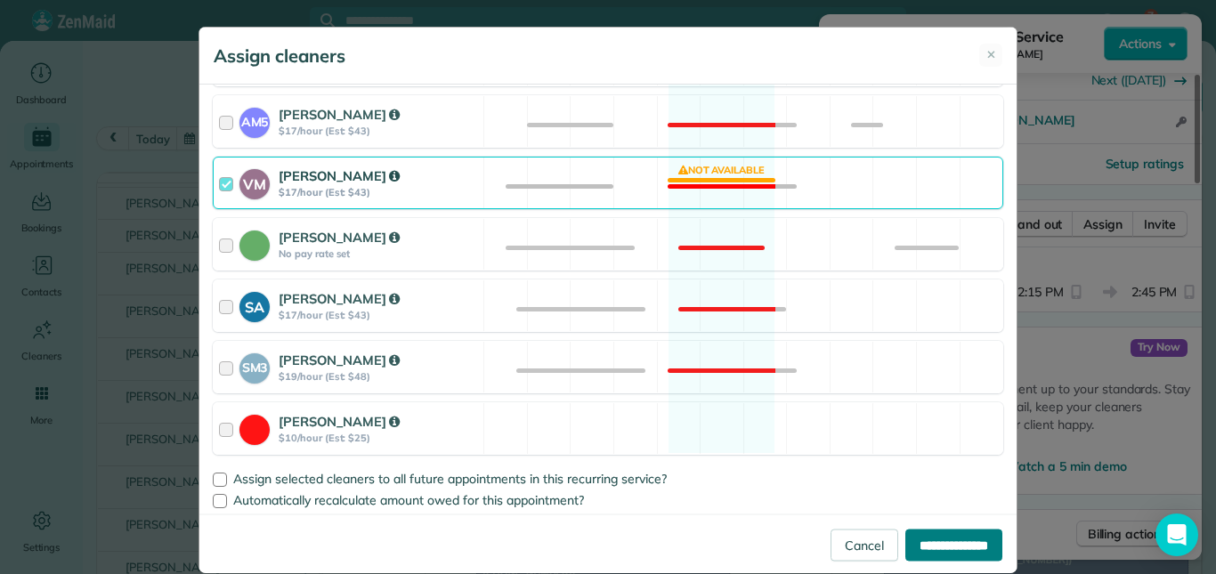
click at [946, 544] on input "**********" at bounding box center [953, 545] width 97 height 32
type input "**********"
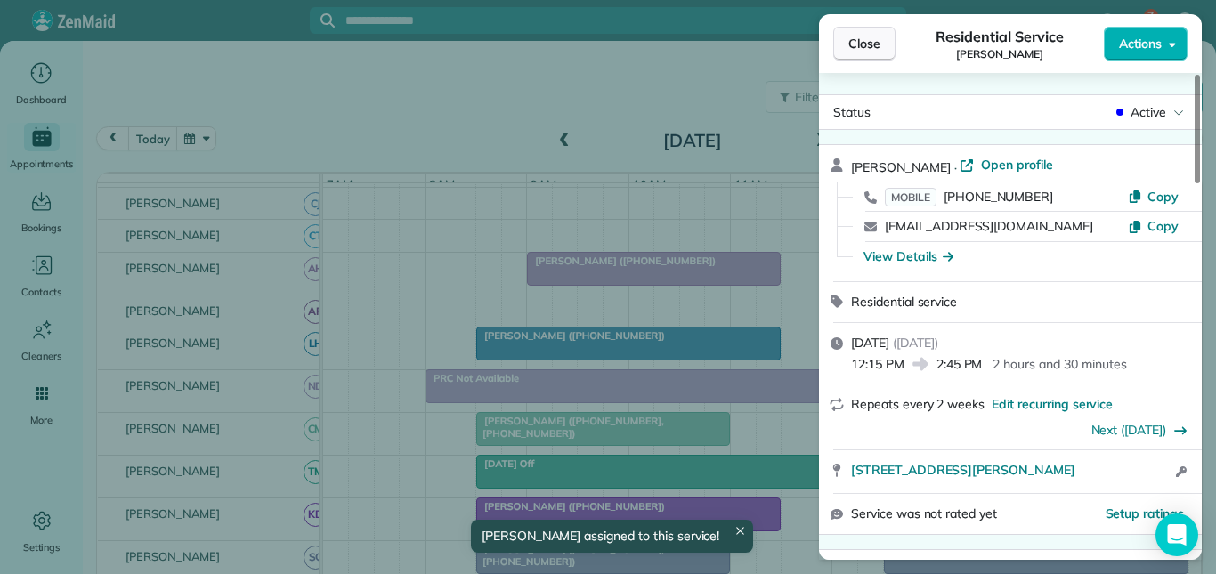
click at [865, 39] on span "Close" at bounding box center [864, 44] width 32 height 18
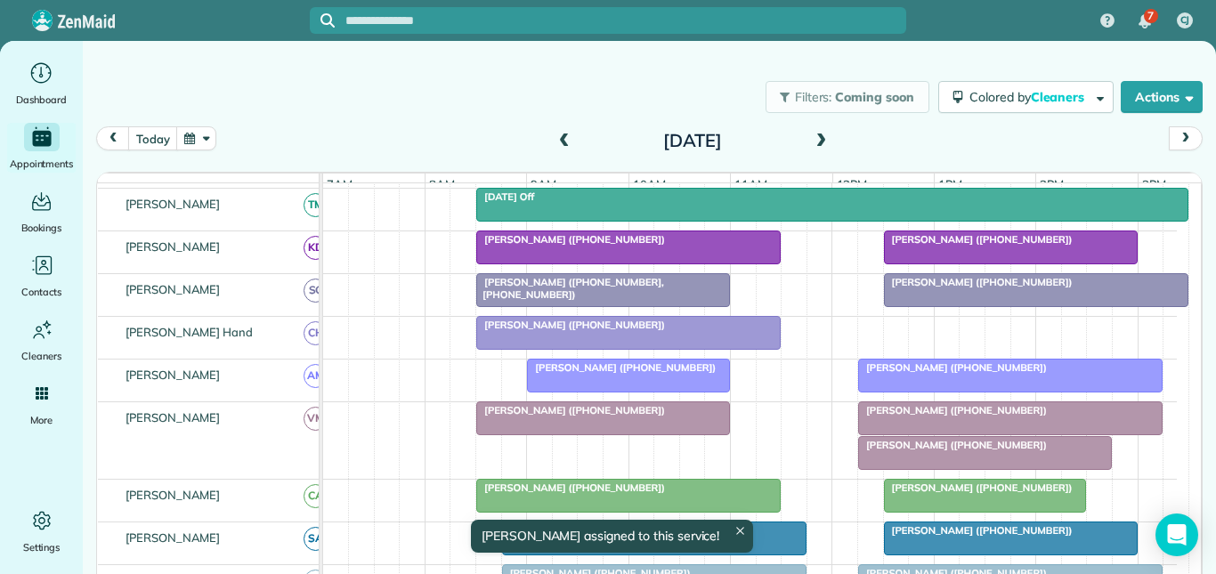
click at [924, 432] on div at bounding box center [1010, 418] width 303 height 32
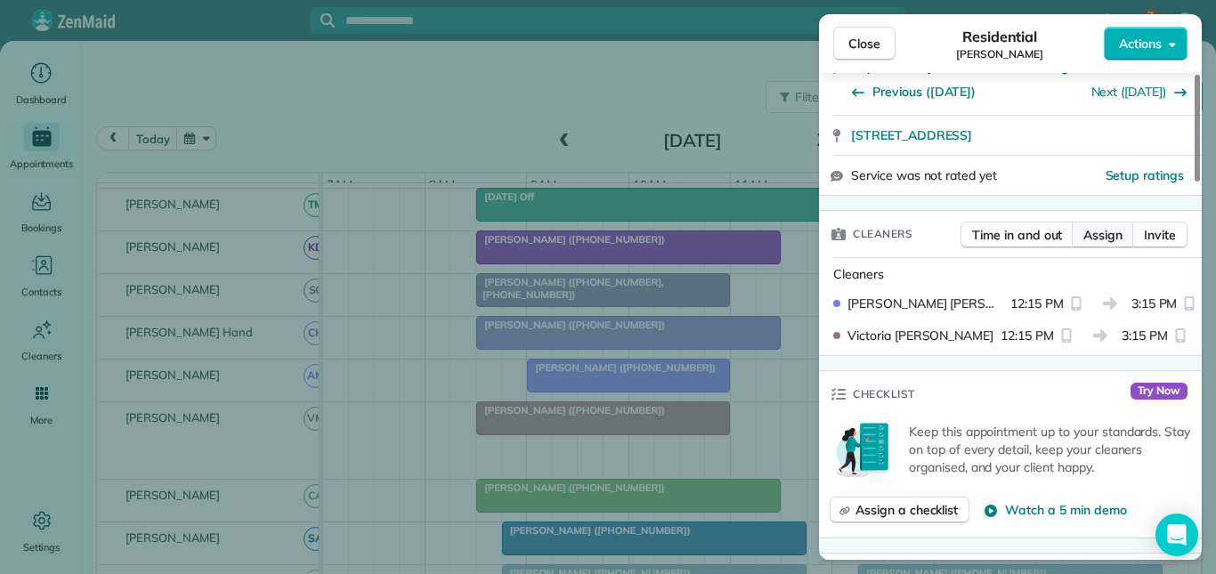
click at [1108, 226] on span "Assign" at bounding box center [1102, 235] width 39 height 18
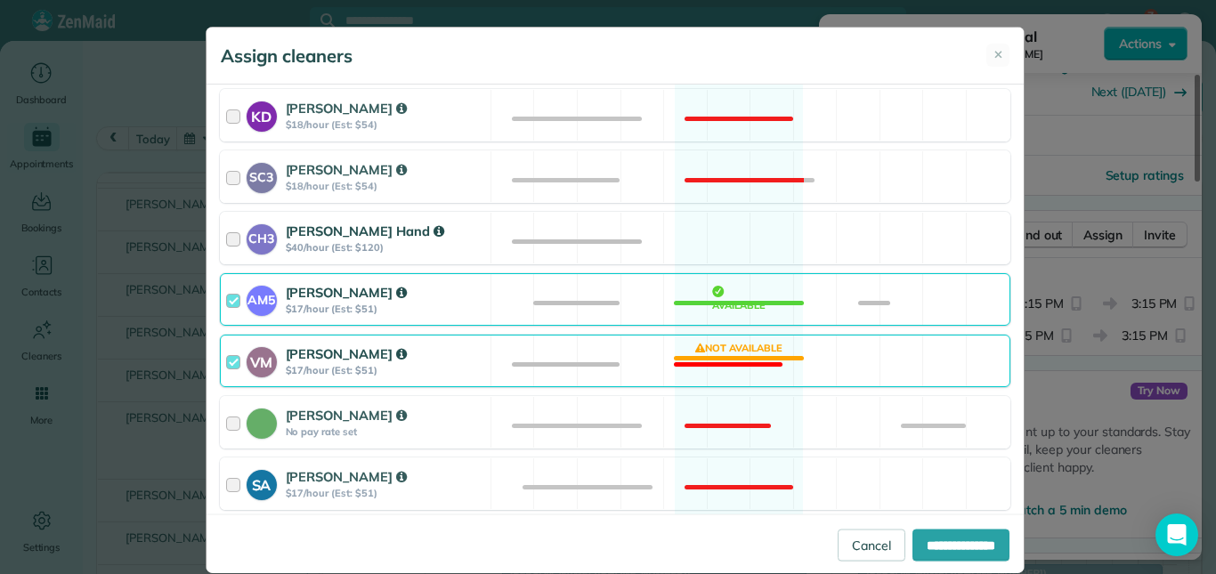
click at [743, 246] on div "CH3 Cortney Hand $40/hour (Est: $120) Available" at bounding box center [615, 238] width 790 height 53
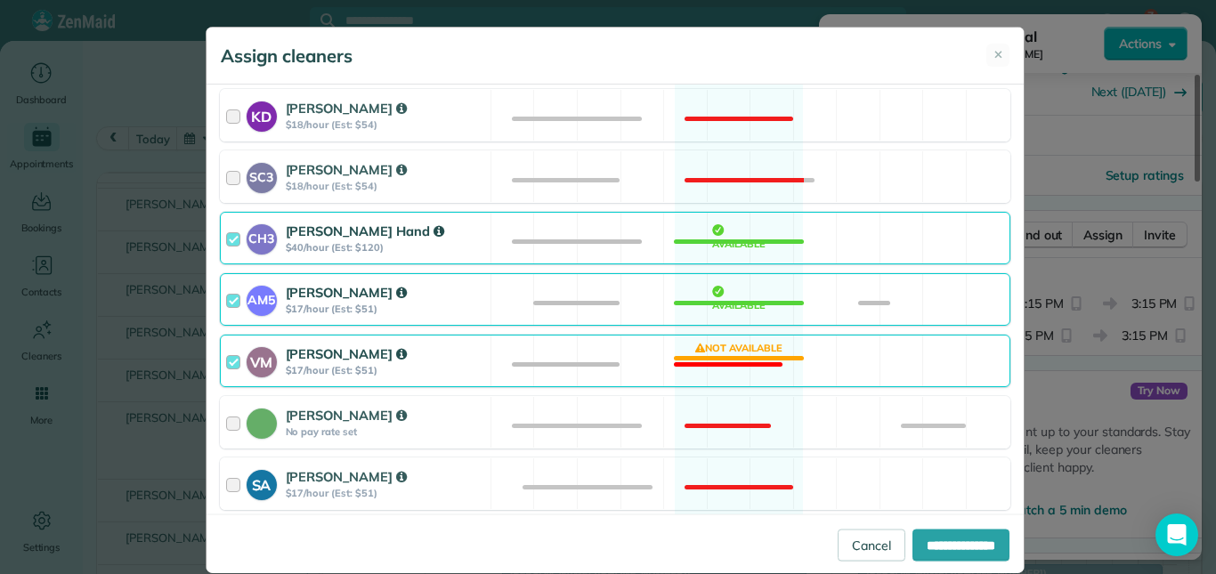
click at [731, 355] on div "VM Victoria Minix $17/hour (Est: $51) Not available" at bounding box center [615, 361] width 790 height 53
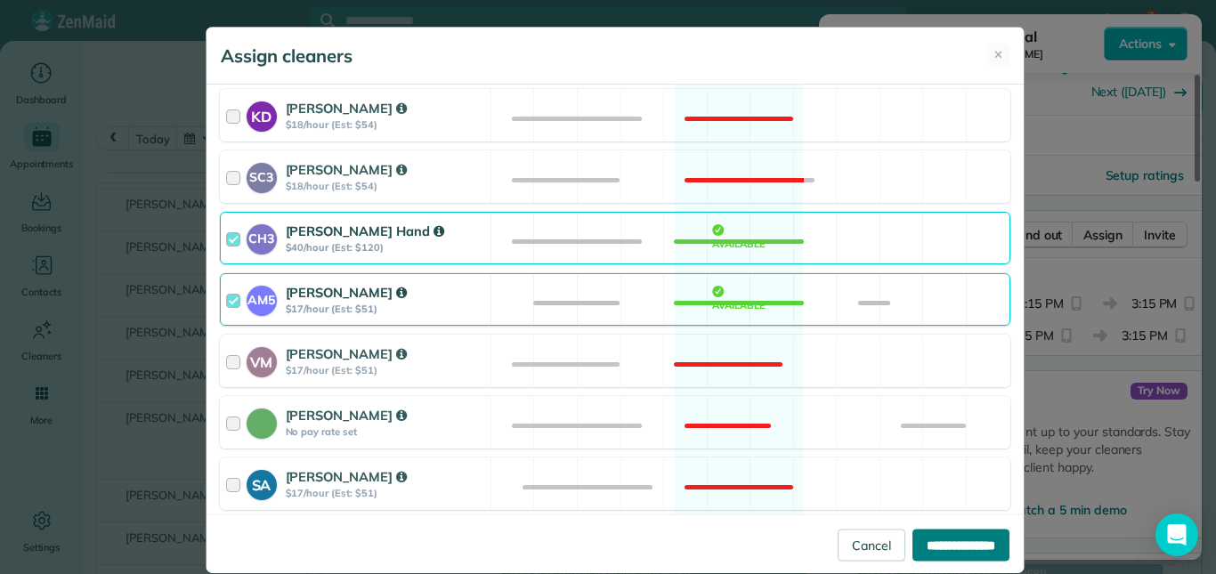
click at [942, 542] on input "**********" at bounding box center [960, 545] width 97 height 32
type input "**********"
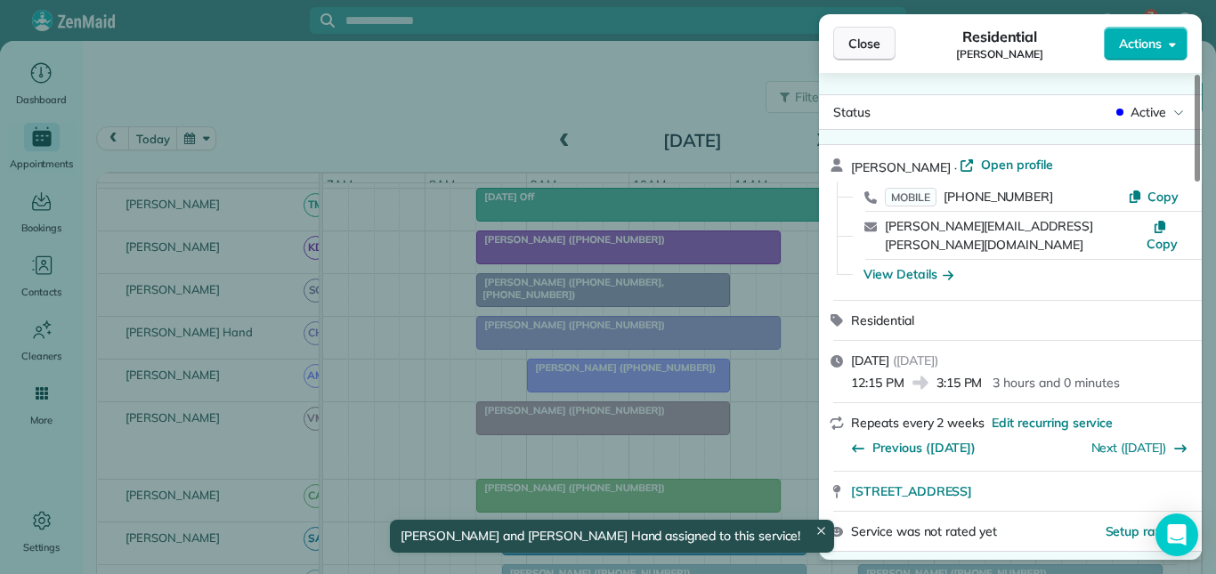
click at [880, 40] on button "Close" at bounding box center [864, 44] width 62 height 34
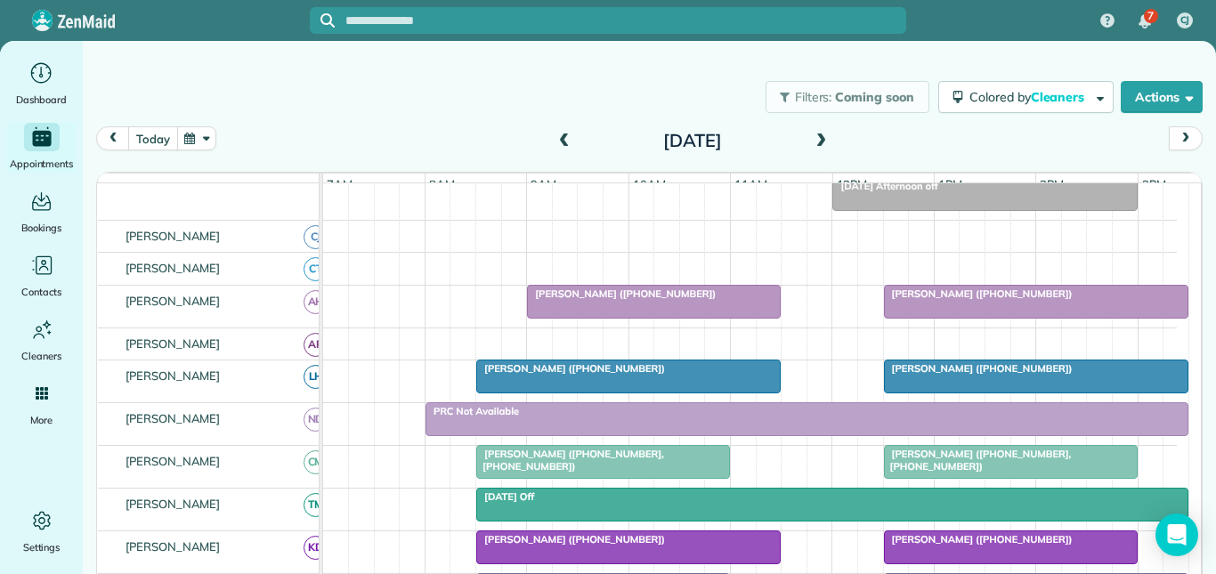
click at [153, 140] on button "today" at bounding box center [152, 138] width 49 height 24
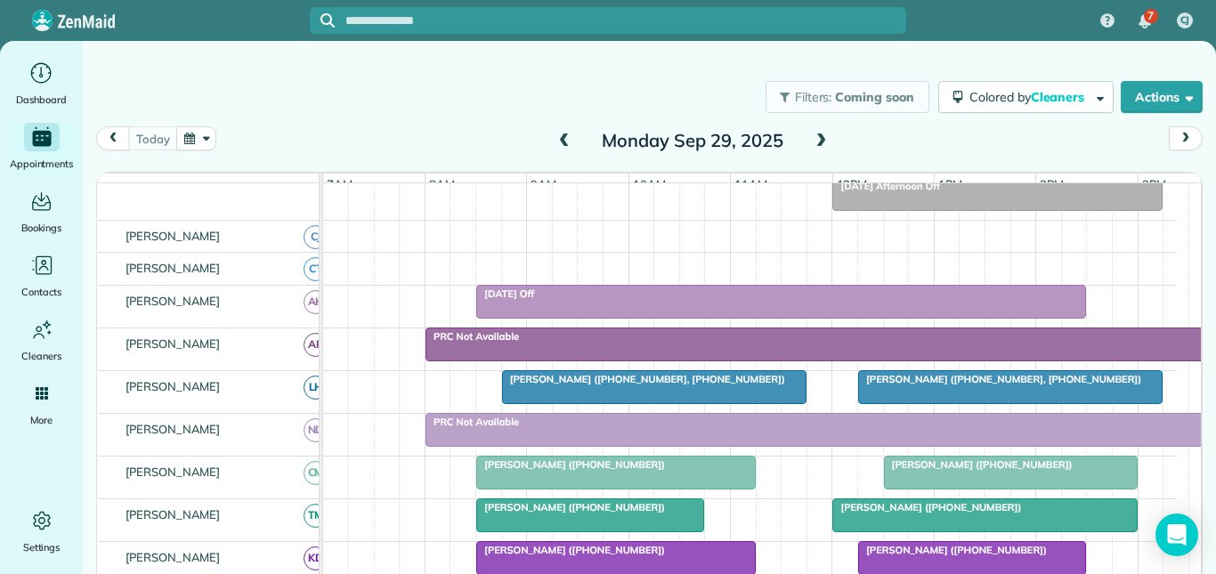
click at [995, 485] on div at bounding box center [1011, 473] width 252 height 32
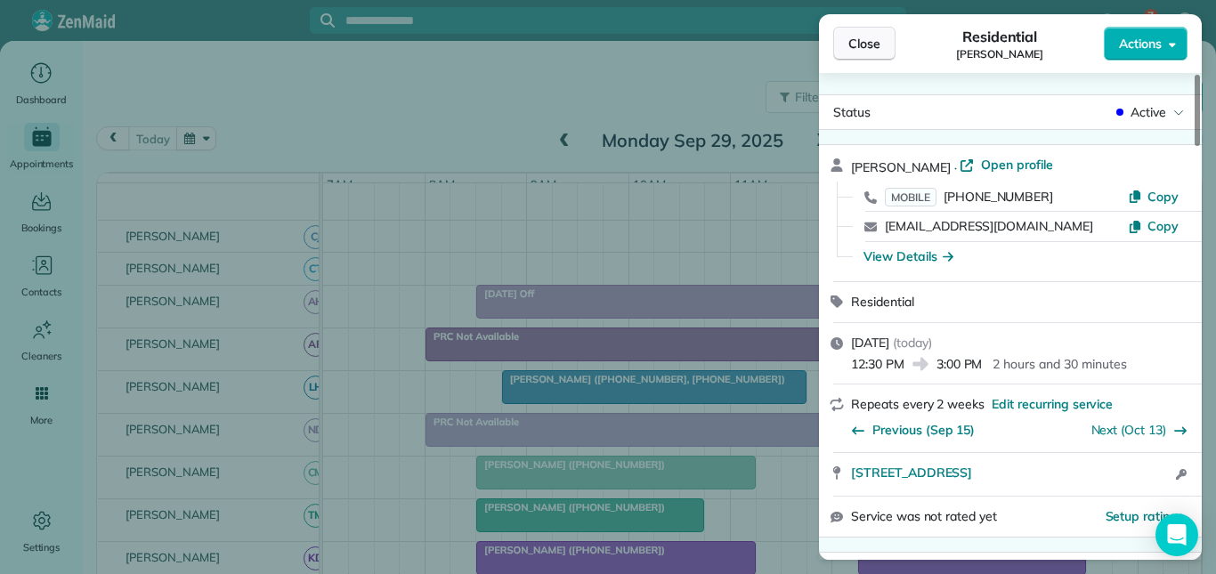
click at [868, 43] on span "Close" at bounding box center [864, 44] width 32 height 18
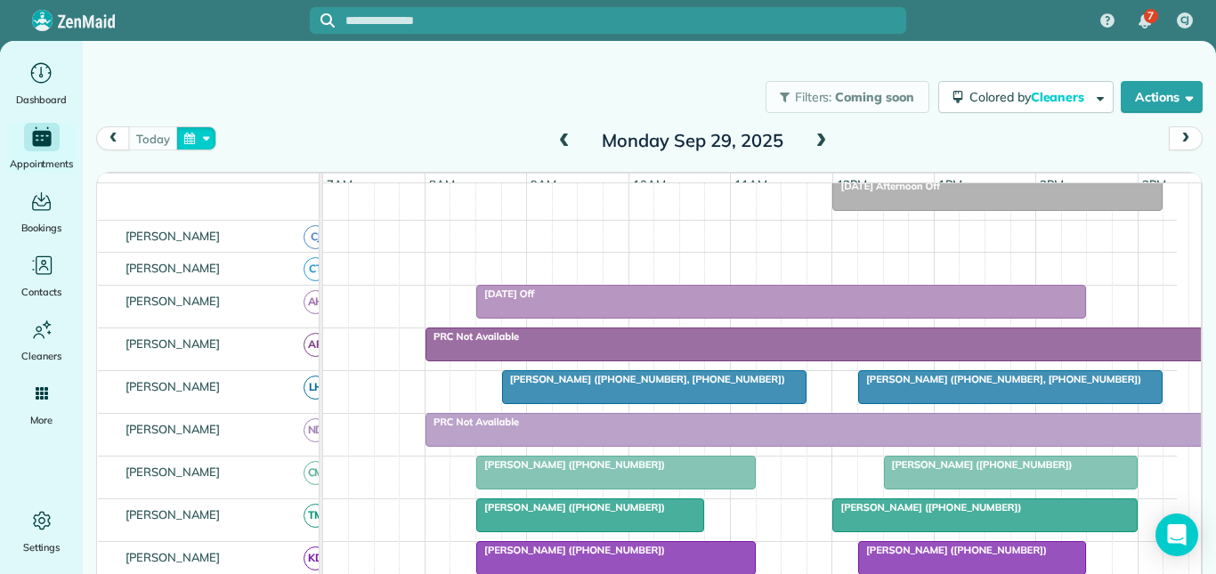
click at [198, 140] on button "button" at bounding box center [196, 138] width 41 height 24
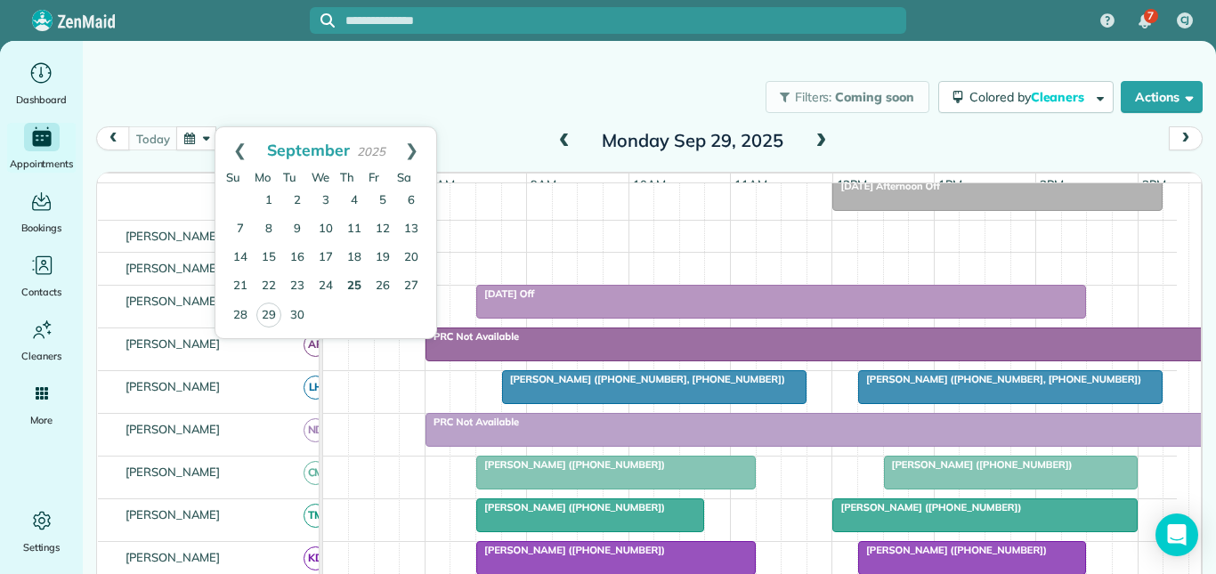
click at [353, 276] on link "25" at bounding box center [354, 286] width 28 height 28
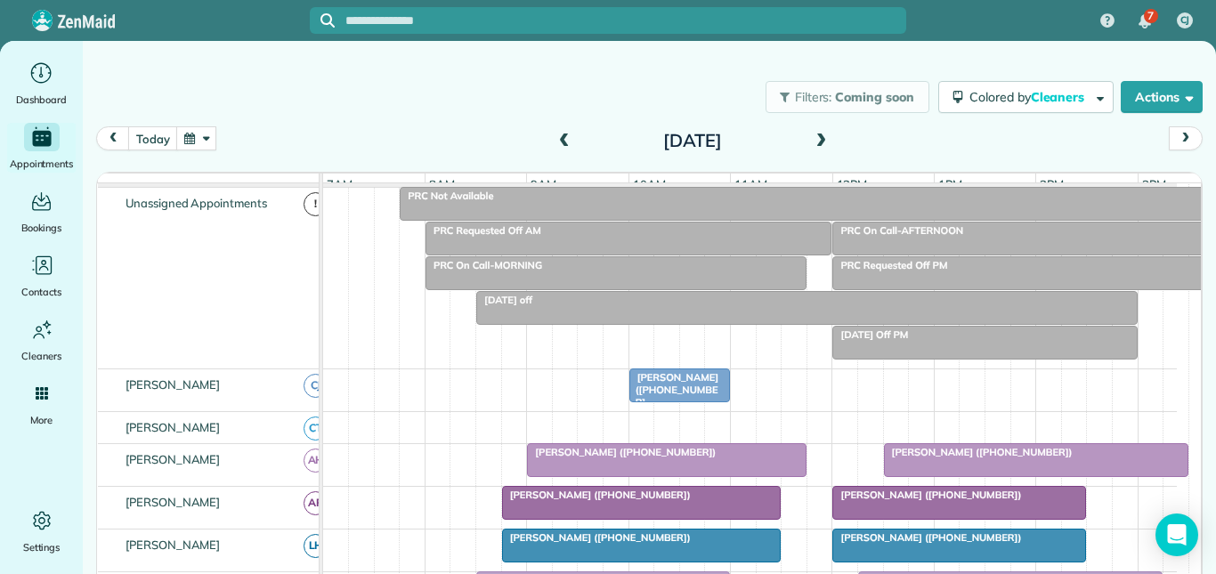
scroll to position [215, 0]
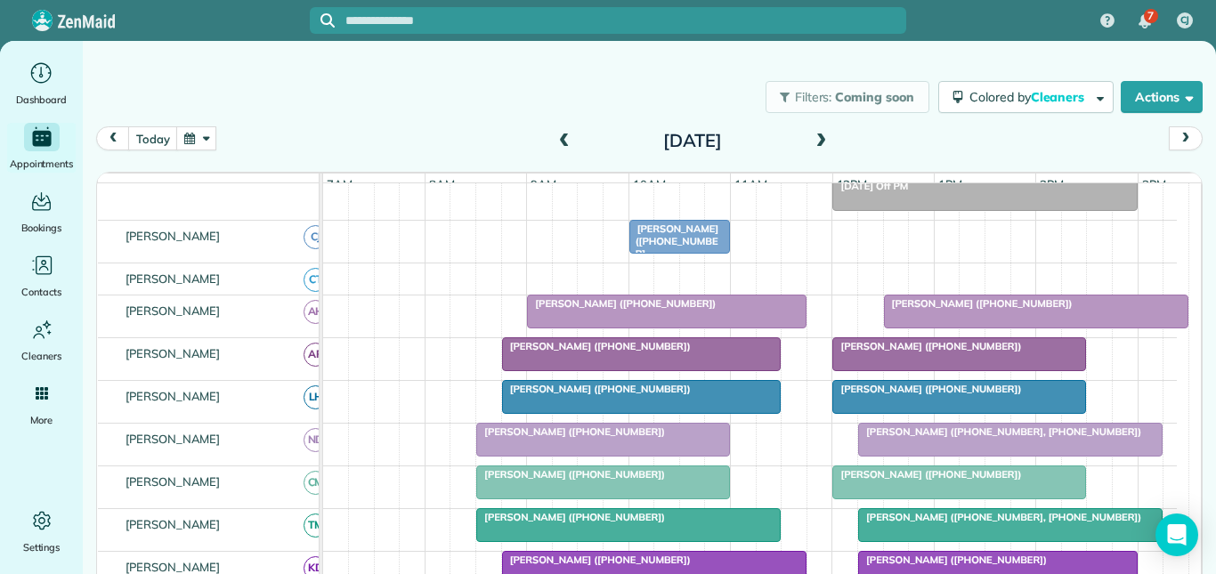
click at [555, 137] on span at bounding box center [565, 142] width 20 height 16
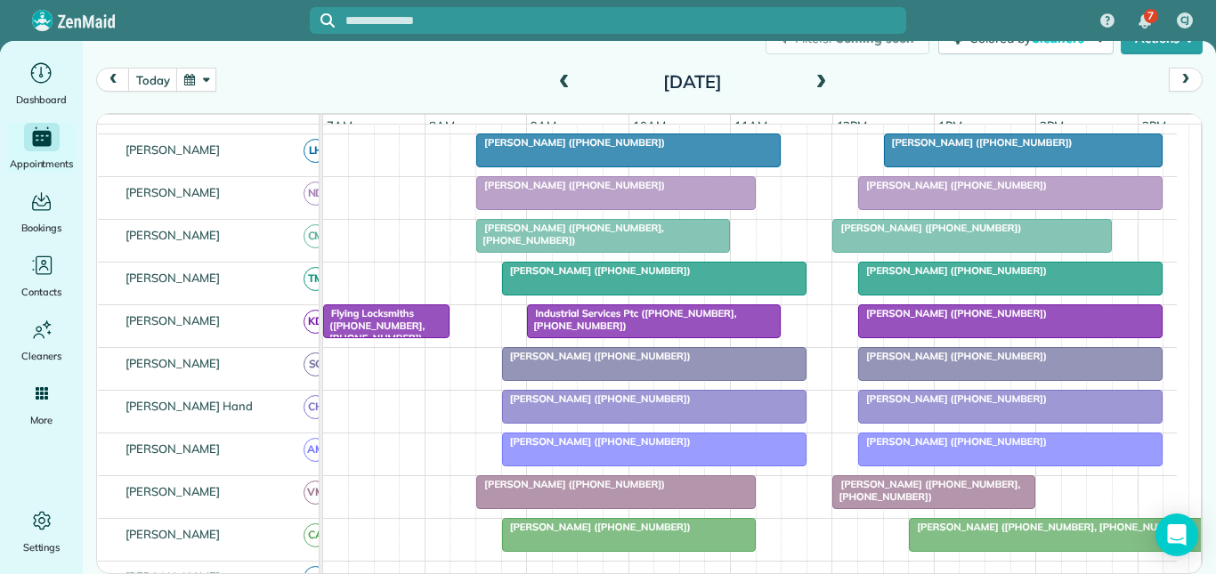
scroll to position [269, 0]
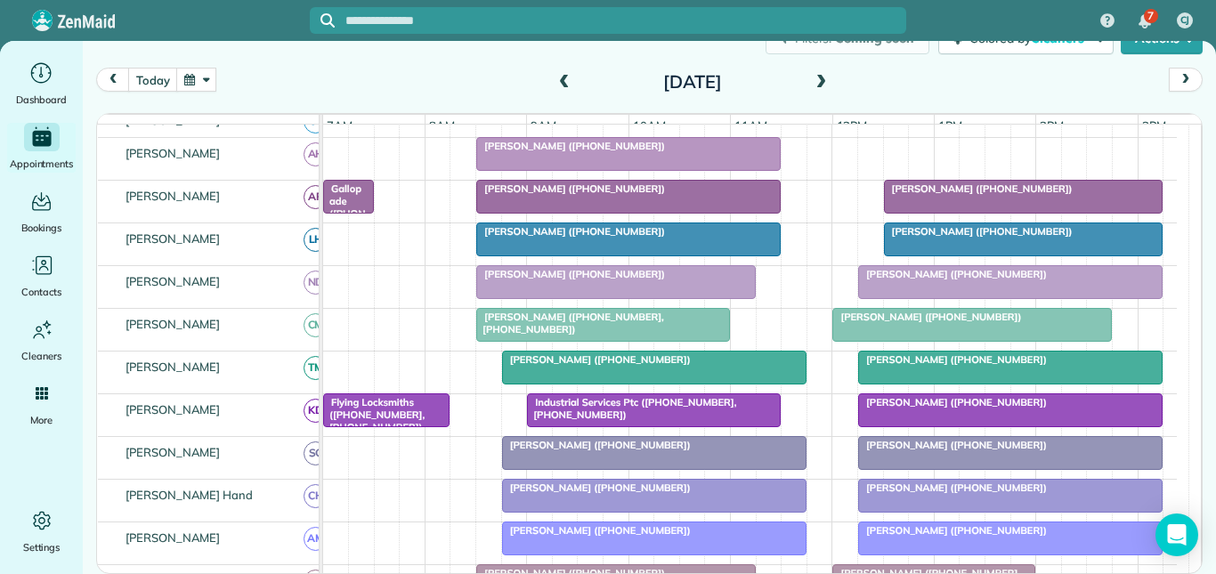
click at [203, 74] on button "button" at bounding box center [196, 80] width 41 height 24
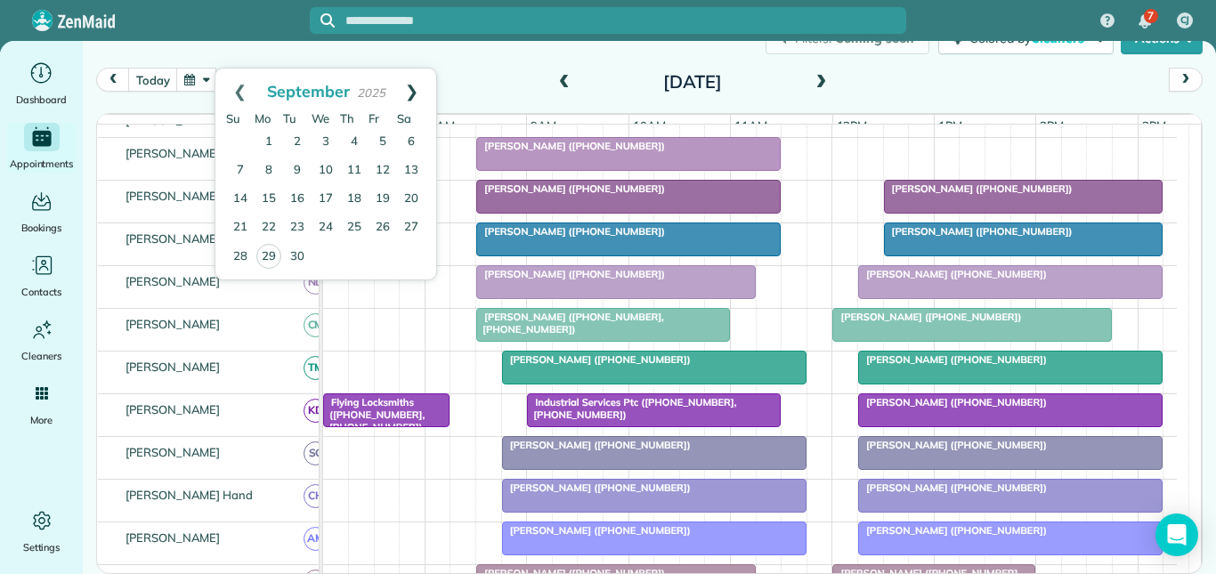
click at [415, 87] on link "Next" at bounding box center [411, 91] width 49 height 45
click at [329, 164] on link "8" at bounding box center [326, 171] width 28 height 28
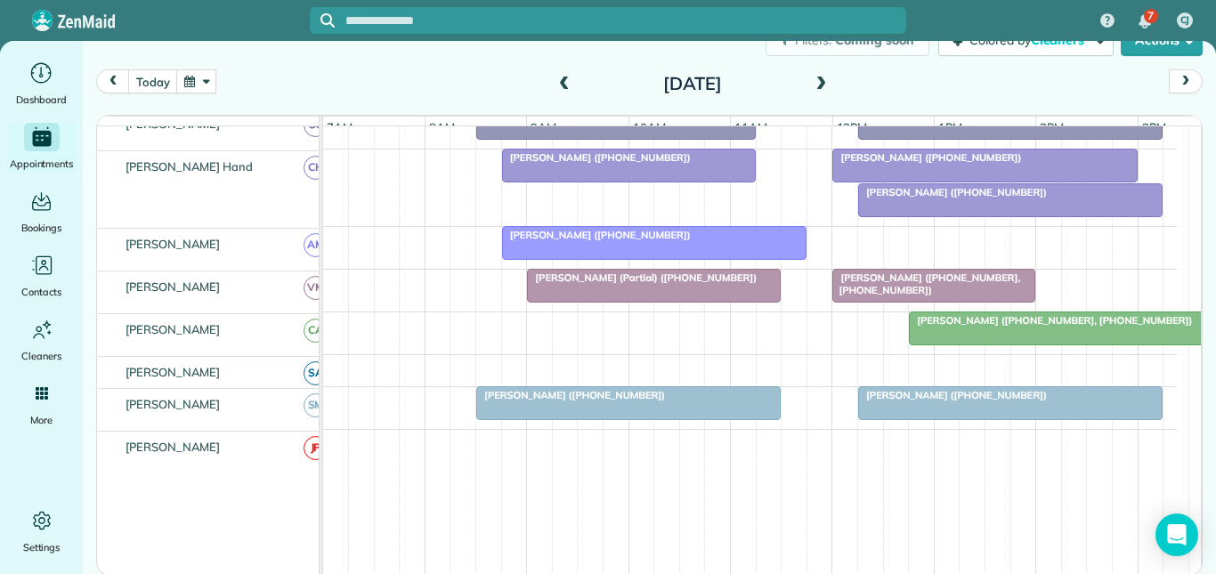
scroll to position [636, 0]
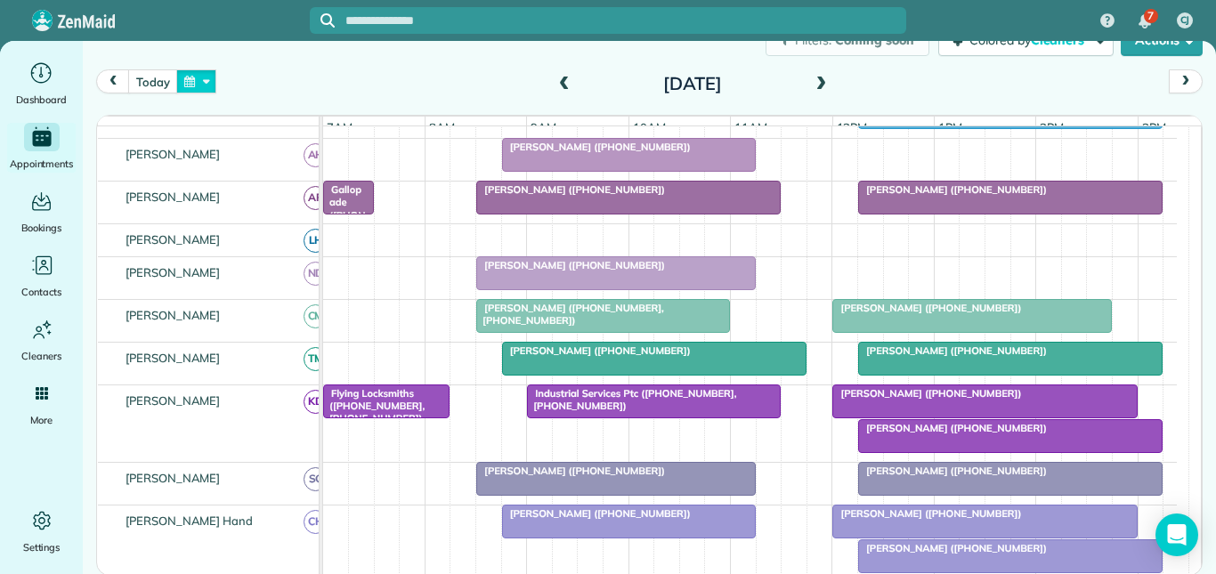
click at [199, 76] on button "button" at bounding box center [196, 81] width 41 height 24
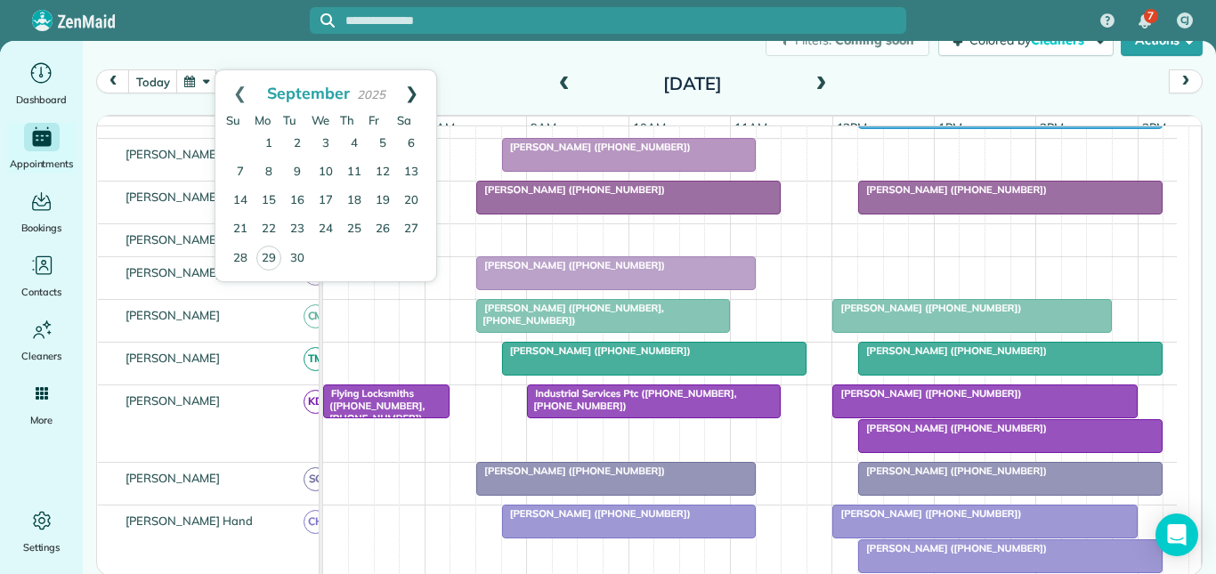
click at [414, 93] on link "Next" at bounding box center [411, 92] width 49 height 45
drag, startPoint x: 322, startPoint y: 224, endPoint x: 343, endPoint y: 221, distance: 20.8
click at [324, 224] on link "22" at bounding box center [326, 229] width 28 height 28
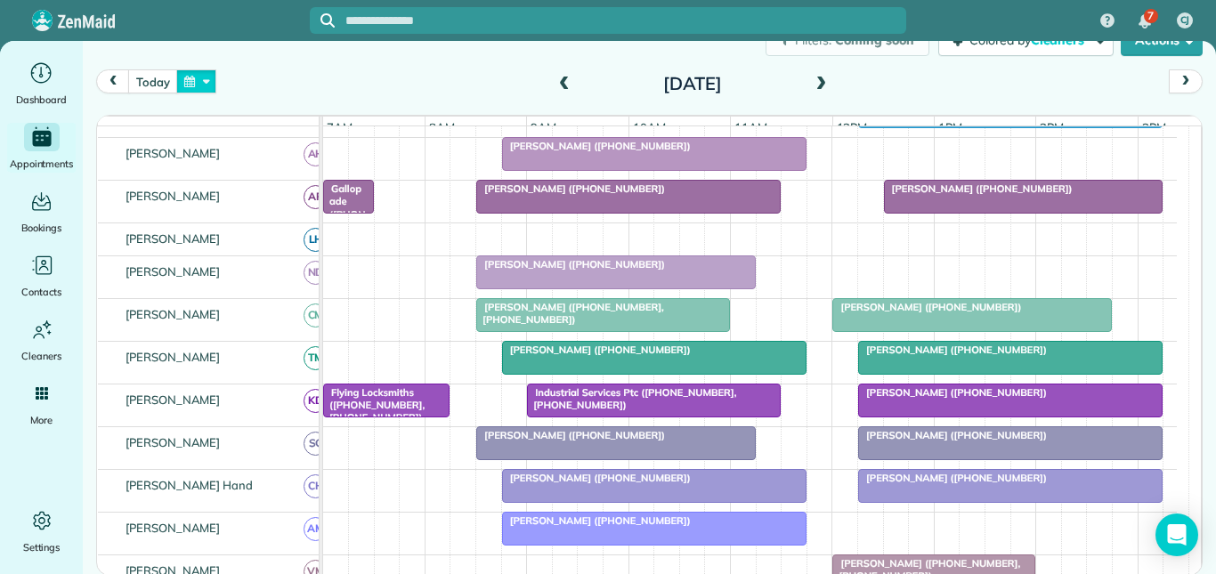
click at [199, 80] on button "button" at bounding box center [196, 81] width 41 height 24
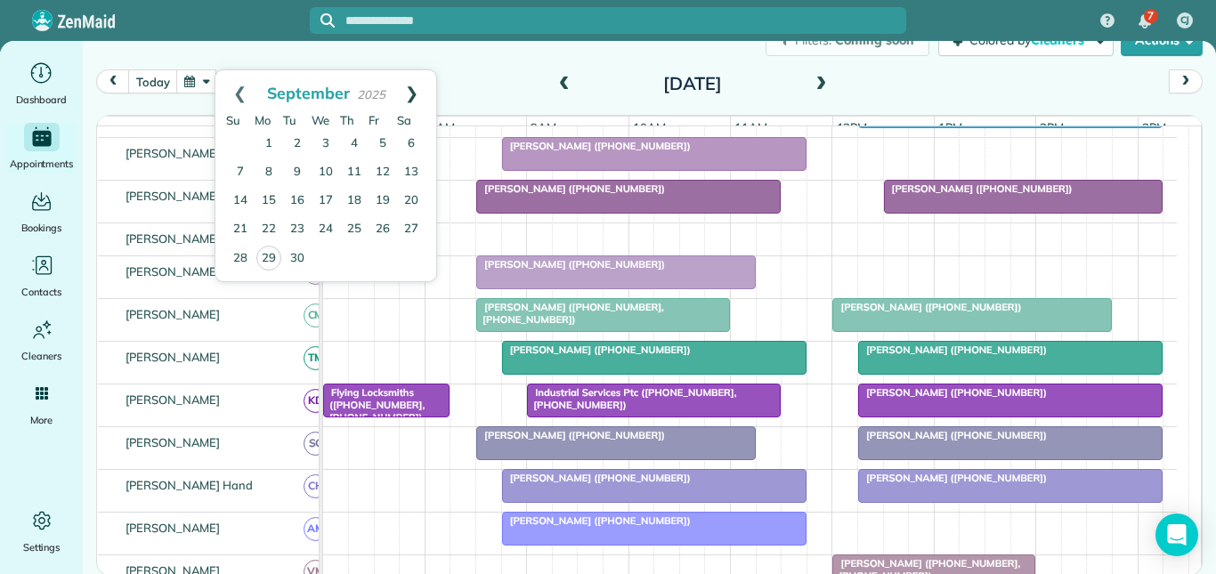
click at [416, 86] on link "Next" at bounding box center [411, 92] width 49 height 45
click at [327, 167] on link "8" at bounding box center [326, 172] width 28 height 28
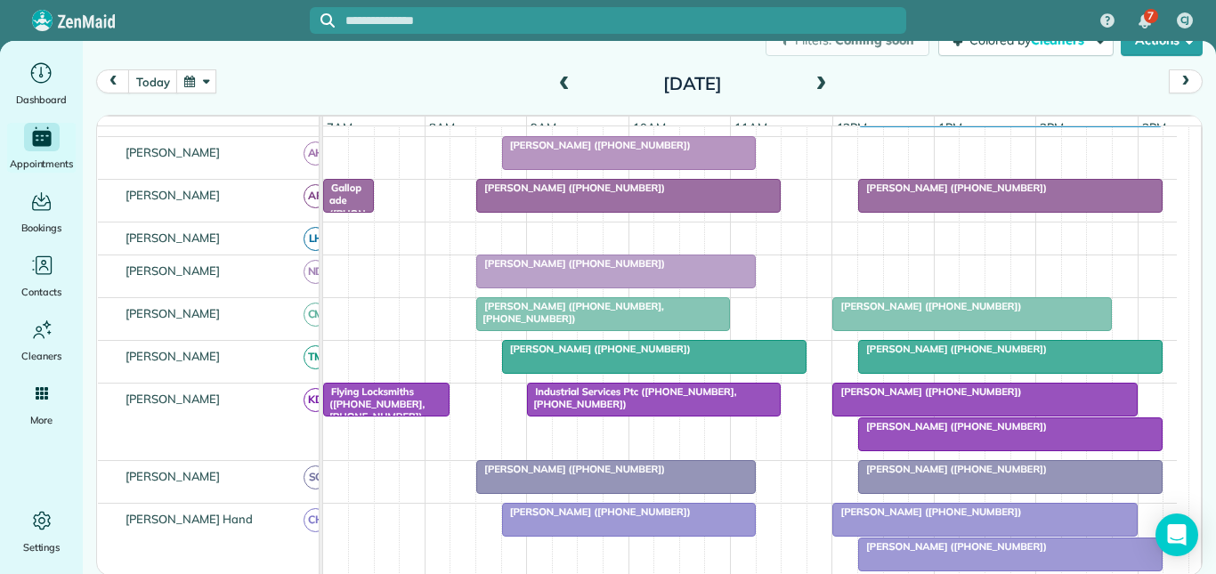
click at [433, 77] on div "today Wednesday Oct 8, 2025" at bounding box center [649, 86] width 1106 height 34
click at [184, 90] on button "button" at bounding box center [196, 81] width 41 height 24
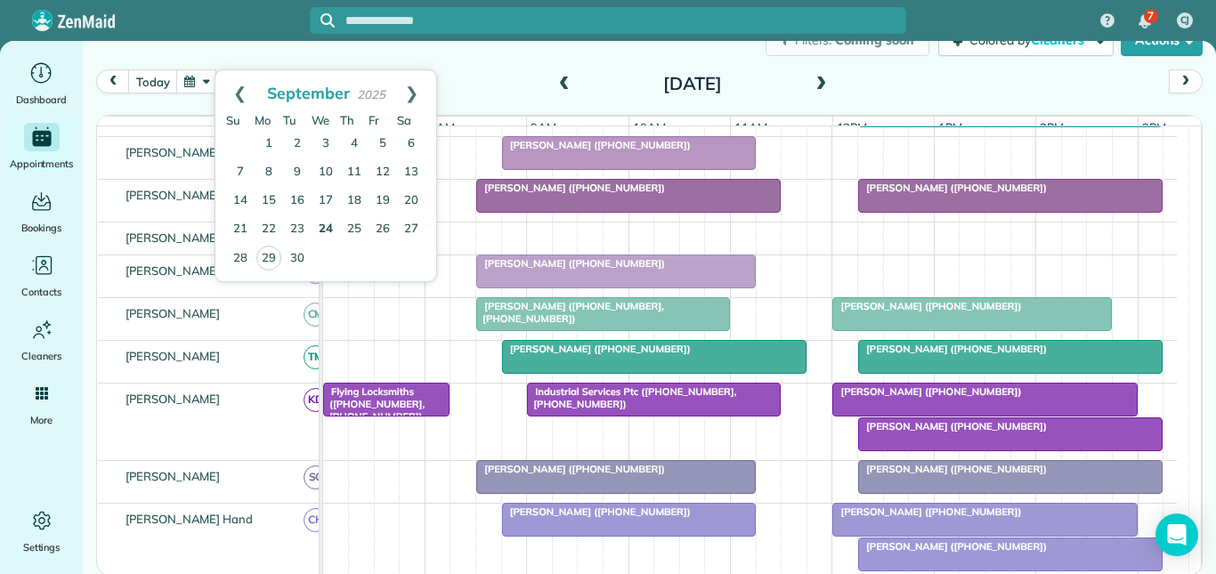
click at [323, 221] on link "24" at bounding box center [326, 229] width 28 height 28
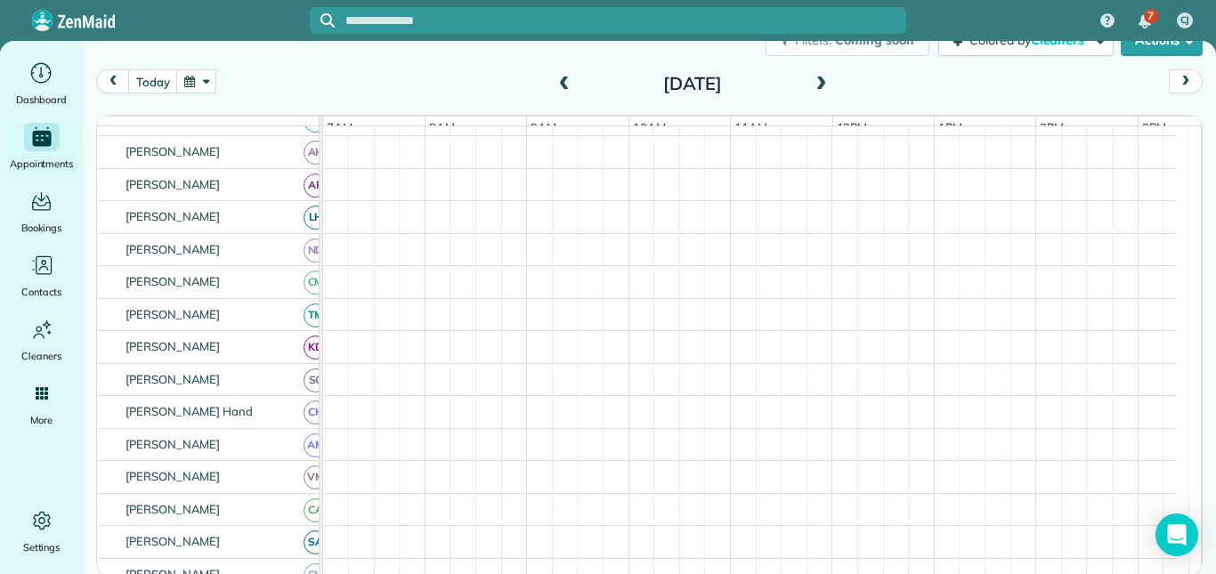
scroll to position [272, 0]
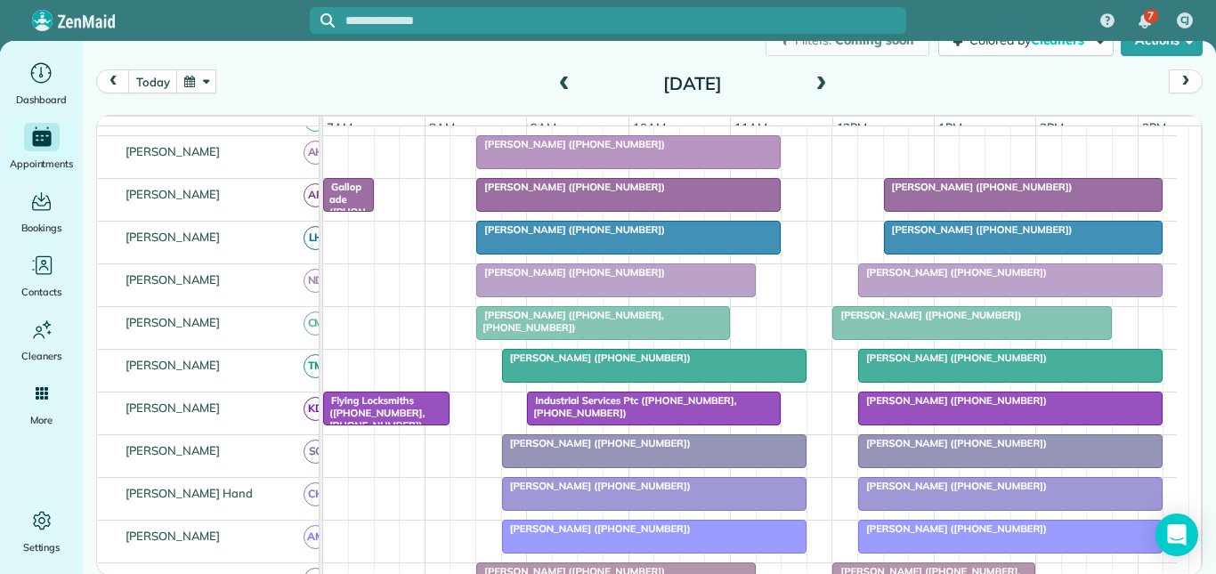
click at [969, 206] on div at bounding box center [1024, 195] width 278 height 32
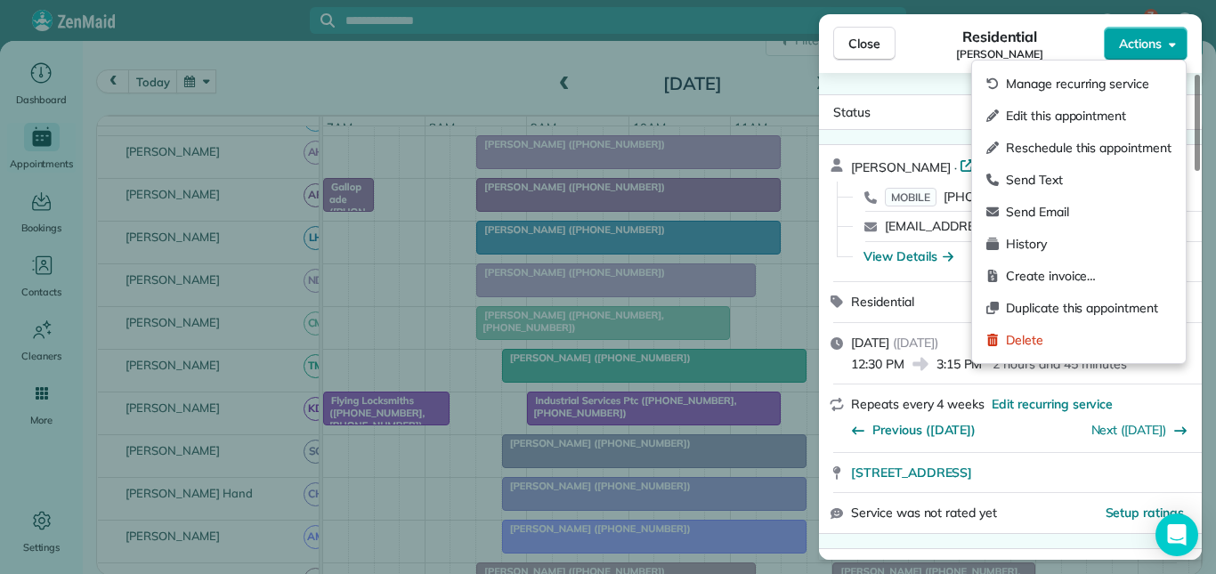
click at [1151, 40] on span "Actions" at bounding box center [1140, 44] width 43 height 18
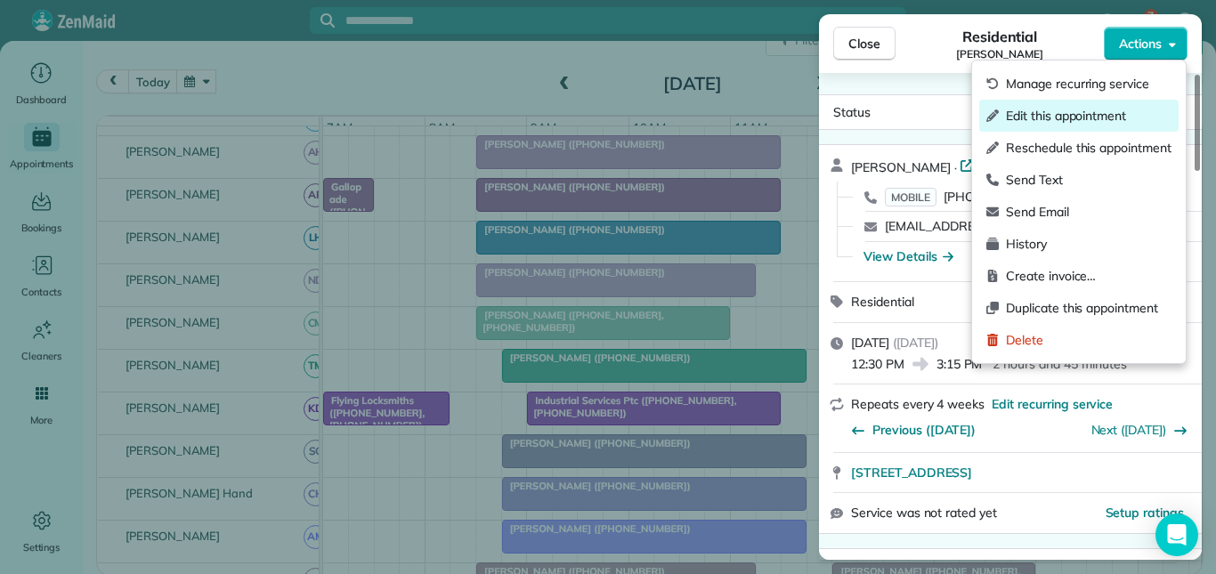
click at [1081, 116] on span "Edit this appointment" at bounding box center [1089, 116] width 166 height 18
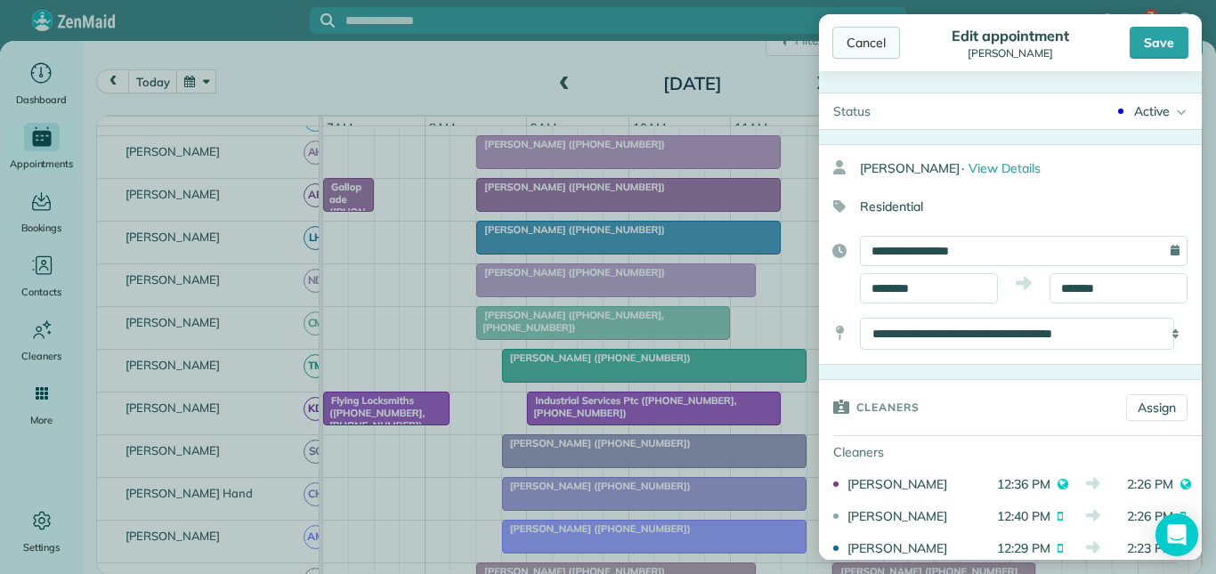
click at [864, 38] on div "Cancel" at bounding box center [866, 43] width 68 height 32
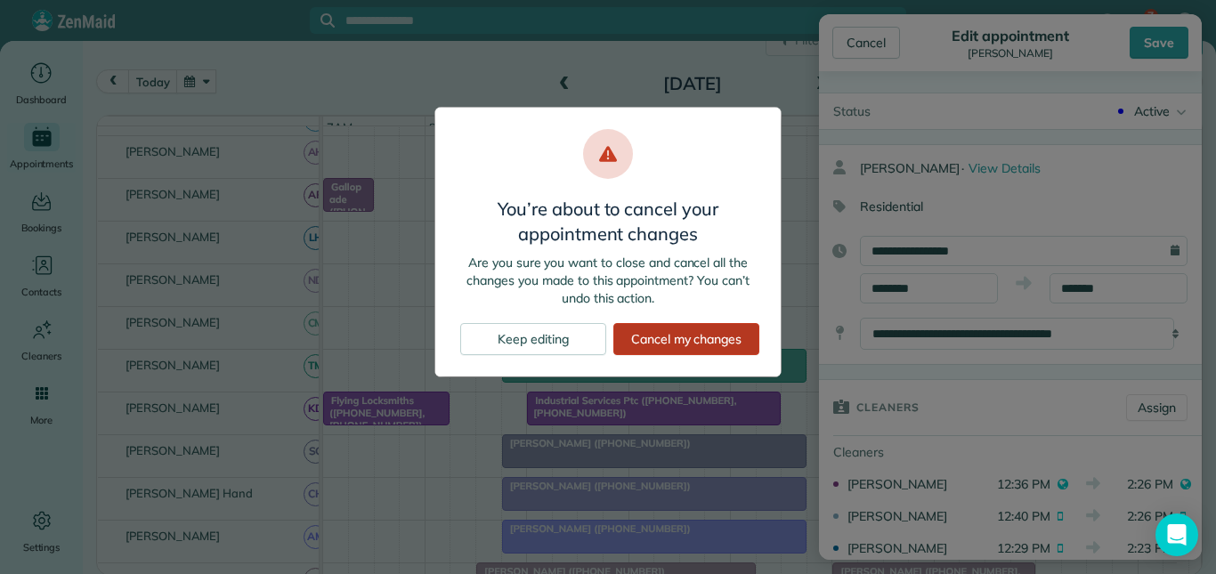
click at [684, 340] on div "Cancel my changes" at bounding box center [686, 339] width 146 height 32
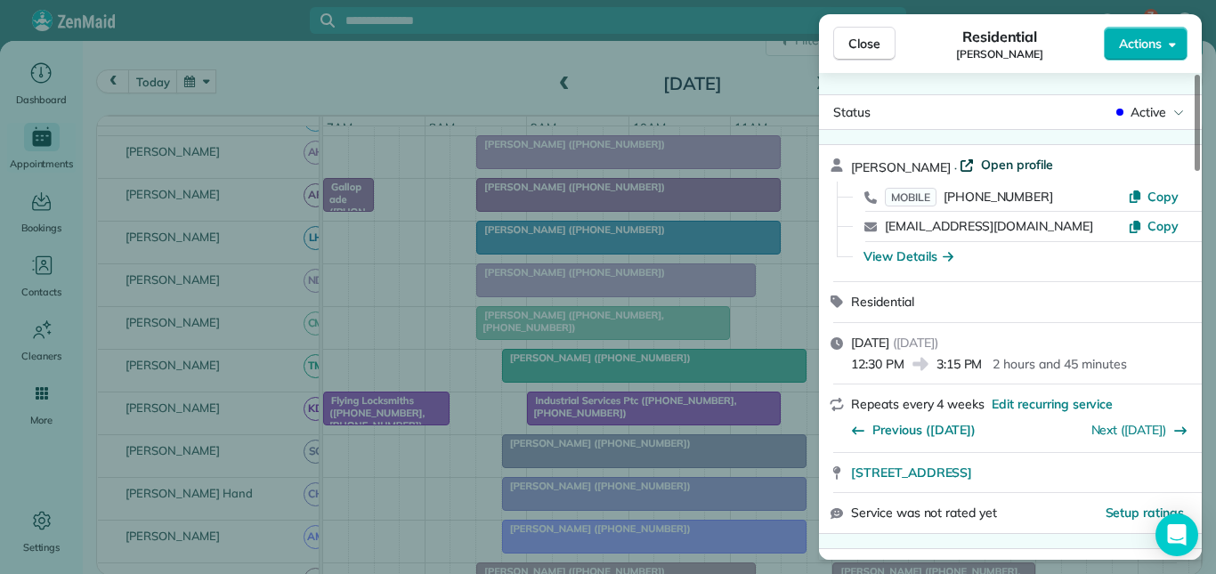
click at [987, 160] on span "Open profile" at bounding box center [1017, 165] width 72 height 18
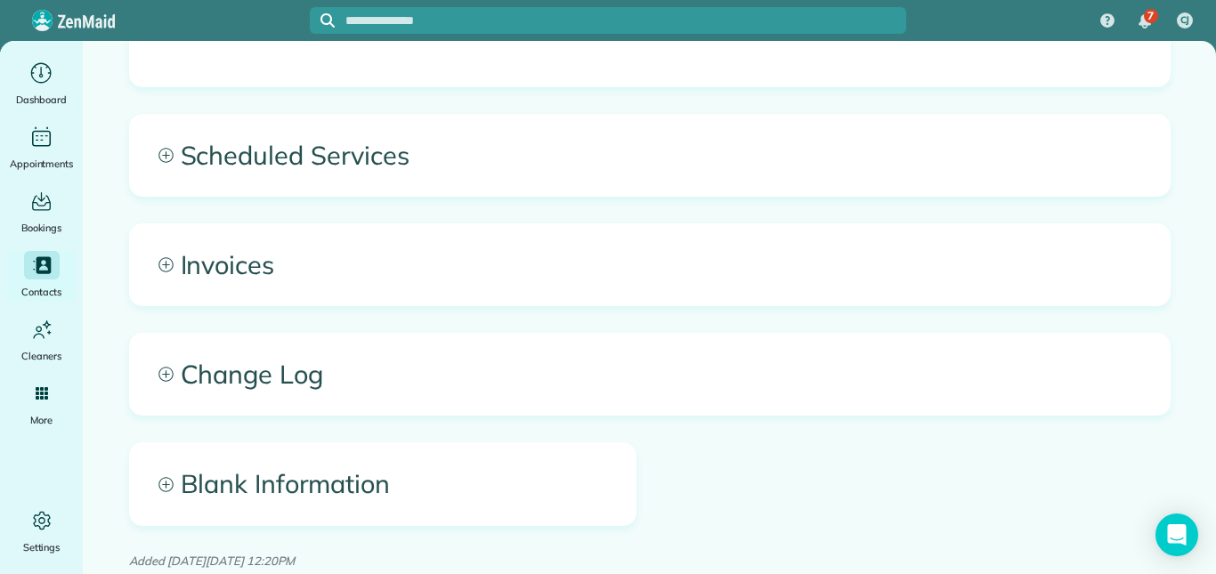
scroll to position [1758, 0]
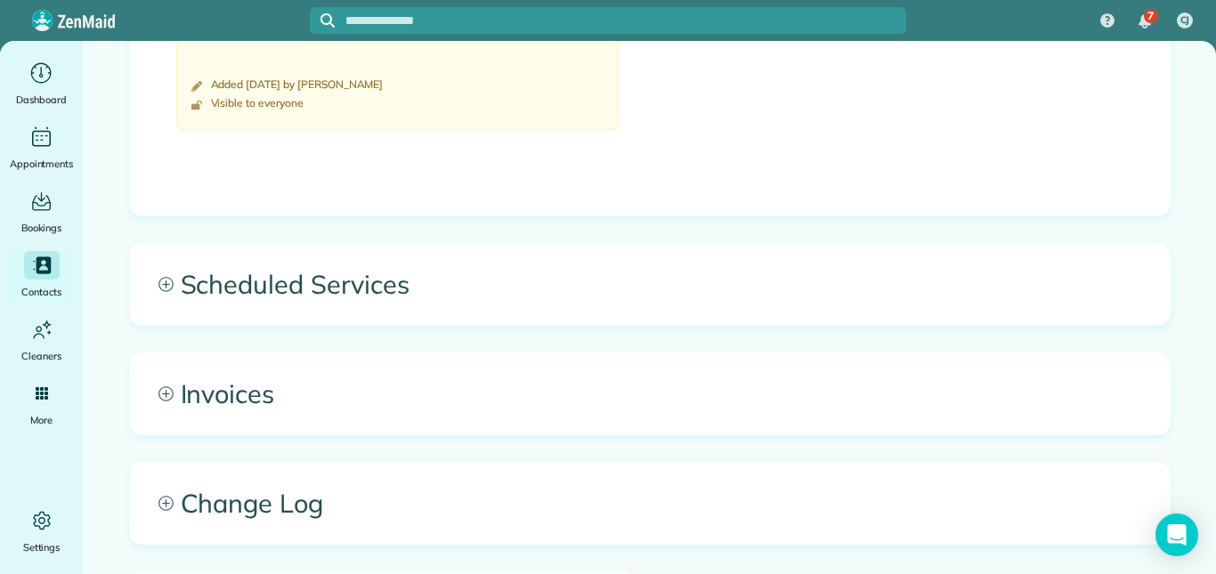
click at [161, 282] on icon at bounding box center [165, 284] width 15 height 15
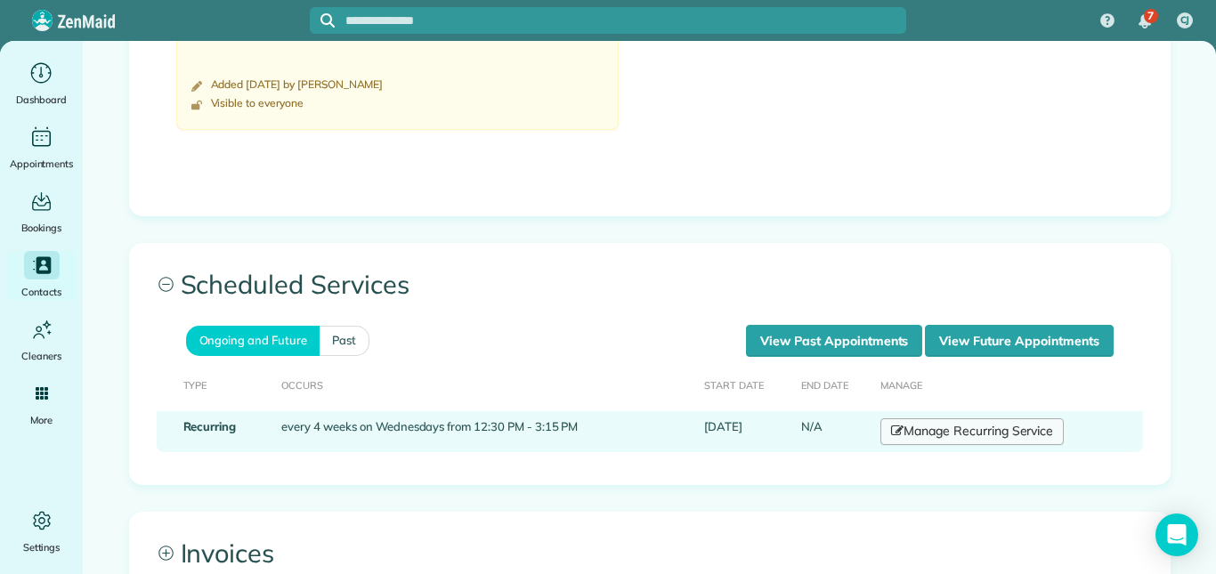
click at [963, 439] on link "Manage Recurring Service" at bounding box center [971, 431] width 183 height 27
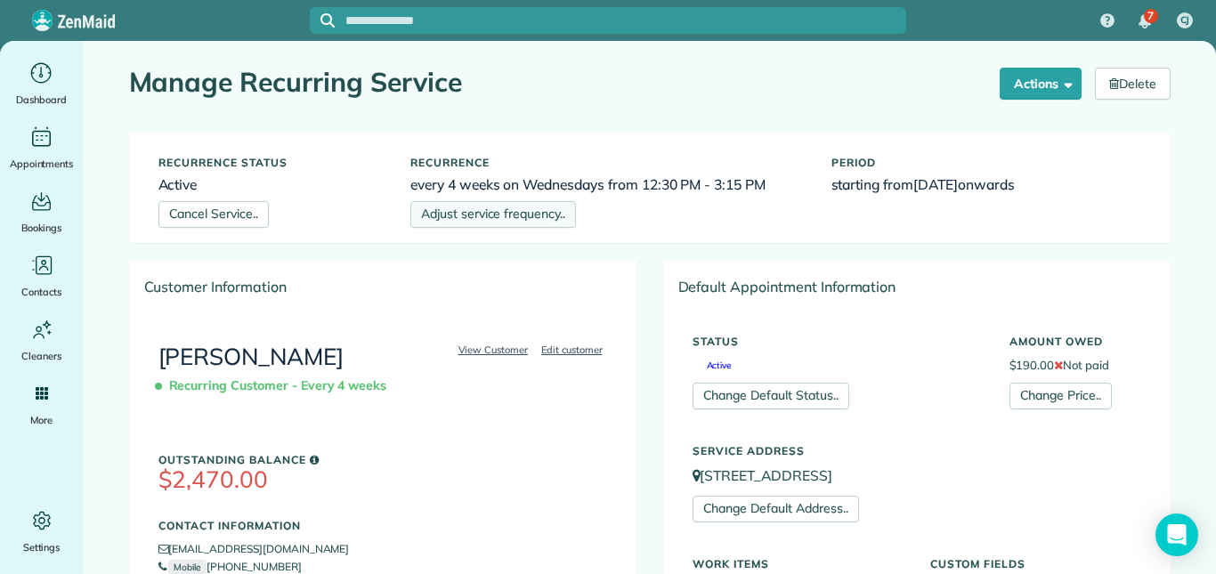
click at [498, 215] on link "Adjust service frequency.." at bounding box center [493, 214] width 166 height 27
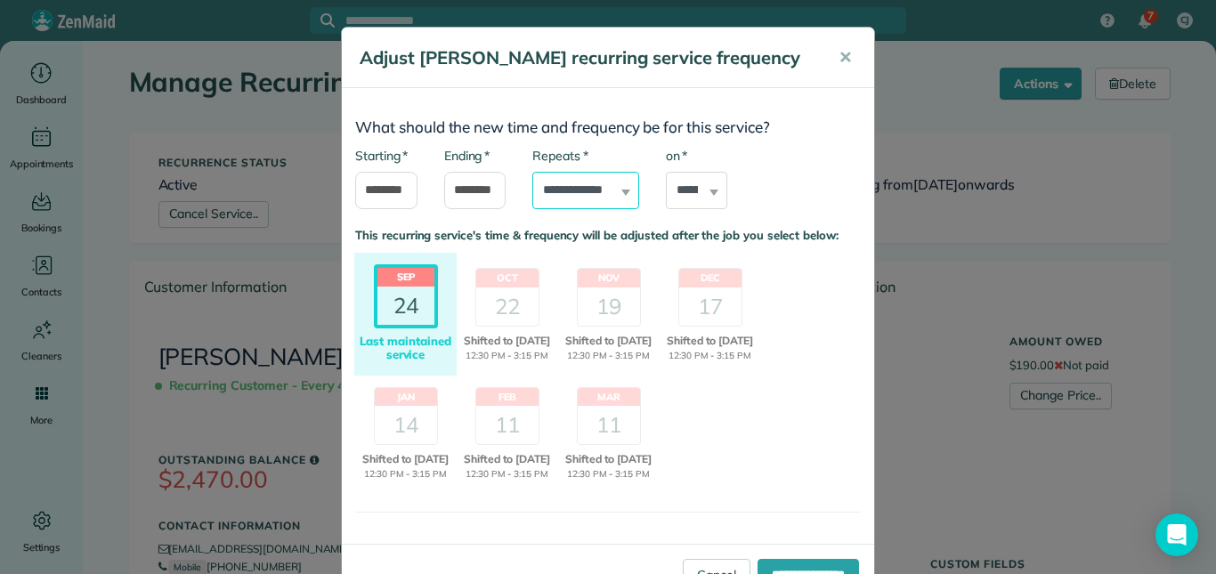
click at [607, 184] on select "**********" at bounding box center [585, 190] width 107 height 37
select select "**********"
click at [532, 172] on select "**********" at bounding box center [585, 190] width 107 height 37
click at [517, 289] on div "22" at bounding box center [507, 306] width 62 height 38
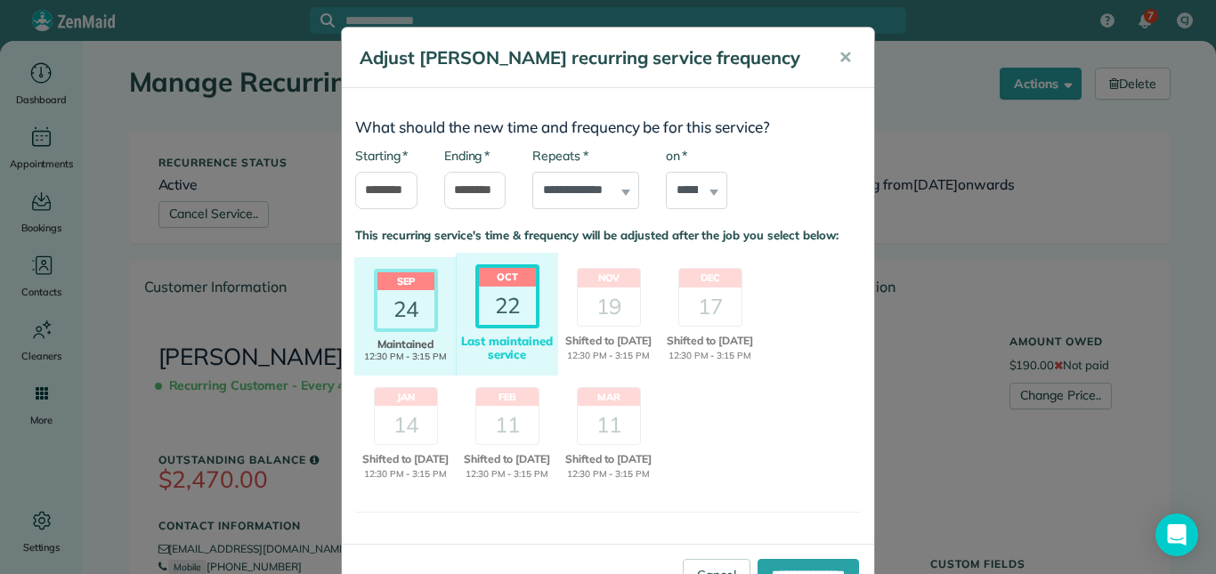
scroll to position [60, 0]
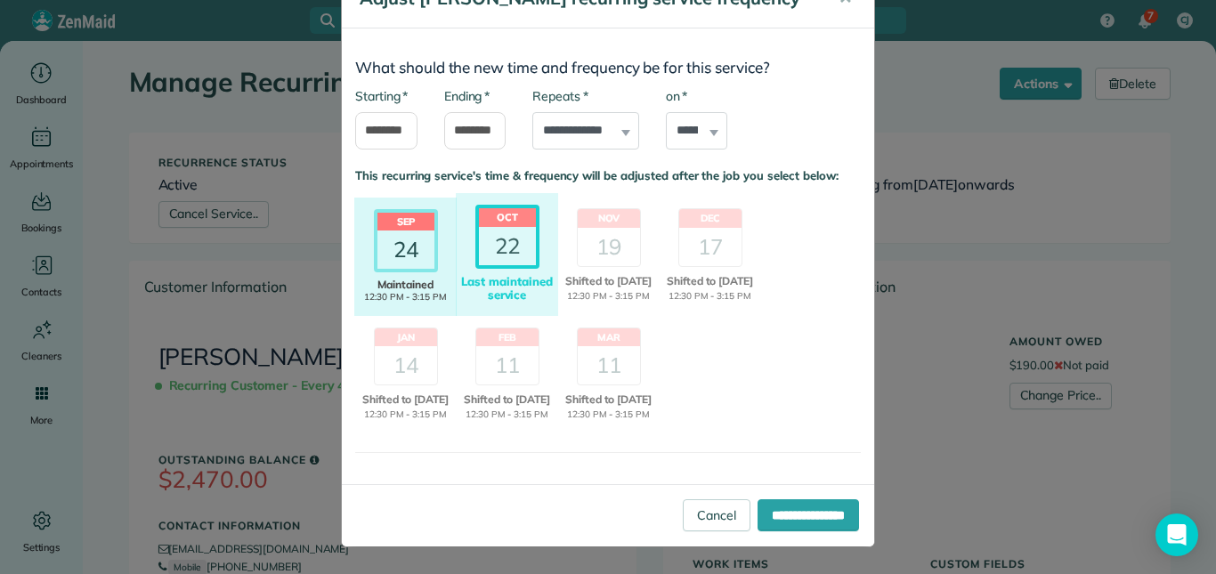
click at [390, 247] on div "24" at bounding box center [405, 250] width 57 height 38
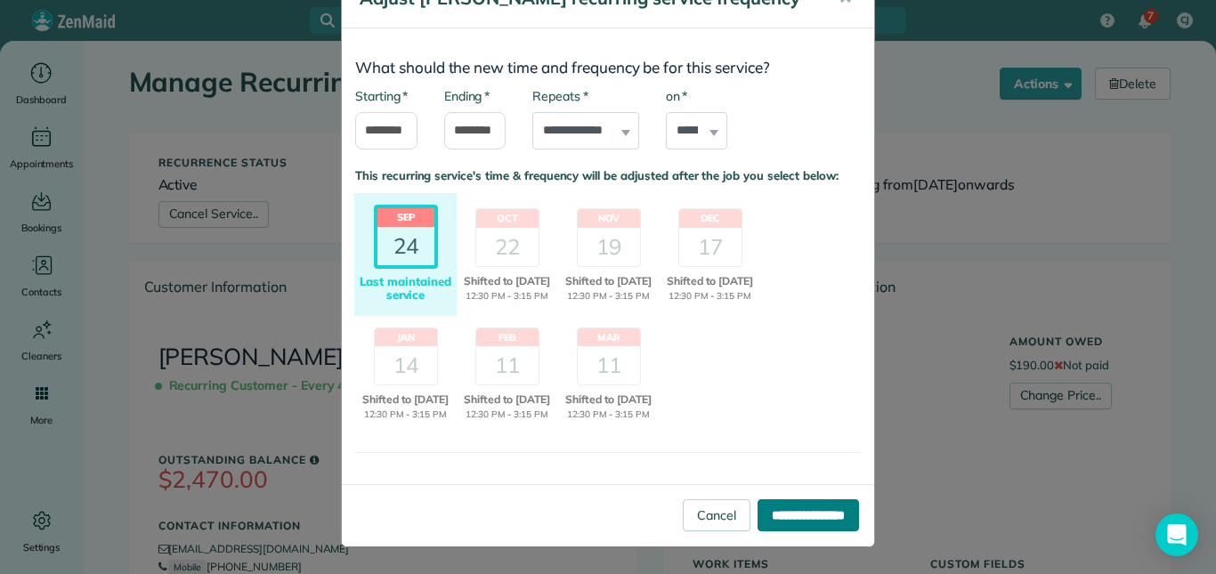
click at [785, 506] on input "**********" at bounding box center [807, 515] width 101 height 32
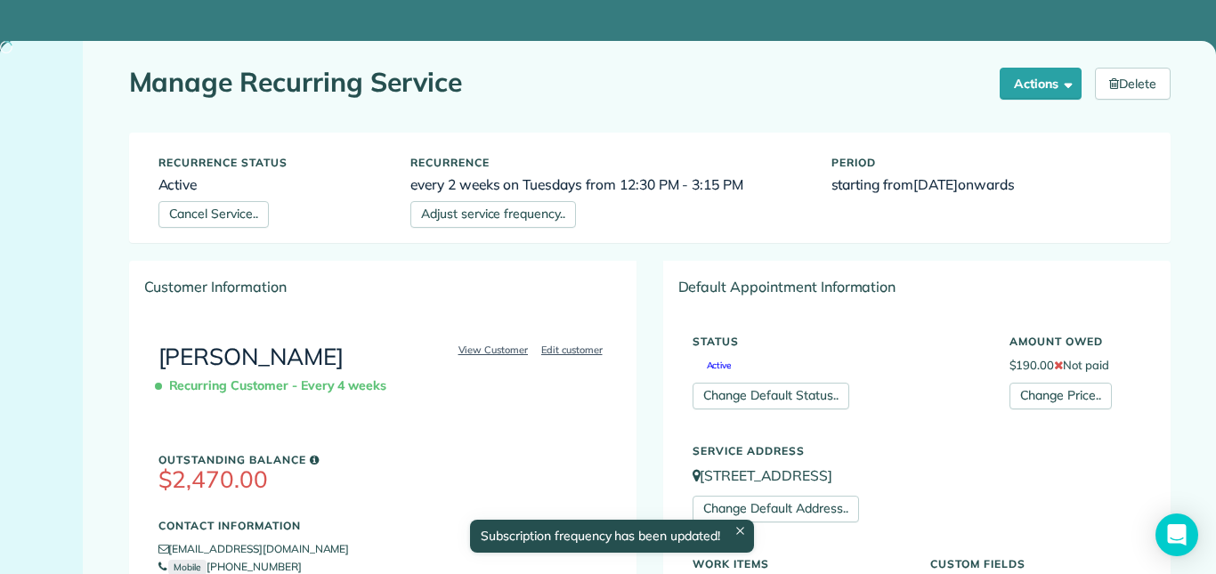
click at [662, 95] on h1 "Manage Recurring Service" at bounding box center [558, 82] width 858 height 29
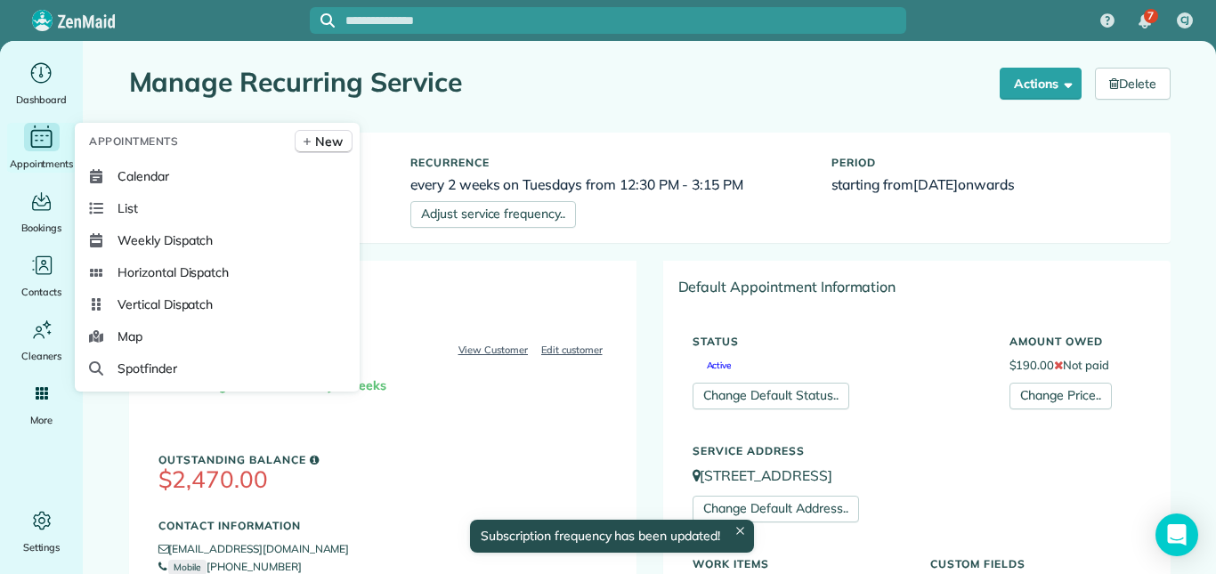
click at [43, 137] on icon "Main" at bounding box center [42, 137] width 28 height 27
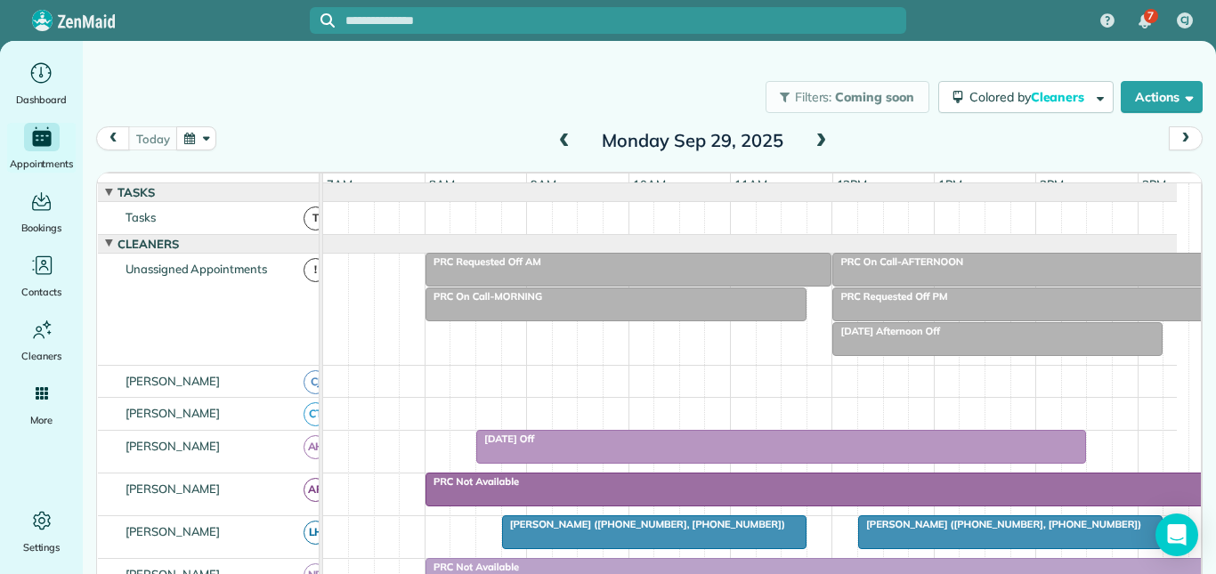
click at [198, 136] on button "button" at bounding box center [196, 138] width 41 height 24
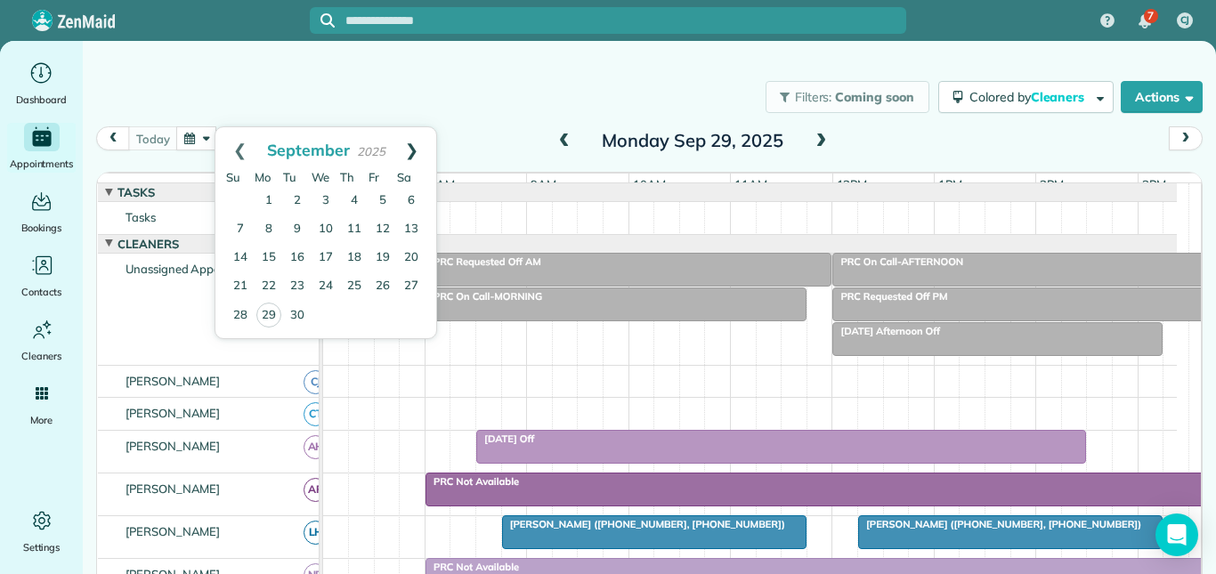
click at [418, 142] on link "Next" at bounding box center [411, 149] width 49 height 45
click at [327, 222] on link "8" at bounding box center [326, 229] width 28 height 28
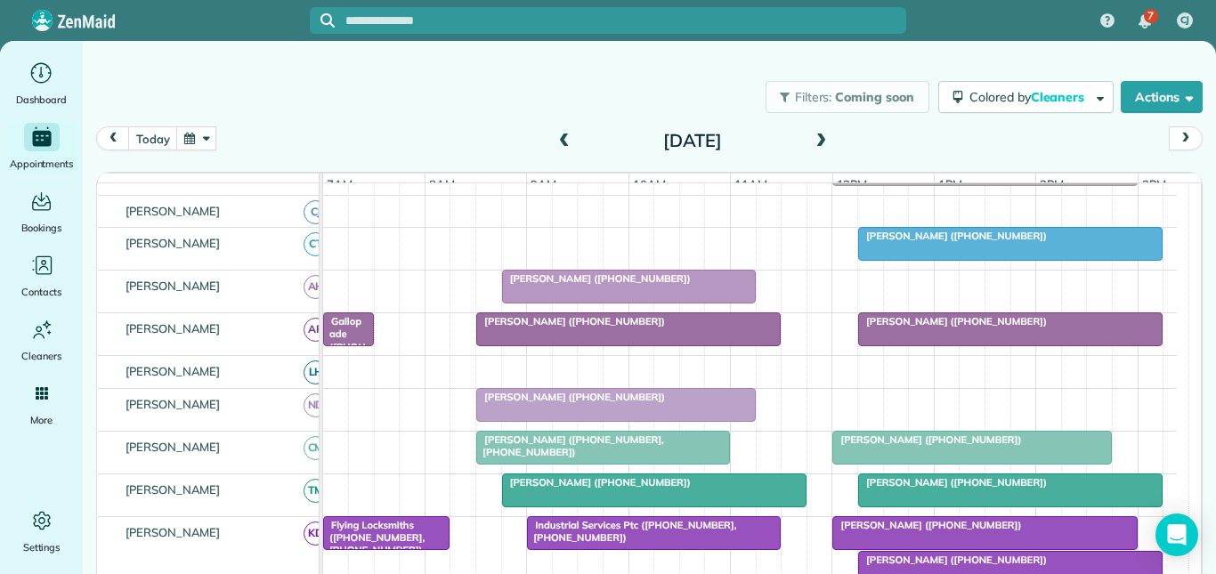
scroll to position [178, 0]
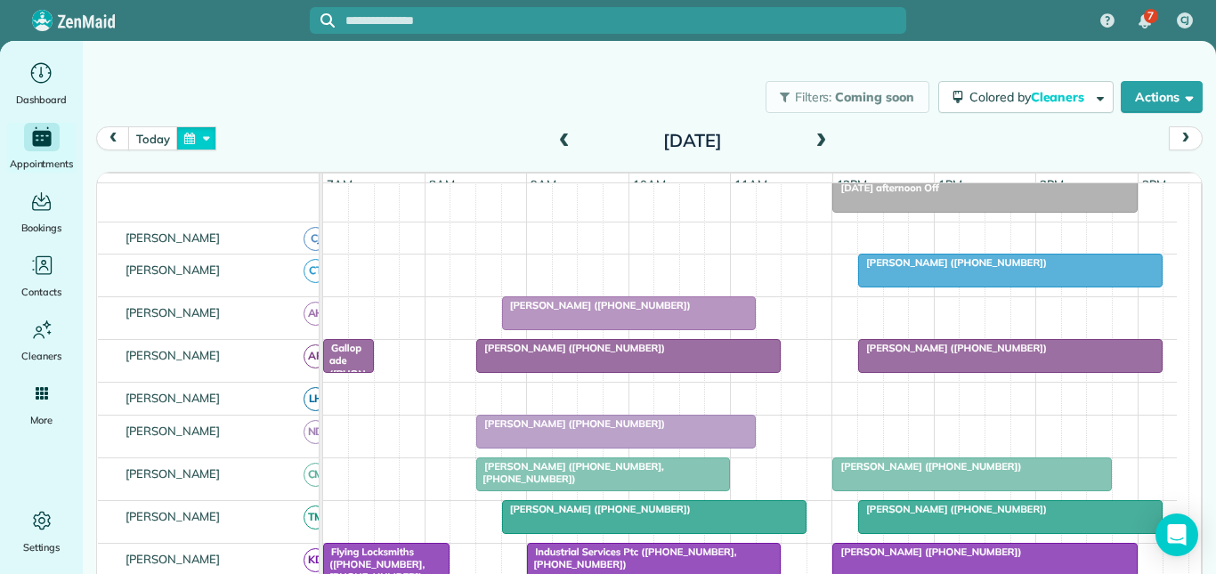
click at [196, 140] on button "button" at bounding box center [196, 138] width 41 height 24
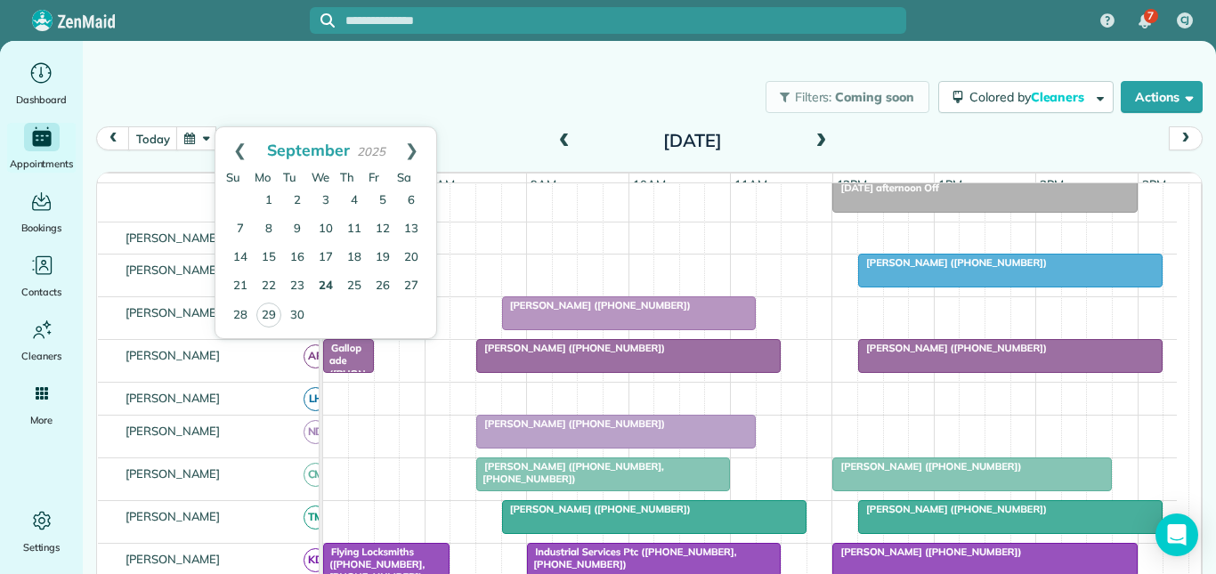
click at [326, 286] on link "24" at bounding box center [326, 286] width 28 height 28
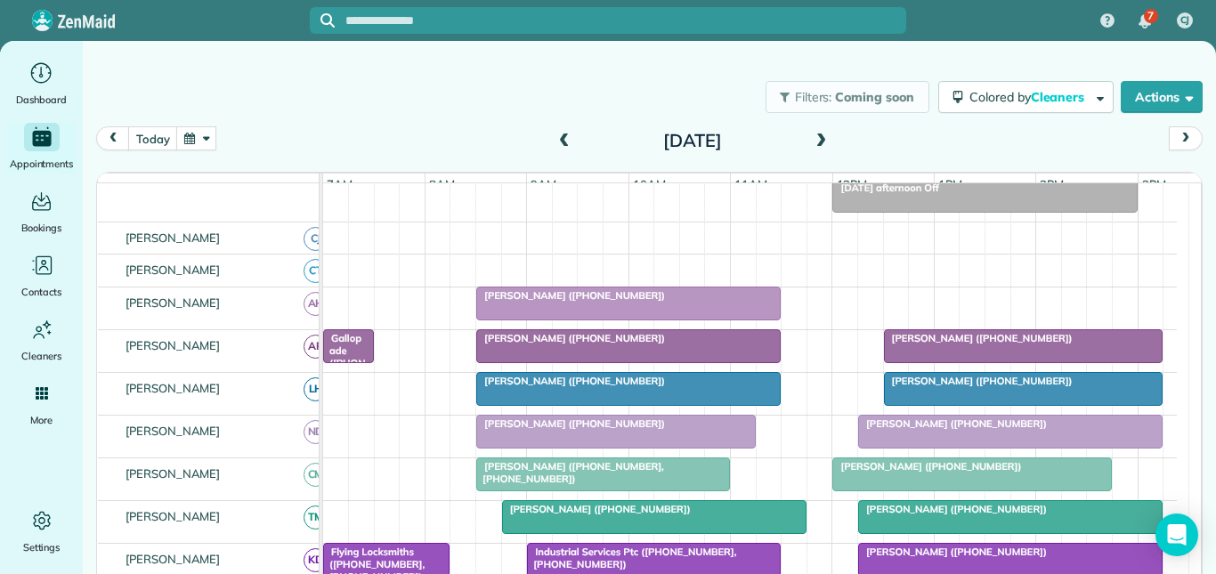
click at [946, 344] on span "[PERSON_NAME] ([PHONE_NUMBER])" at bounding box center [978, 338] width 190 height 12
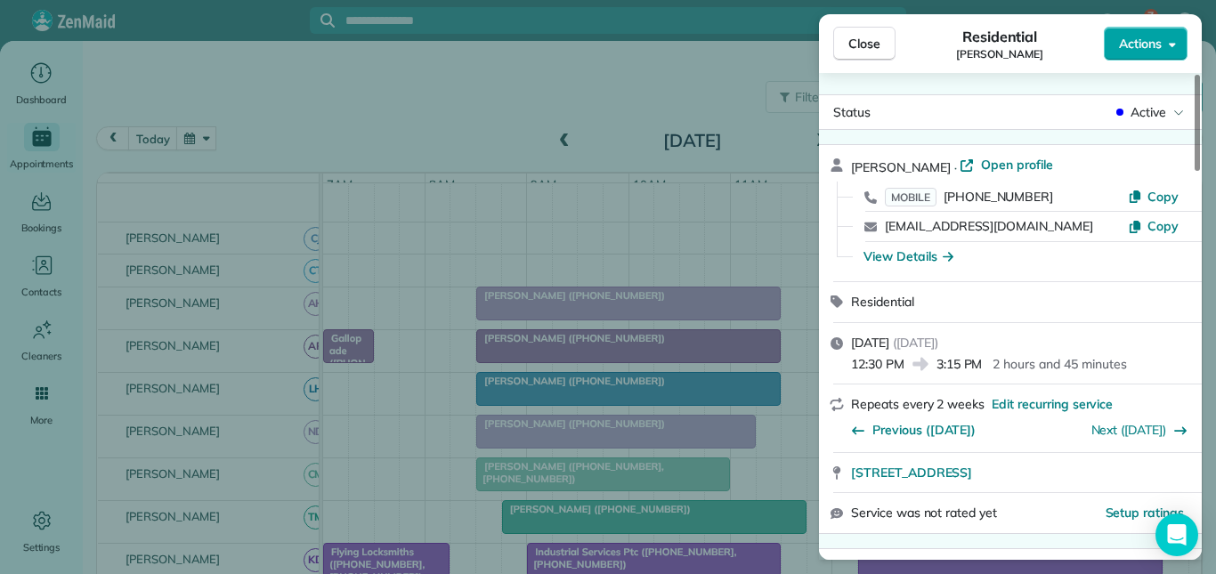
click at [1141, 42] on span "Actions" at bounding box center [1140, 44] width 43 height 18
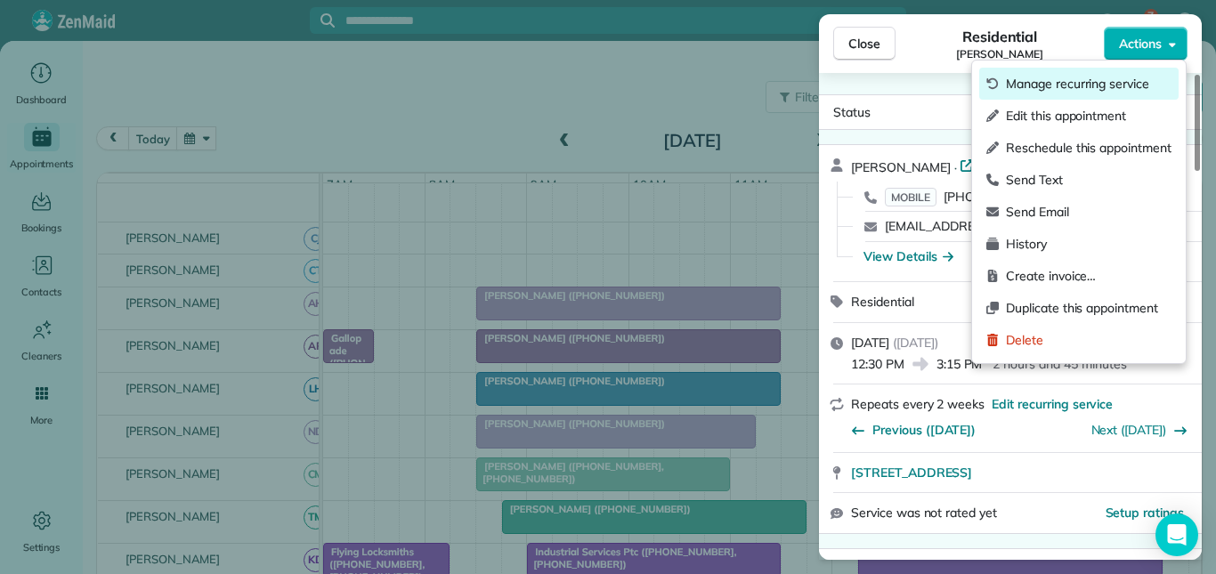
click at [1096, 87] on span "Manage recurring service" at bounding box center [1089, 84] width 166 height 18
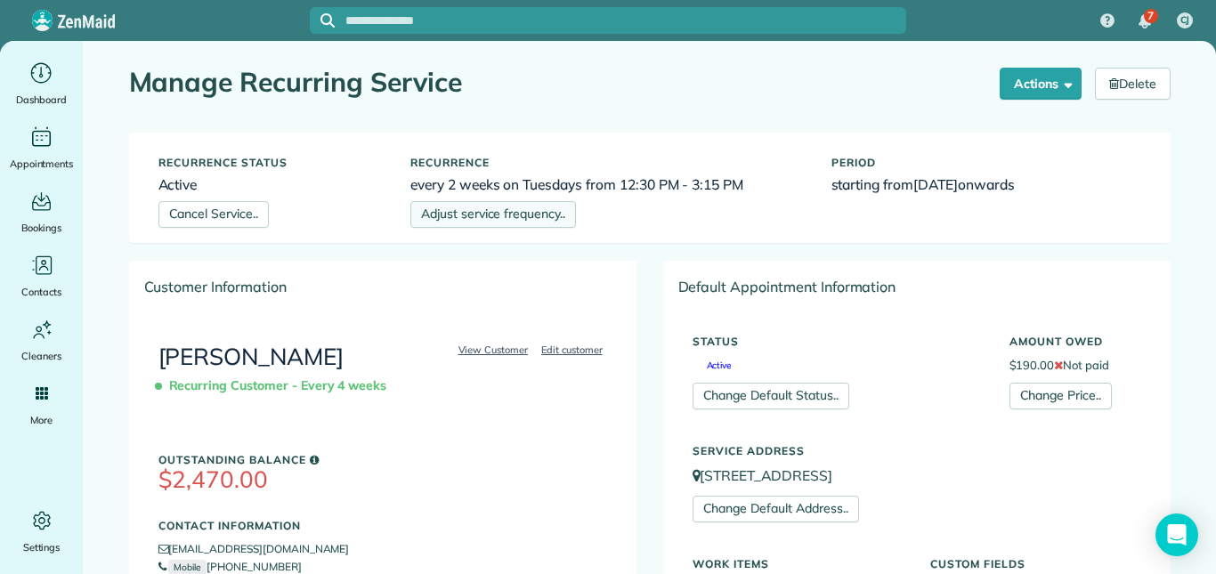
click at [511, 211] on link "Adjust service frequency.." at bounding box center [493, 214] width 166 height 27
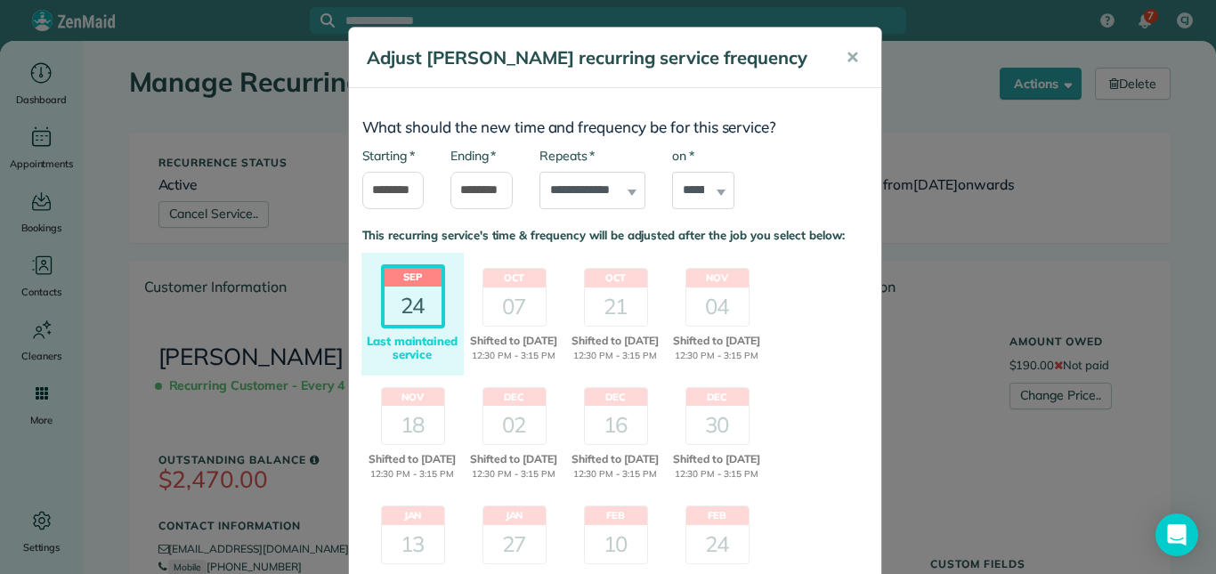
click at [711, 190] on div "* on ****** ****** ******* ********* ******** ****** ********" at bounding box center [703, 178] width 62 height 62
click at [704, 188] on select "****** ****** ******* ********* ******** ****** ********" at bounding box center [703, 190] width 62 height 37
select select "*"
click at [672, 172] on select "****** ****** ******* ********* ******** ****** ********" at bounding box center [703, 190] width 62 height 37
click at [412, 311] on div "24" at bounding box center [413, 306] width 57 height 38
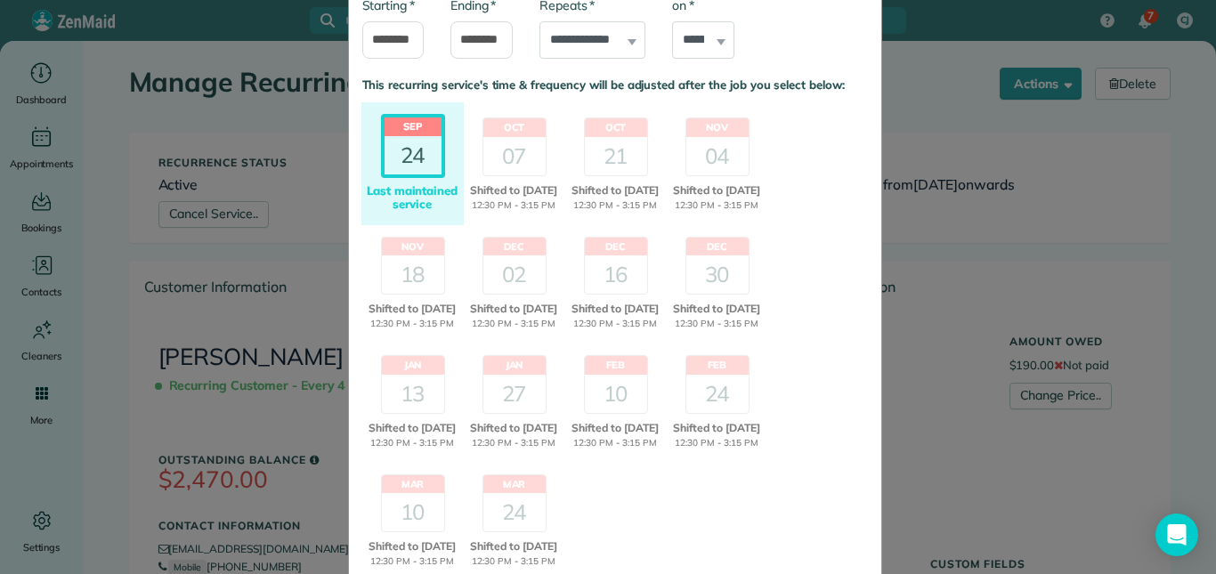
scroll to position [329, 0]
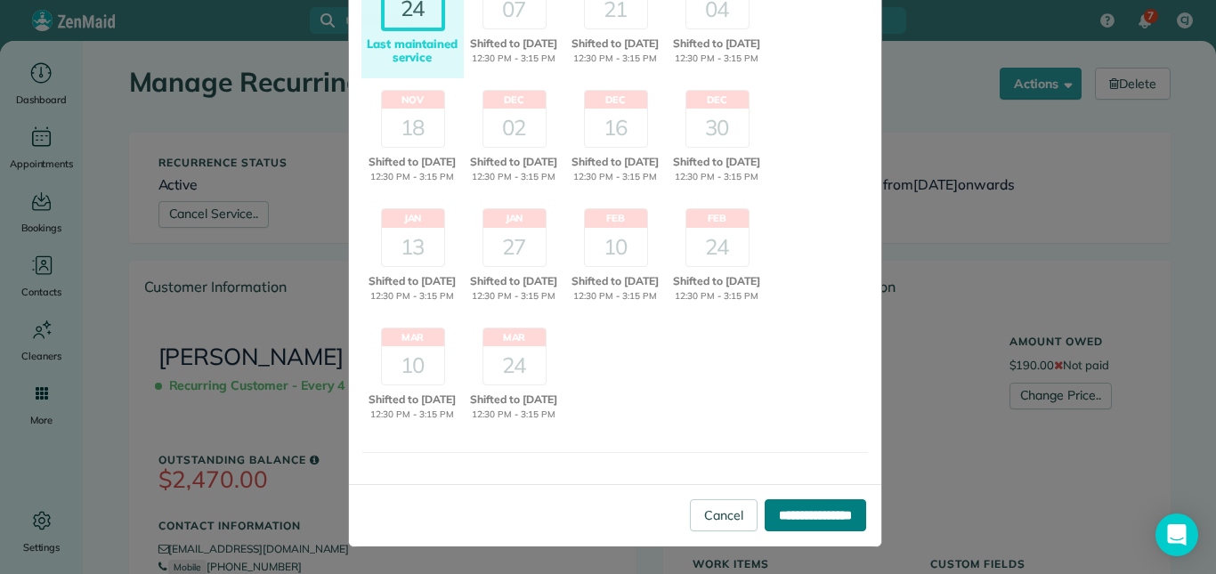
click at [779, 509] on input "**********" at bounding box center [815, 515] width 101 height 32
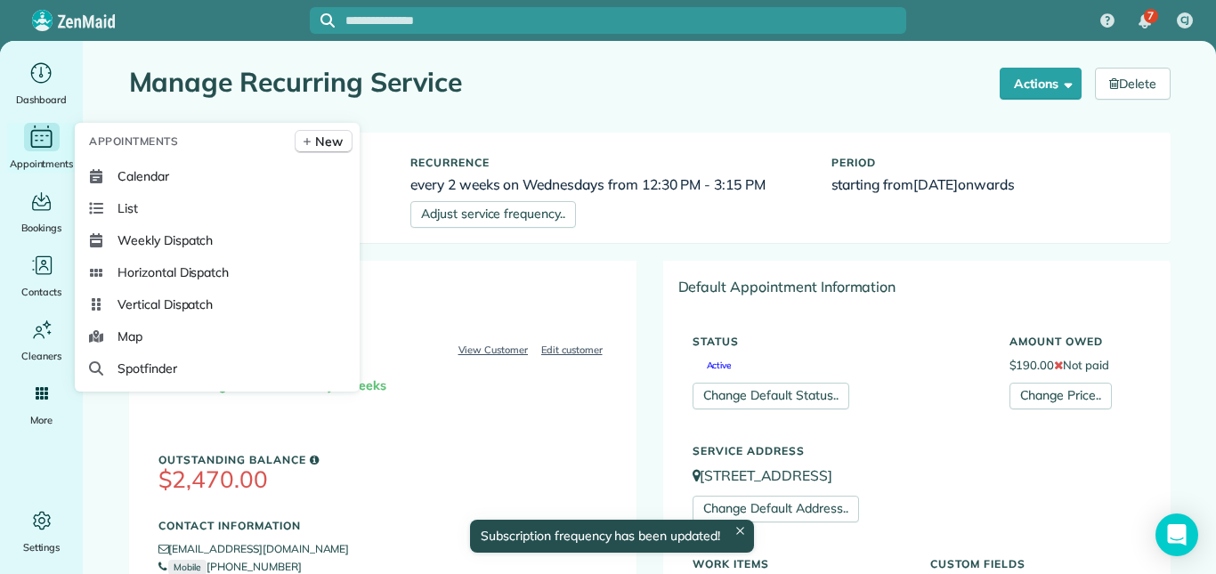
click at [49, 141] on icon "Main" at bounding box center [42, 137] width 28 height 27
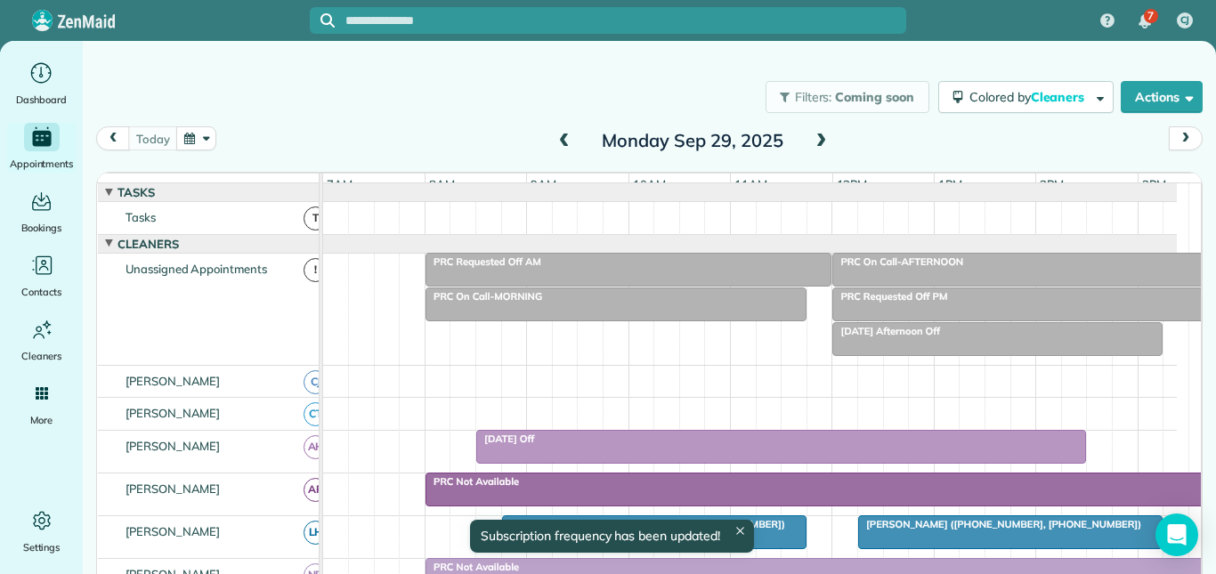
click at [198, 136] on button "button" at bounding box center [196, 138] width 41 height 24
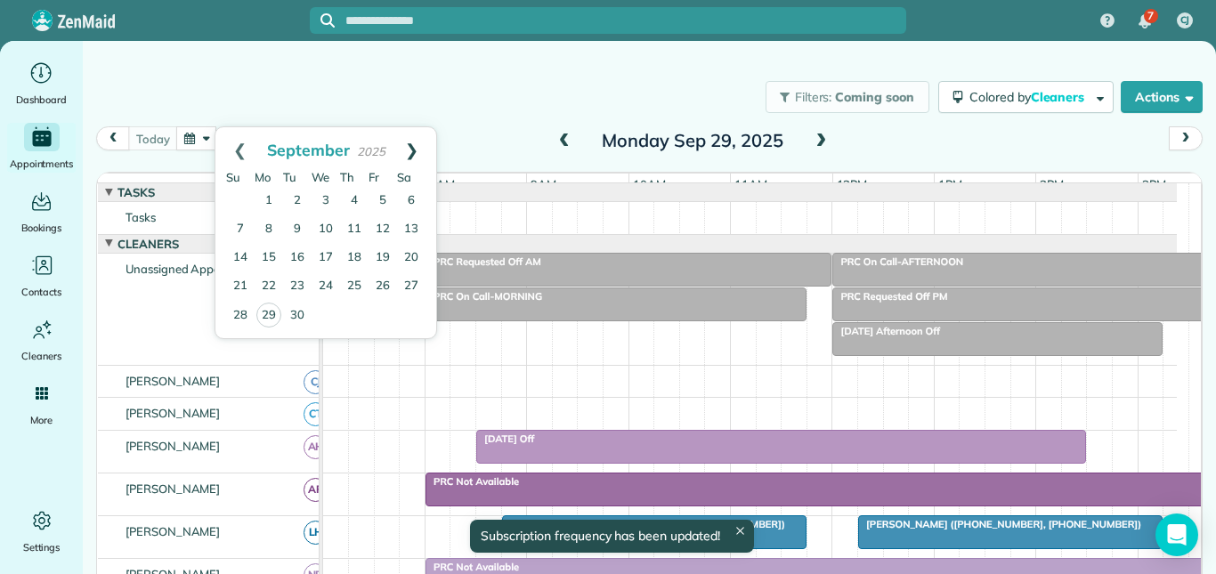
click at [413, 144] on link "Next" at bounding box center [411, 149] width 49 height 45
click at [323, 227] on link "8" at bounding box center [326, 229] width 28 height 28
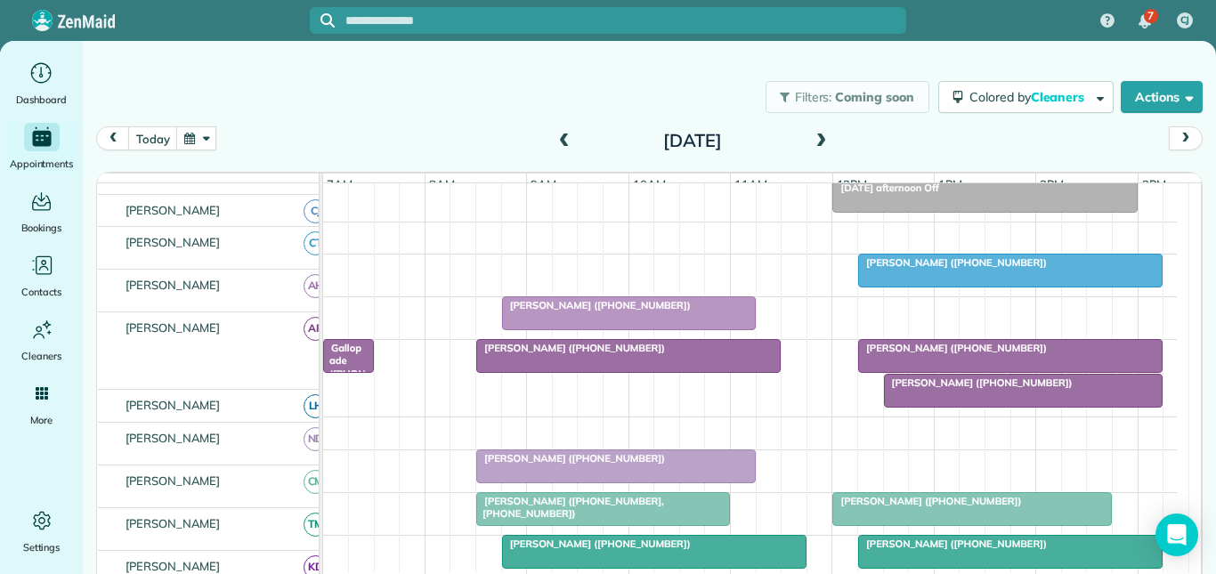
scroll to position [178, 0]
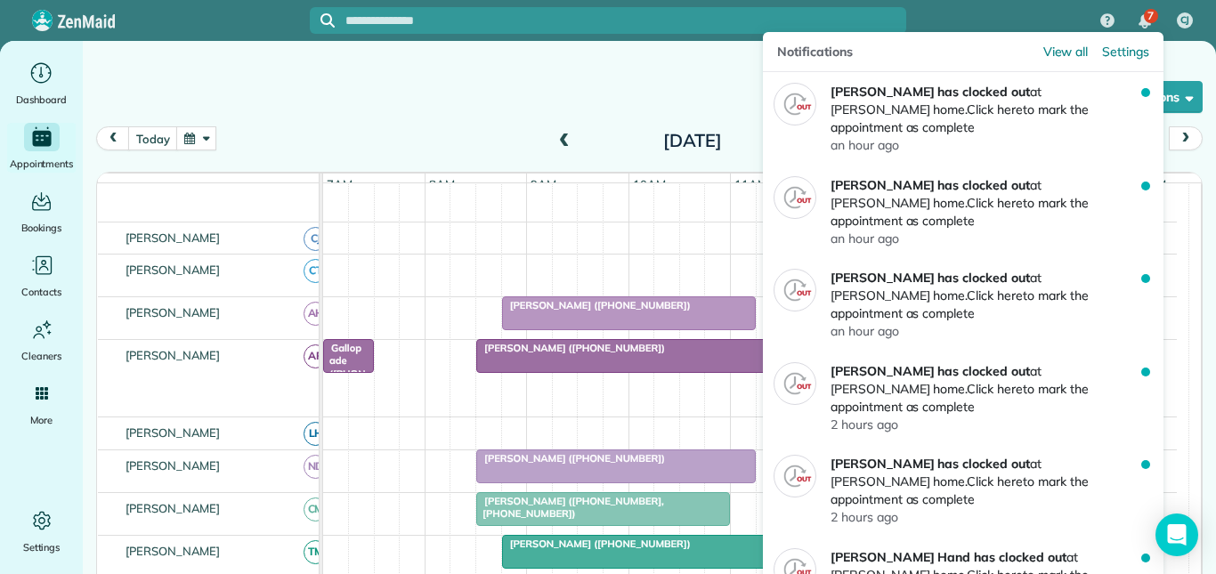
click at [1142, 16] on img "7 unread notifications" at bounding box center [1144, 21] width 12 height 14
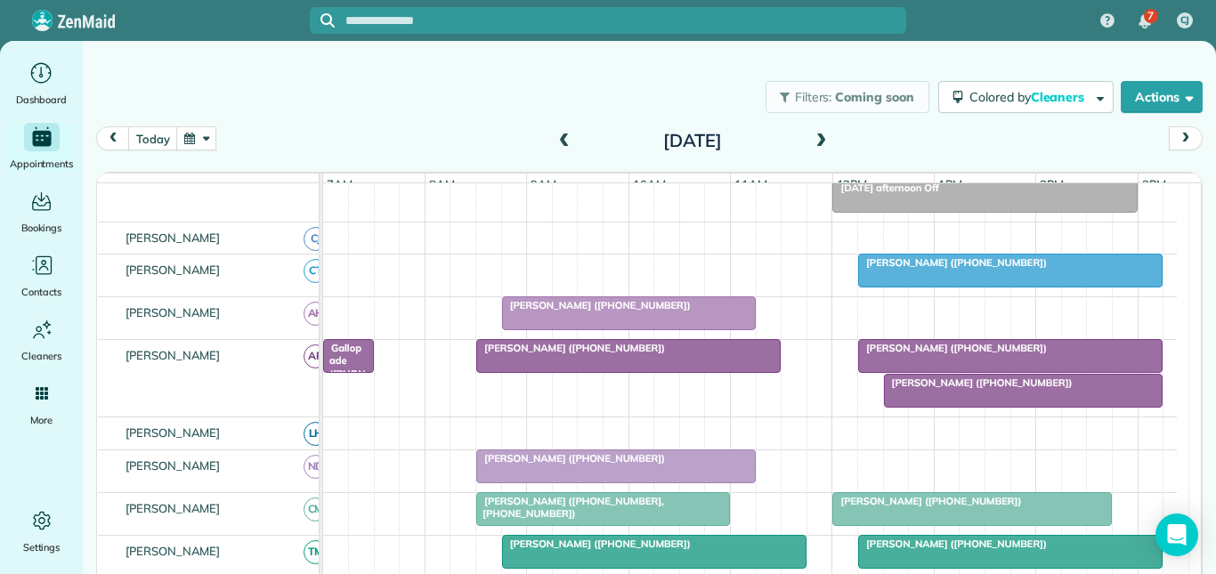
click at [989, 7] on div "7 CJ" at bounding box center [608, 20] width 1216 height 41
click at [155, 137] on button "today" at bounding box center [152, 138] width 49 height 24
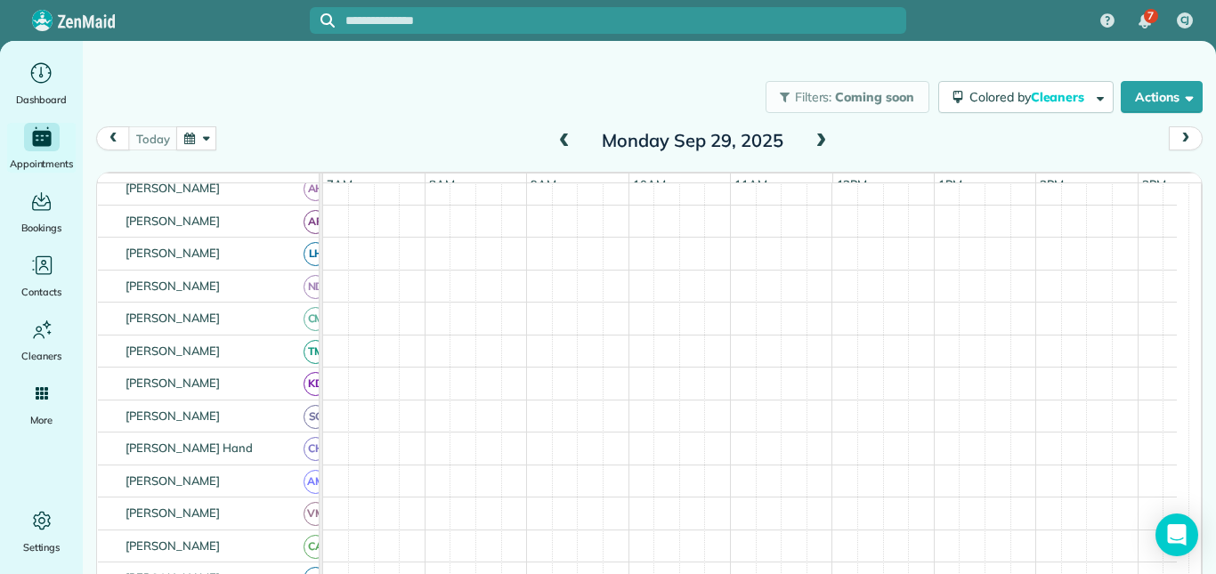
scroll to position [0, 0]
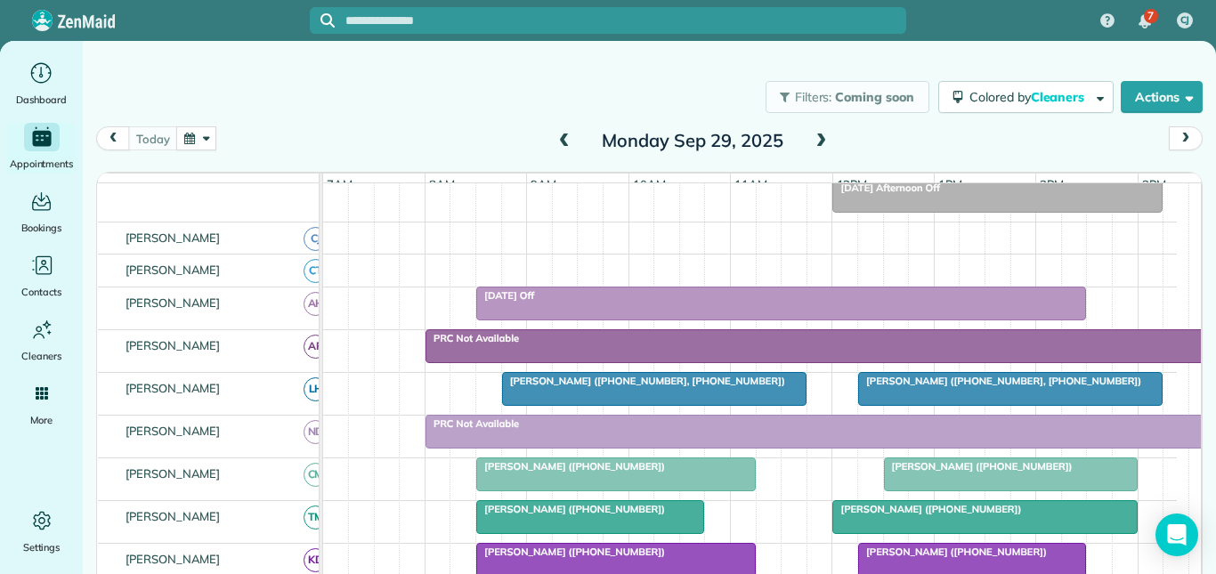
click at [979, 473] on span "Patricia Cason (+14045615421)" at bounding box center [978, 466] width 190 height 12
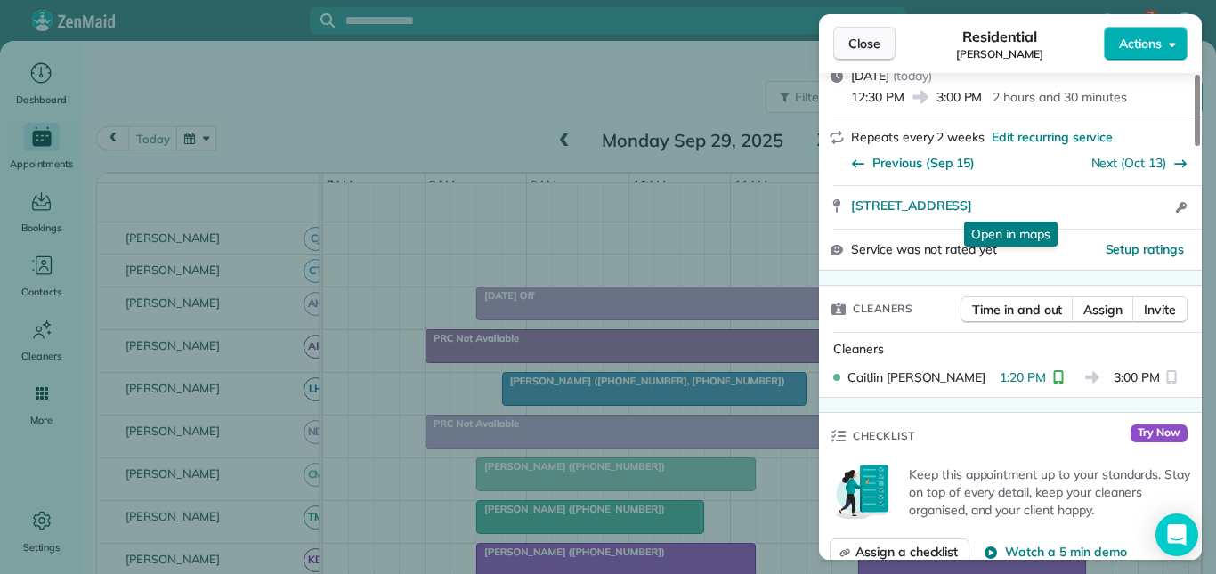
click at [870, 49] on span "Close" at bounding box center [864, 44] width 32 height 18
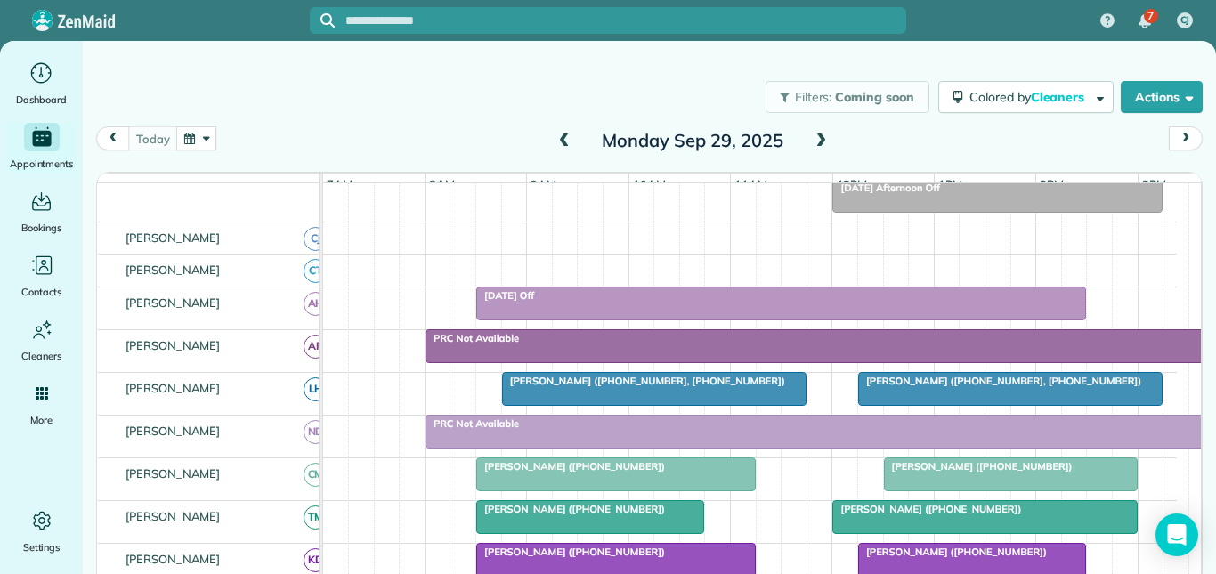
click at [424, 109] on div "Filters: Coming soon Colored by Cleaners Color by Cleaner Color by Team Color b…" at bounding box center [649, 97] width 1133 height 59
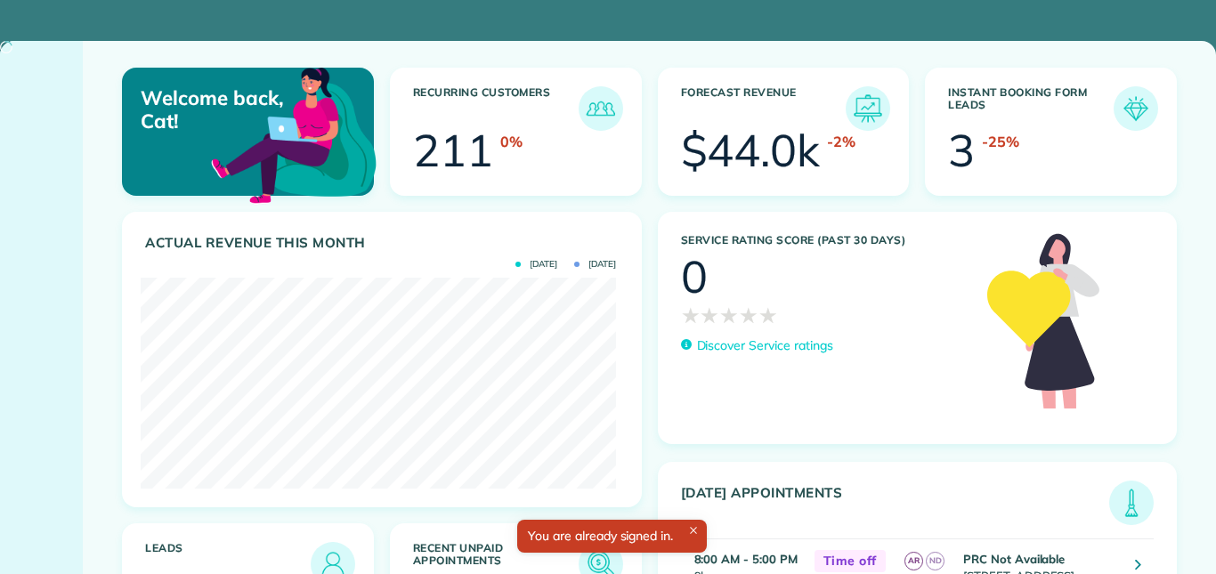
scroll to position [211, 475]
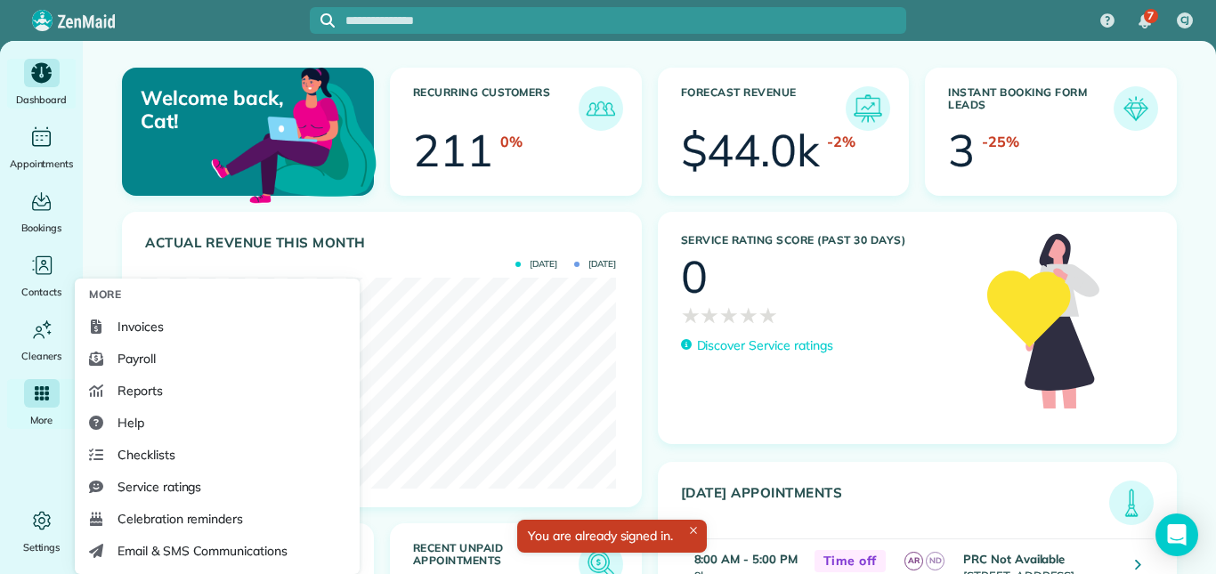
click at [36, 395] on icon "Main" at bounding box center [42, 393] width 14 height 14
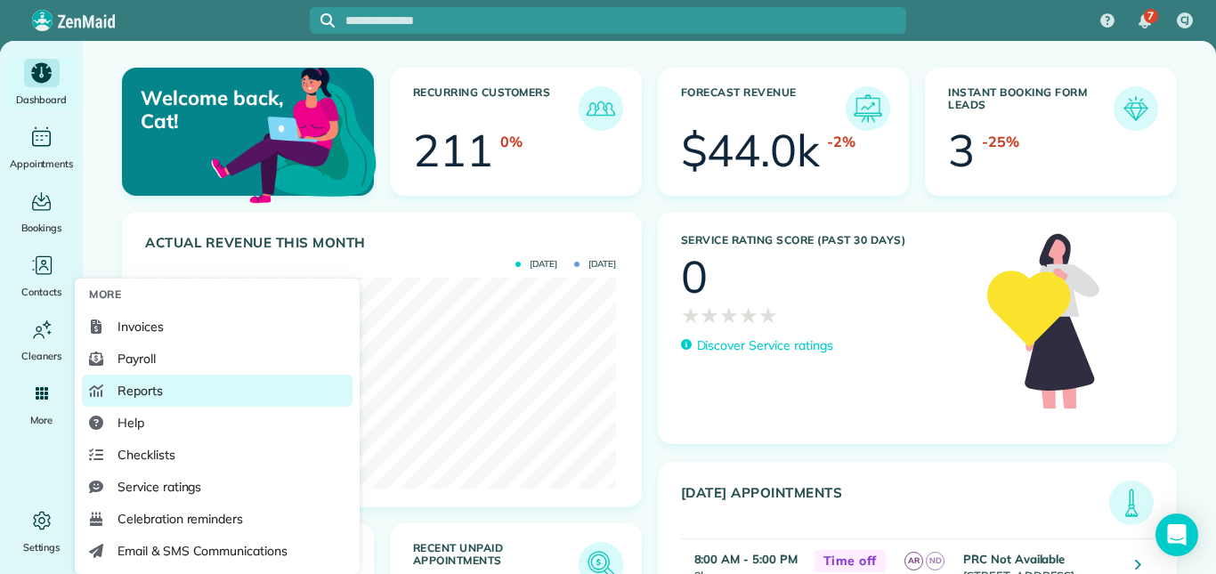
click at [150, 385] on span "Reports" at bounding box center [139, 391] width 45 height 18
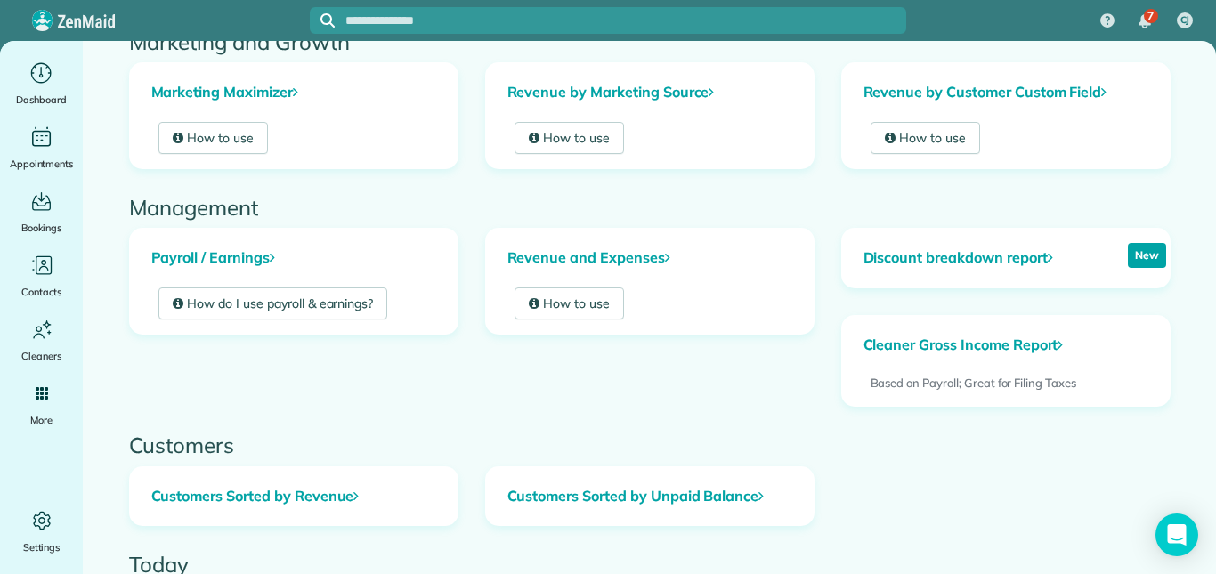
scroll to position [655, 0]
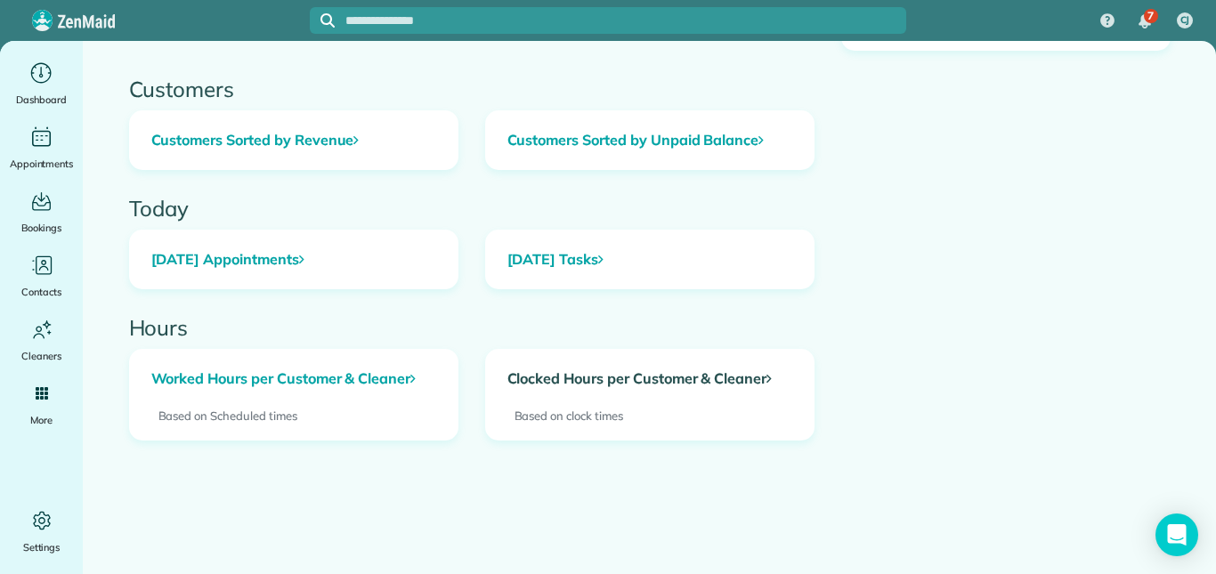
click at [591, 378] on link "Clocked Hours per Customer & Cleaner" at bounding box center [650, 379] width 328 height 59
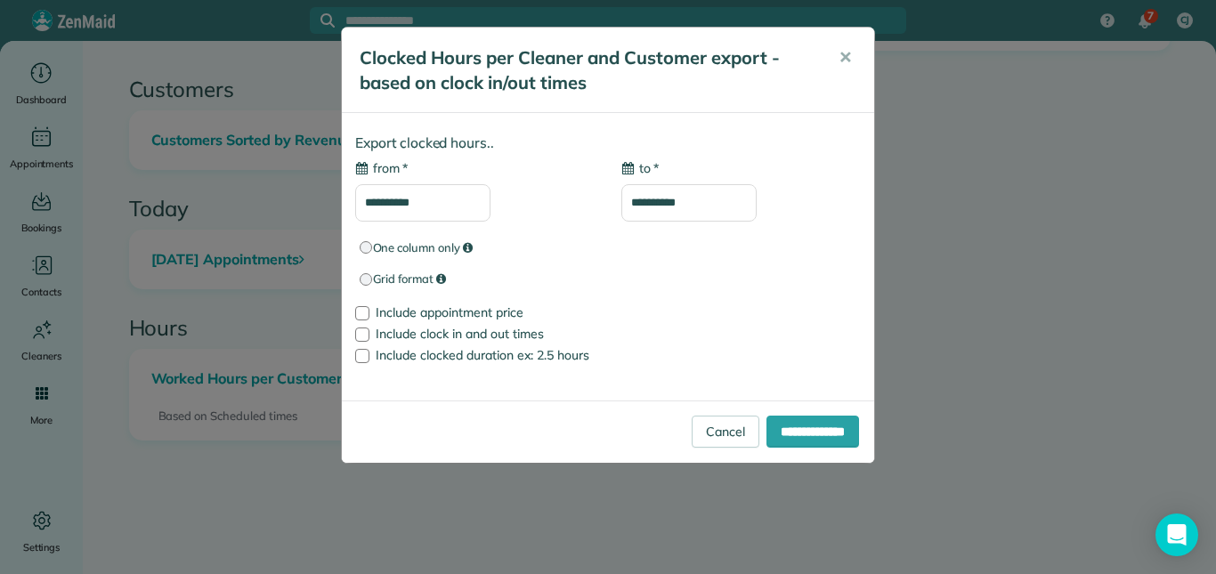
type input "**********"
click at [425, 202] on input "**********" at bounding box center [422, 202] width 135 height 37
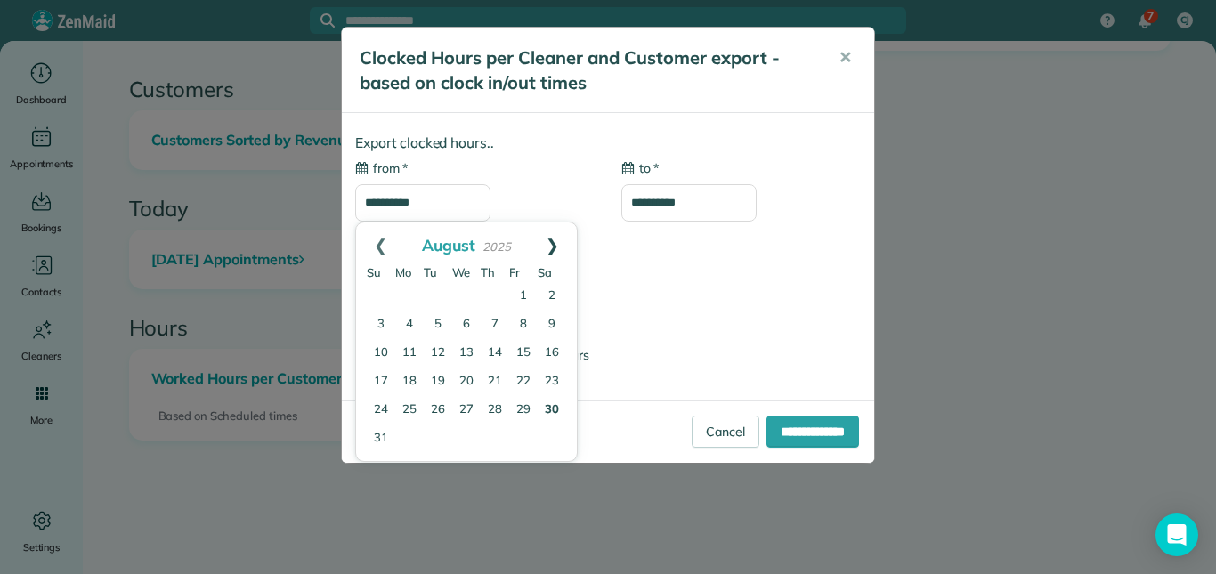
click at [555, 239] on link "Next" at bounding box center [552, 245] width 49 height 45
click at [409, 409] on link "29" at bounding box center [409, 410] width 25 height 25
type input "**********"
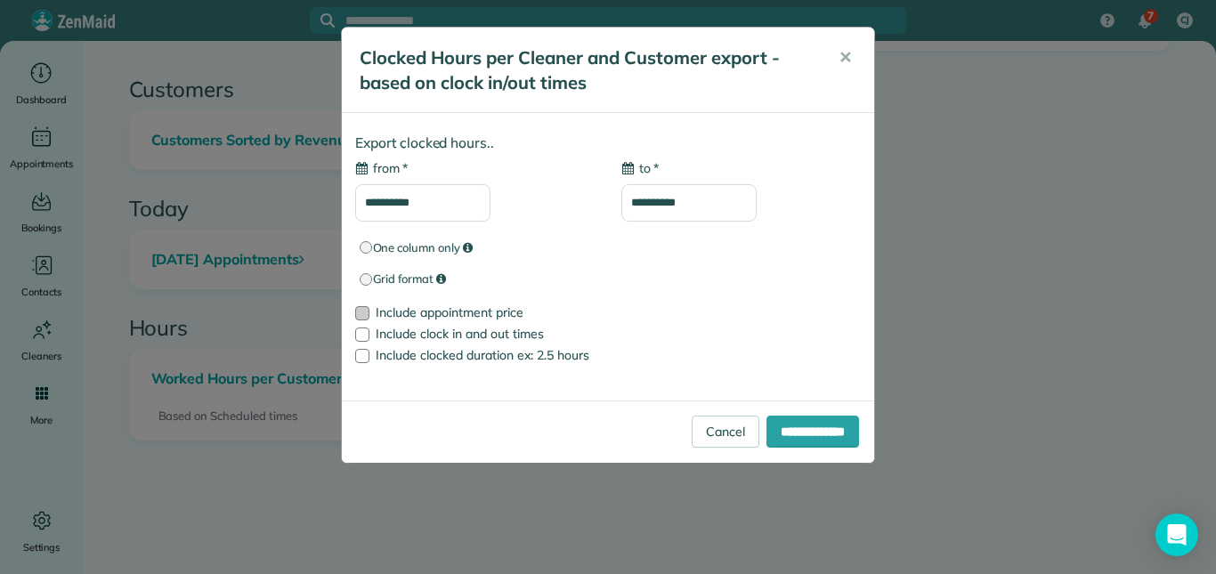
click at [359, 310] on div at bounding box center [362, 313] width 14 height 14
click at [820, 426] on input "**********" at bounding box center [812, 432] width 93 height 32
